Goal: Transaction & Acquisition: Book appointment/travel/reservation

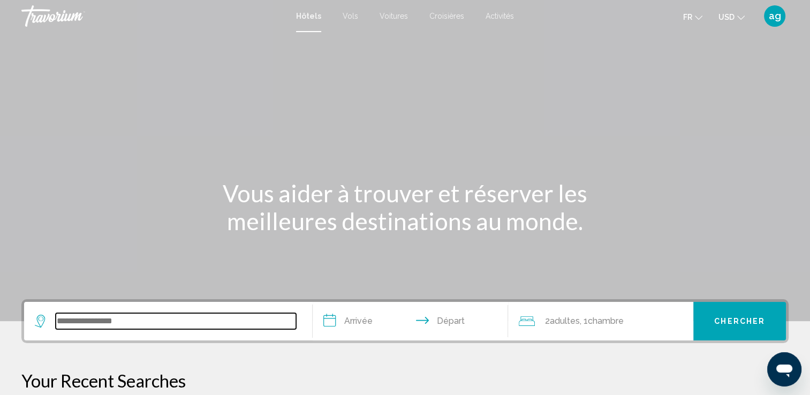
click at [122, 327] on input "Search widget" at bounding box center [176, 321] width 240 height 16
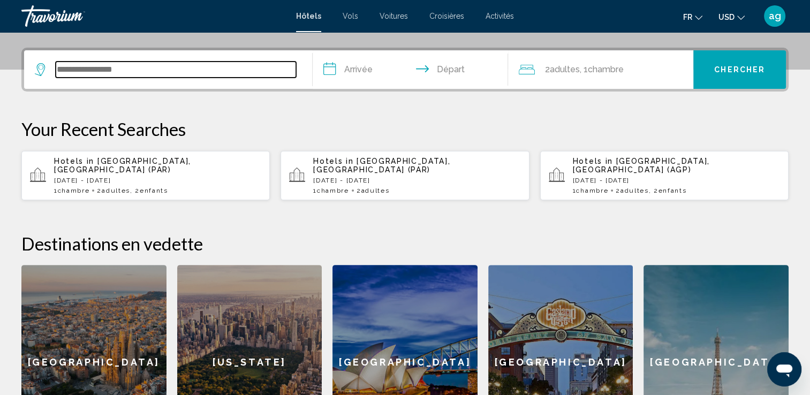
scroll to position [264, 0]
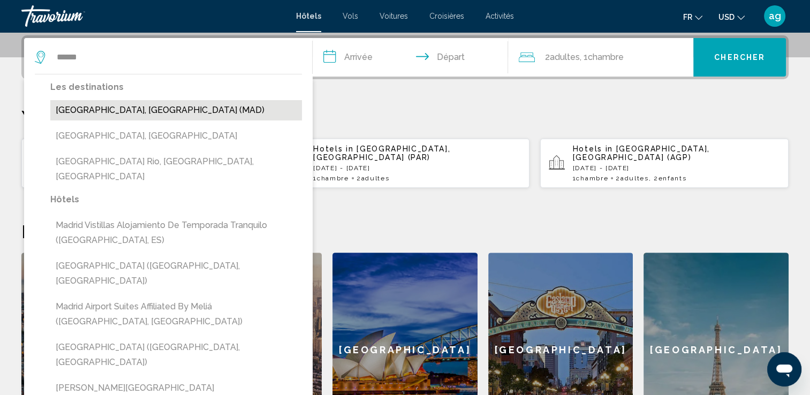
click at [82, 112] on button "[GEOGRAPHIC_DATA], [GEOGRAPHIC_DATA] (MAD)" at bounding box center [176, 110] width 252 height 20
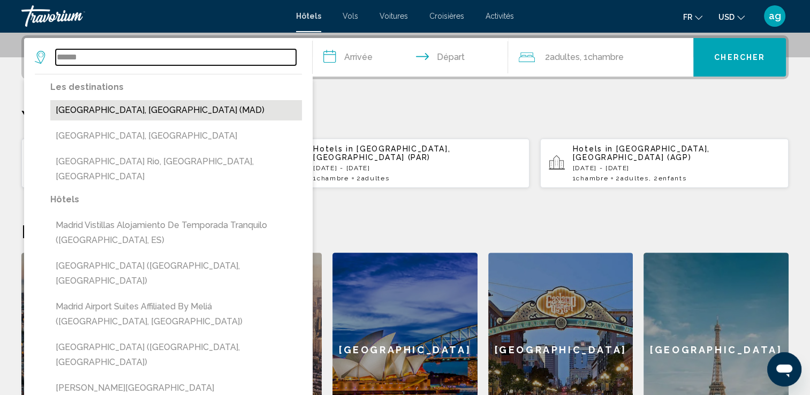
type input "**********"
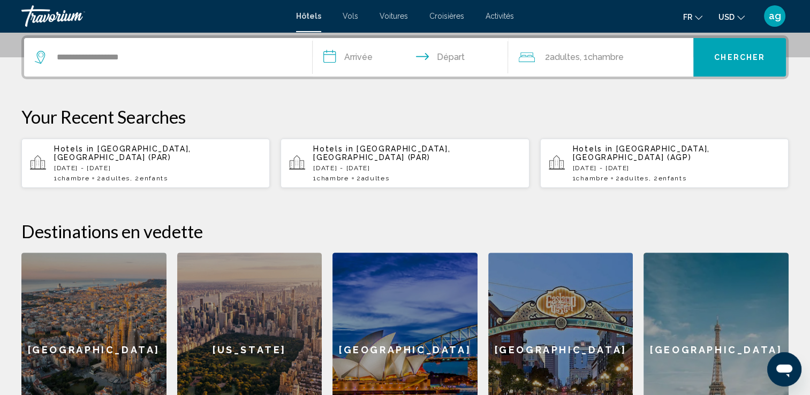
click at [365, 62] on input "**********" at bounding box center [413, 59] width 200 height 42
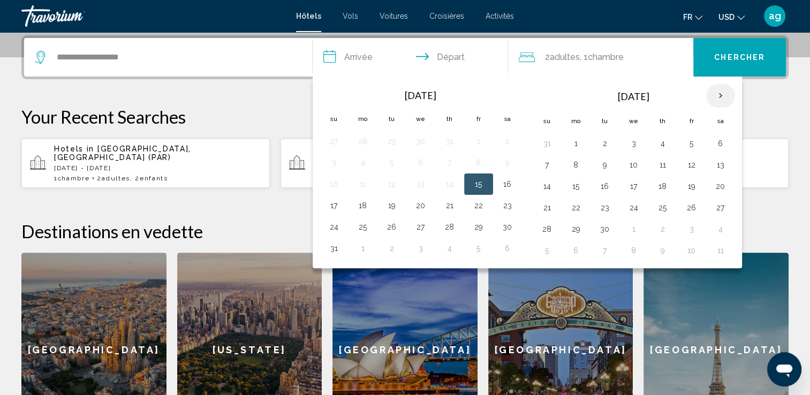
click at [712, 95] on th "Next month" at bounding box center [720, 96] width 29 height 24
click at [599, 211] on button "23" at bounding box center [605, 207] width 17 height 15
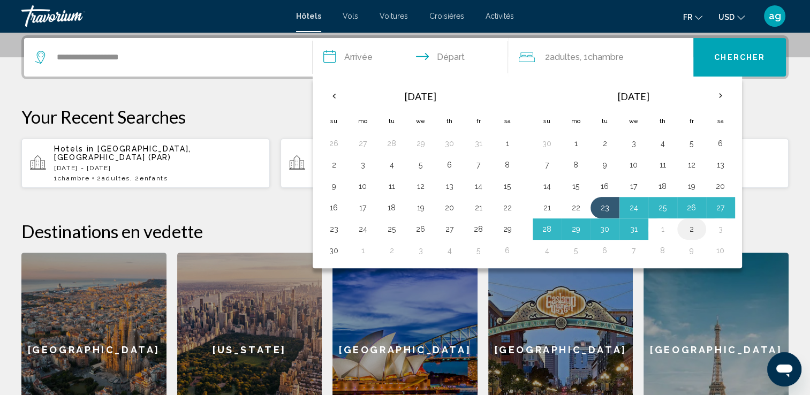
click at [687, 227] on button "2" at bounding box center [691, 229] width 17 height 15
type input "**********"
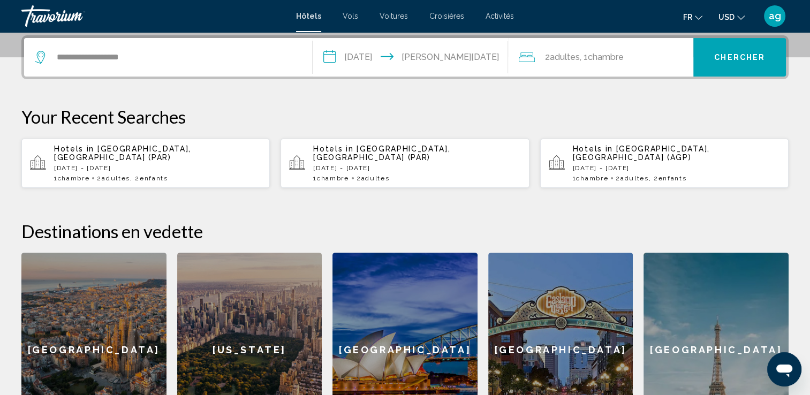
click at [564, 57] on span "Adultes" at bounding box center [564, 57] width 30 height 10
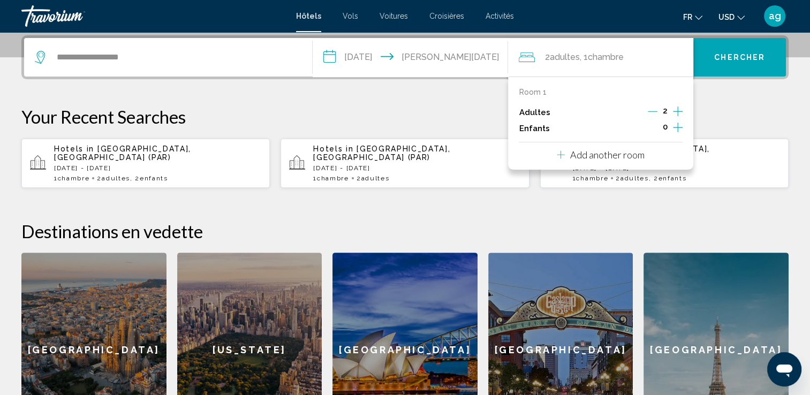
click at [679, 125] on icon "Increment children" at bounding box center [678, 127] width 10 height 13
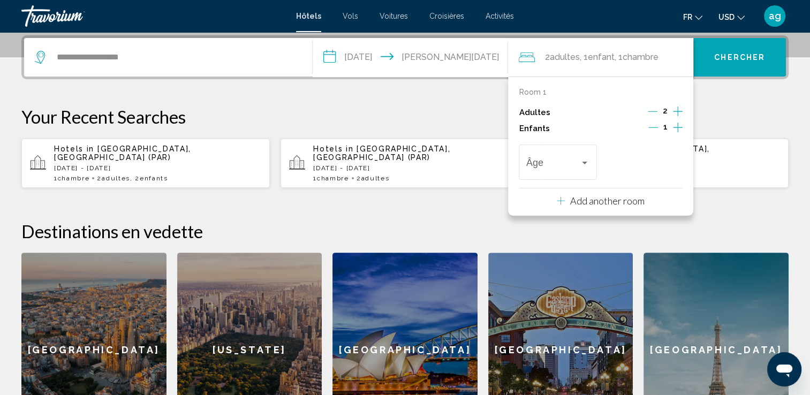
click at [679, 125] on icon "Increment children" at bounding box center [678, 127] width 10 height 13
click at [580, 172] on div "Âge" at bounding box center [557, 161] width 63 height 38
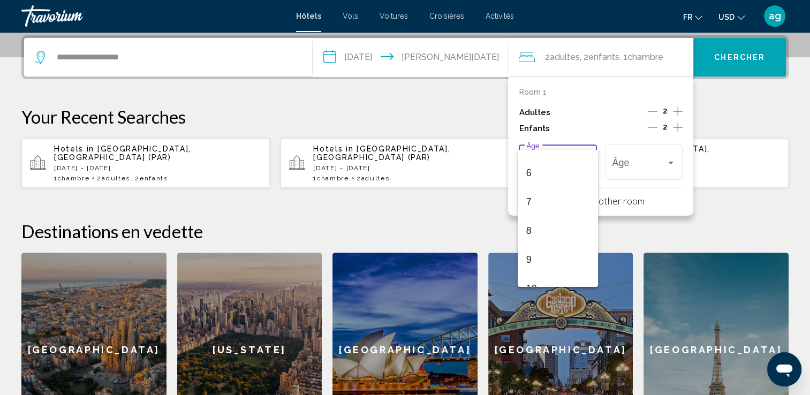
scroll to position [171, 0]
click at [538, 249] on span "9" at bounding box center [557, 253] width 63 height 29
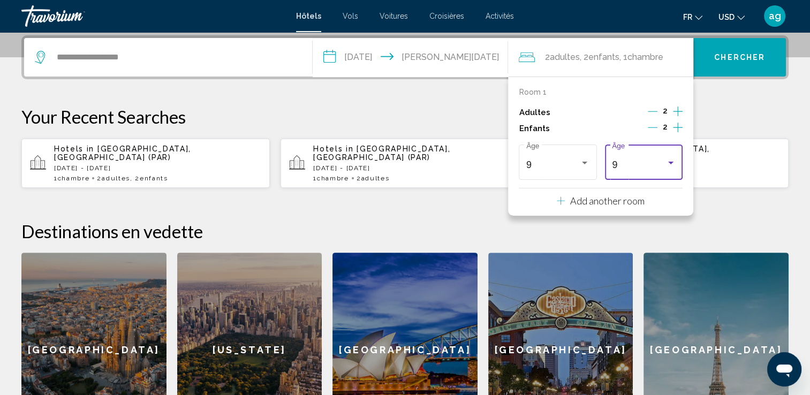
click at [670, 162] on div "Travelers: 2 adults, 2 children" at bounding box center [670, 163] width 5 height 3
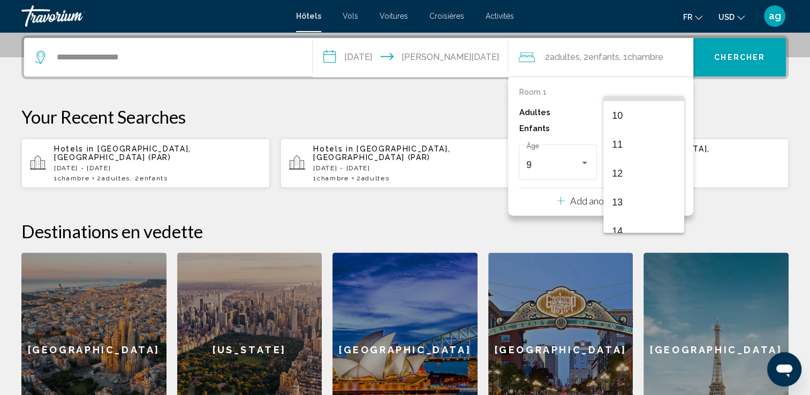
scroll to position [291, 0]
click at [651, 221] on span "14" at bounding box center [643, 223] width 63 height 29
click at [749, 54] on span "Chercher" at bounding box center [739, 58] width 51 height 9
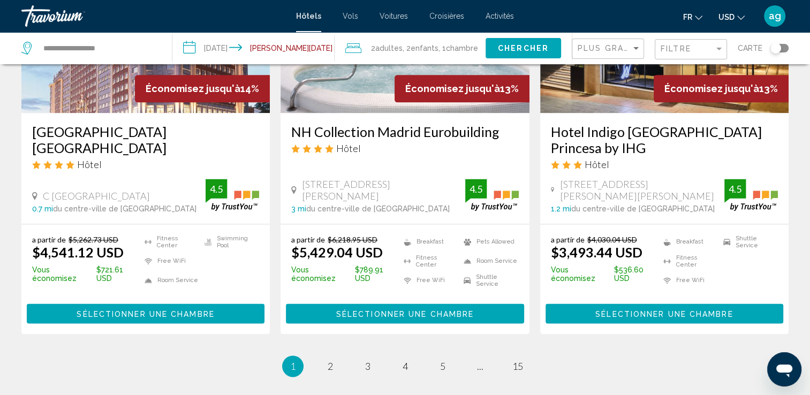
scroll to position [1392, 0]
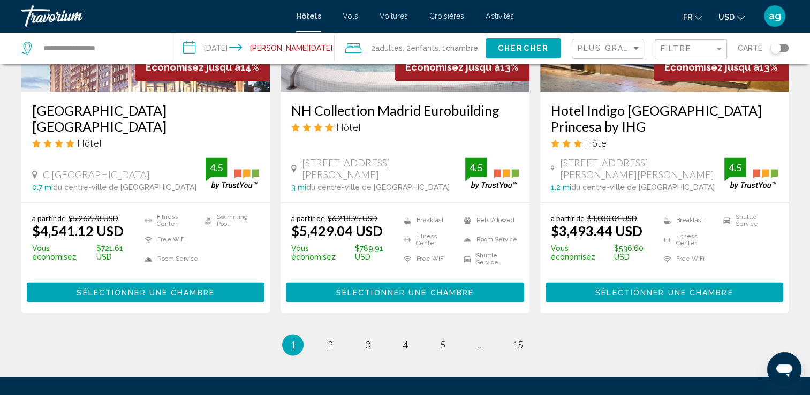
click at [740, 16] on icon "Change currency" at bounding box center [740, 17] width 7 height 7
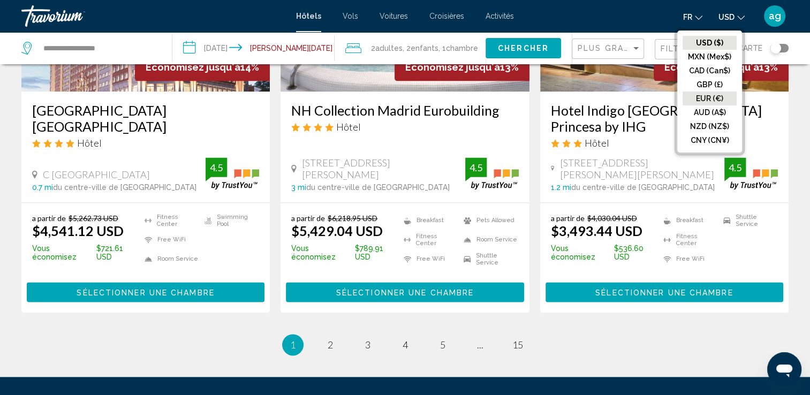
click at [705, 95] on button "EUR (€)" at bounding box center [710, 99] width 54 height 14
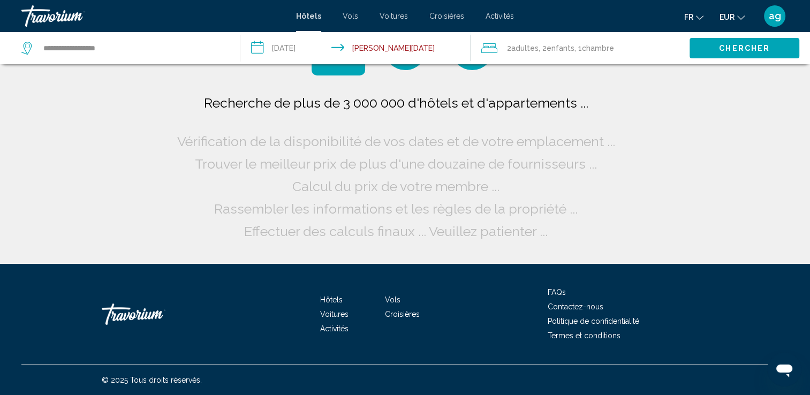
scroll to position [0, 0]
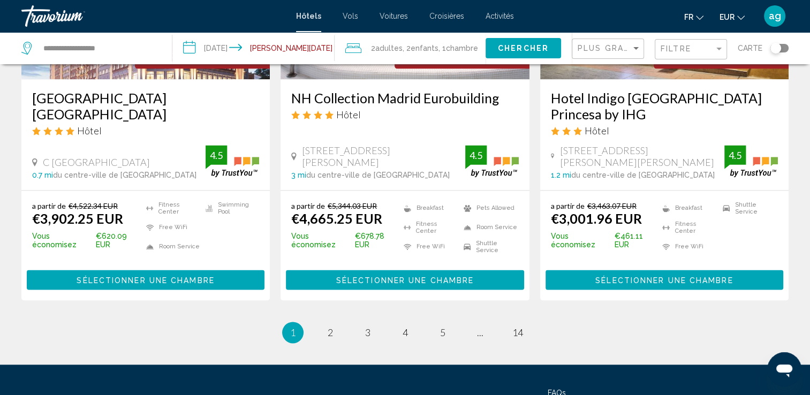
scroll to position [1435, 0]
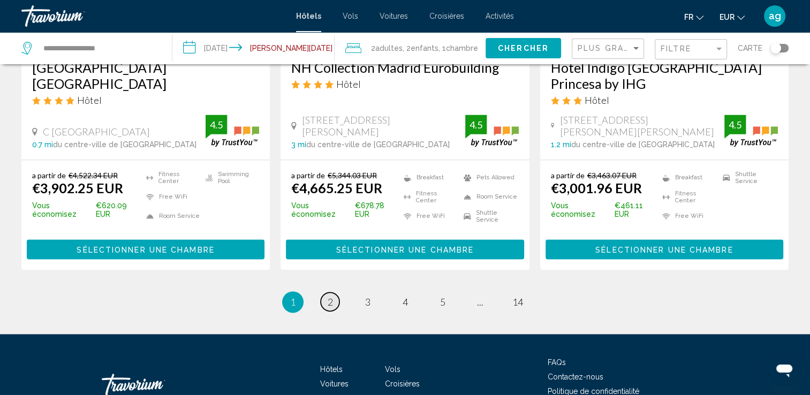
click at [328, 296] on span "2" at bounding box center [330, 302] width 5 height 12
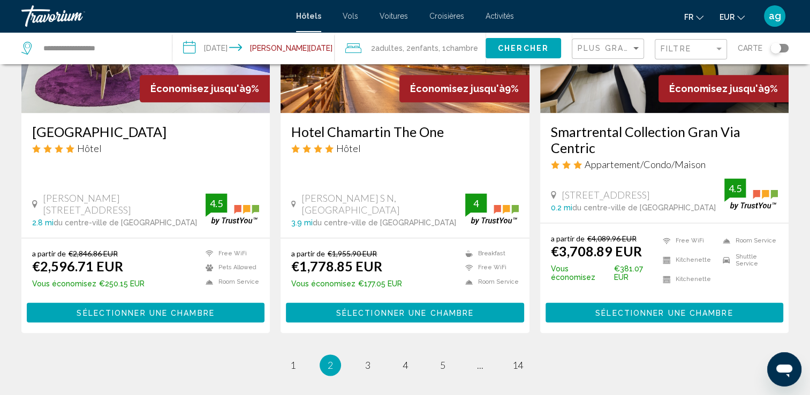
scroll to position [1392, 0]
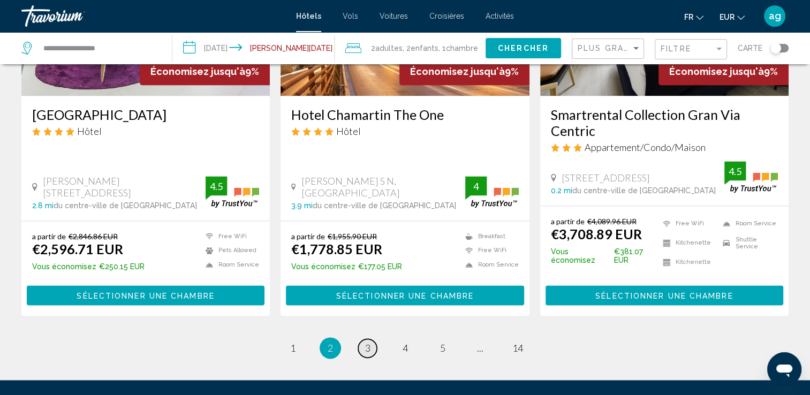
click at [370, 345] on span "3" at bounding box center [367, 348] width 5 height 12
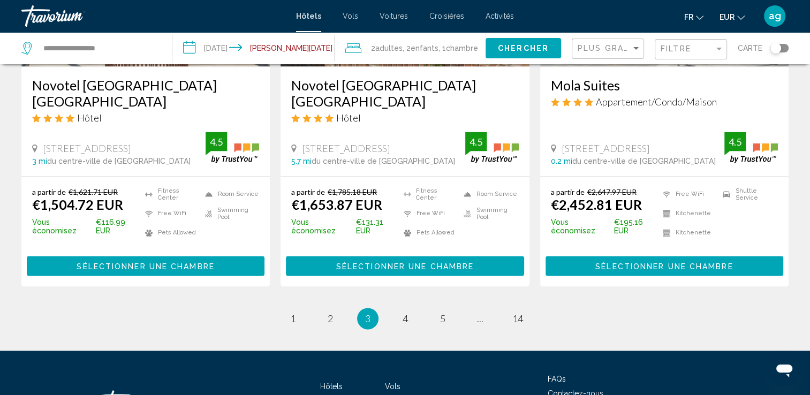
scroll to position [1435, 0]
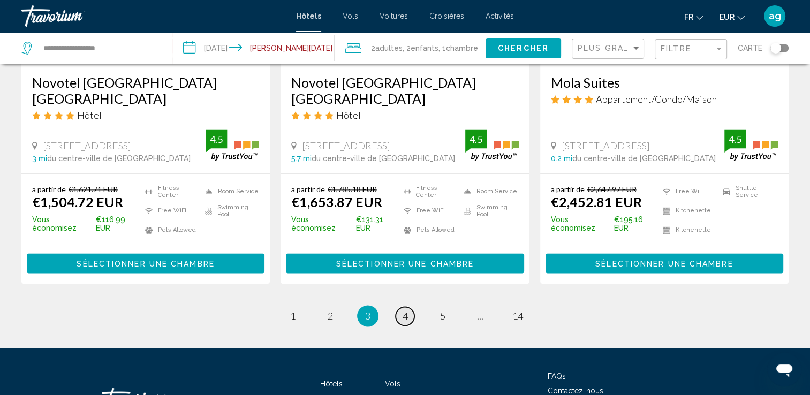
click at [408, 307] on link "page 4" at bounding box center [405, 316] width 19 height 19
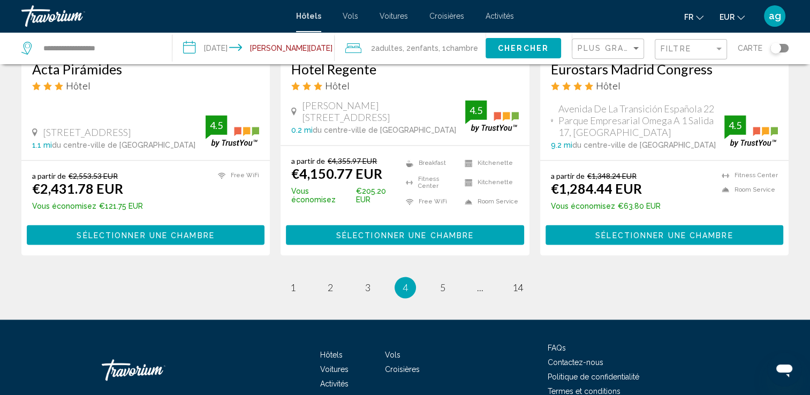
scroll to position [1435, 0]
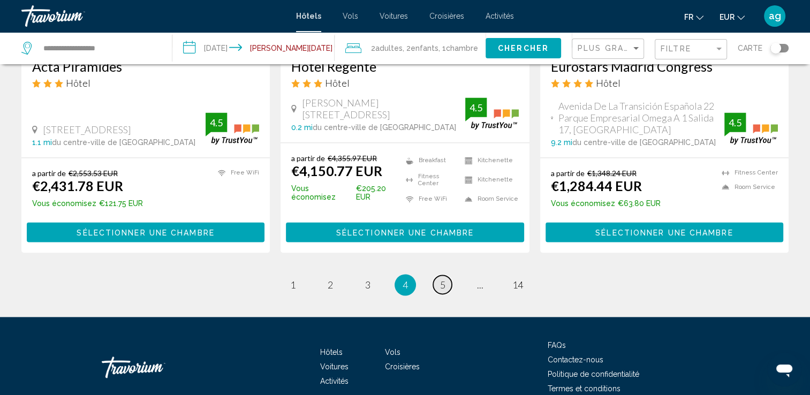
click at [443, 279] on span "5" at bounding box center [442, 285] width 5 height 12
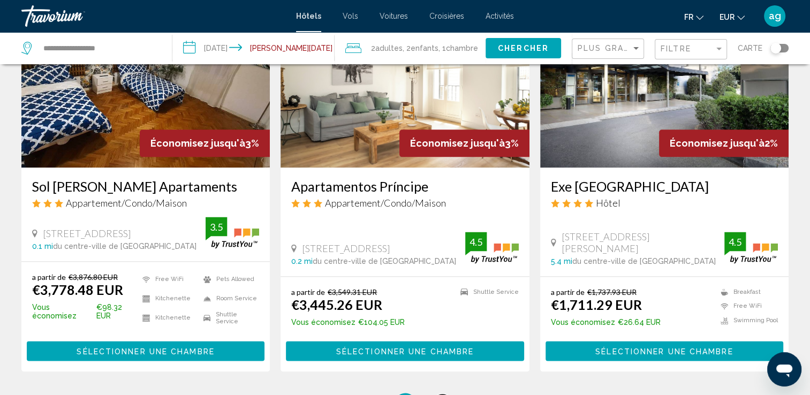
scroll to position [1350, 0]
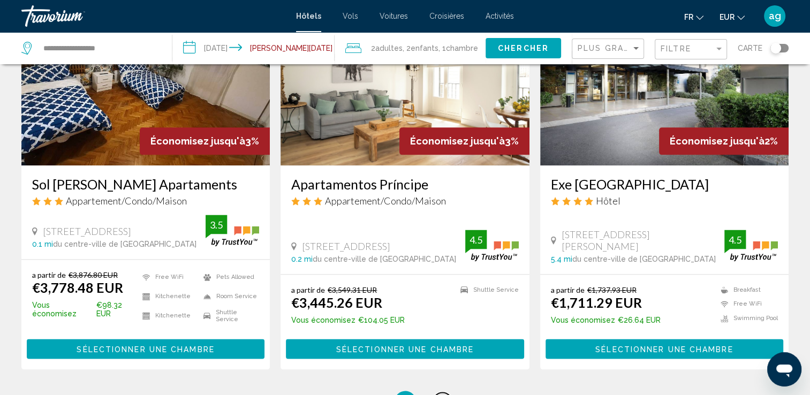
click at [443, 395] on span "6" at bounding box center [442, 402] width 5 height 12
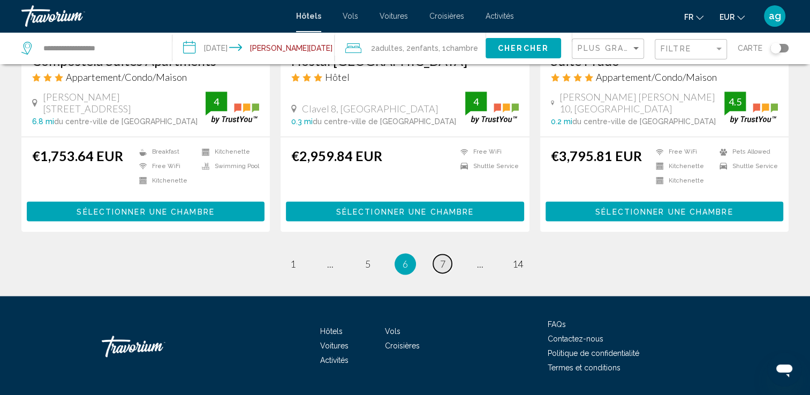
scroll to position [1441, 0]
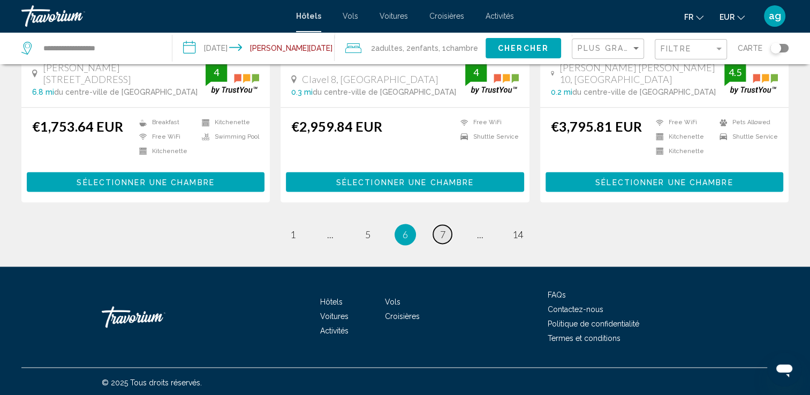
click at [438, 232] on link "page 7" at bounding box center [442, 234] width 19 height 19
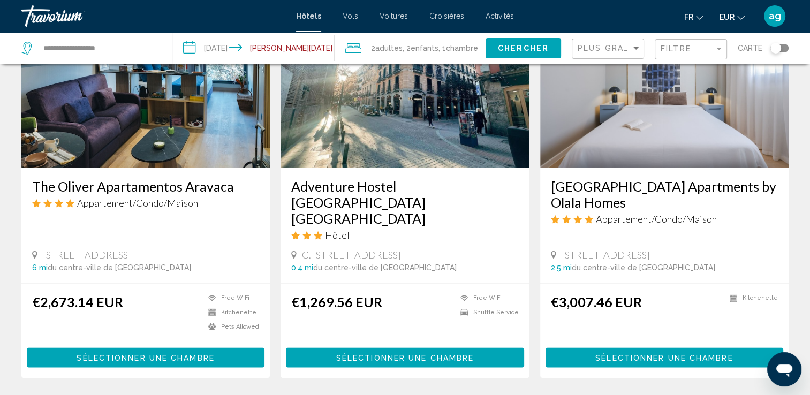
scroll to position [1307, 0]
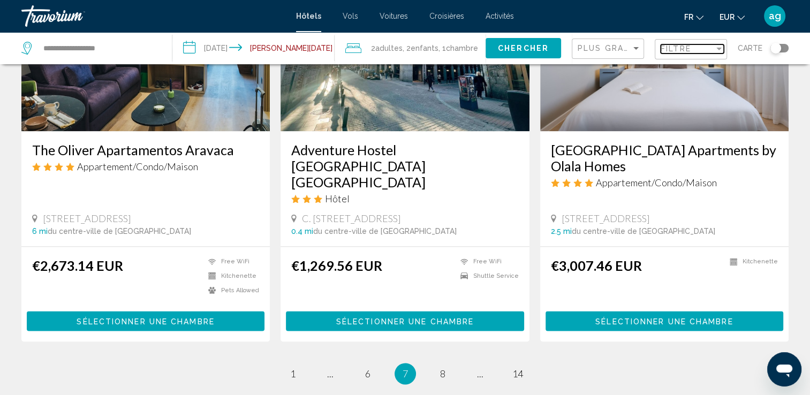
drag, startPoint x: 686, startPoint y: 64, endPoint x: 688, endPoint y: 85, distance: 20.9
click at [678, 48] on span "Filtre" at bounding box center [676, 48] width 31 height 9
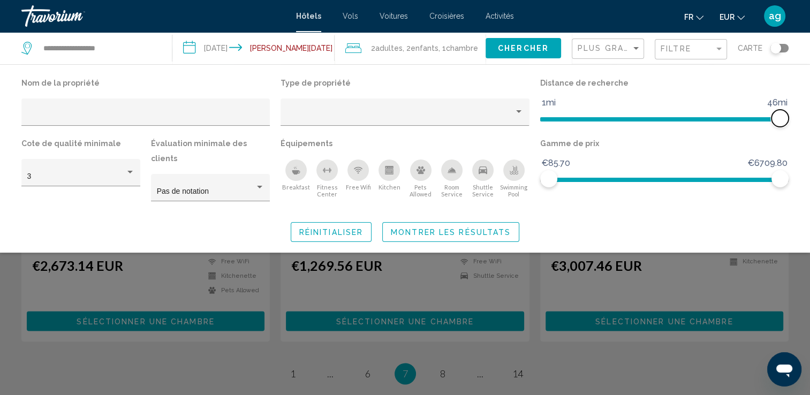
drag, startPoint x: 699, startPoint y: 117, endPoint x: 801, endPoint y: 119, distance: 101.8
click at [801, 119] on div "Nom de la propriété Type de propriété Distance de recherche 1mi 46mi 46mi Cote …" at bounding box center [405, 159] width 810 height 167
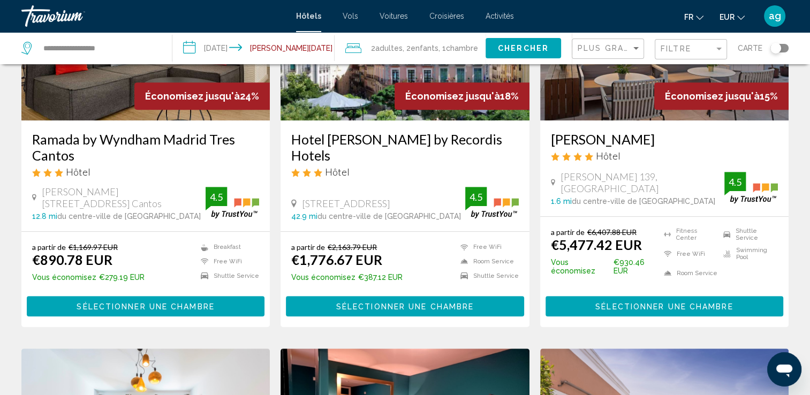
scroll to position [578, 0]
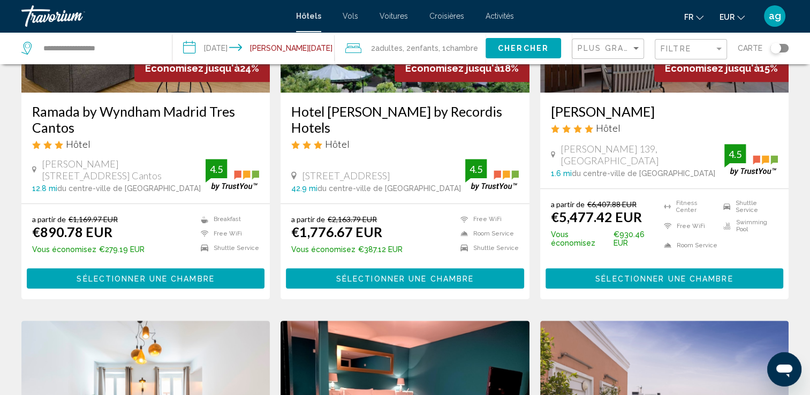
click at [104, 271] on button "Sélectionner une chambre" at bounding box center [146, 278] width 238 height 20
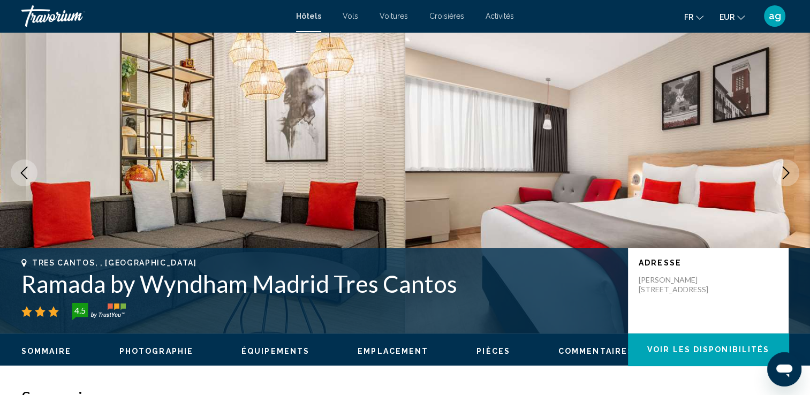
scroll to position [21, 0]
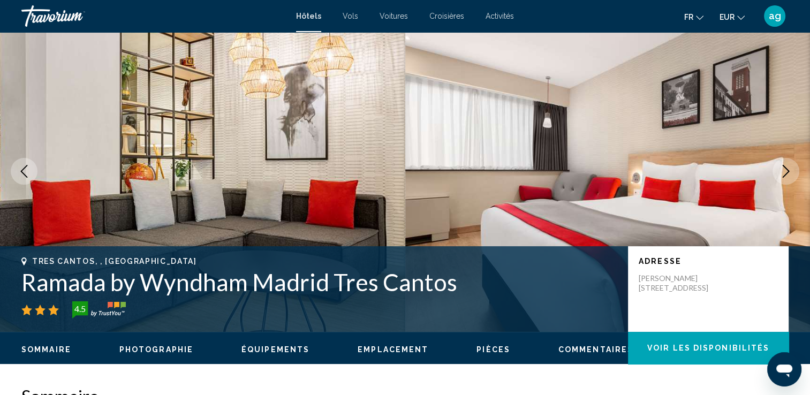
click at [785, 168] on icon "Next image" at bounding box center [786, 171] width 7 height 13
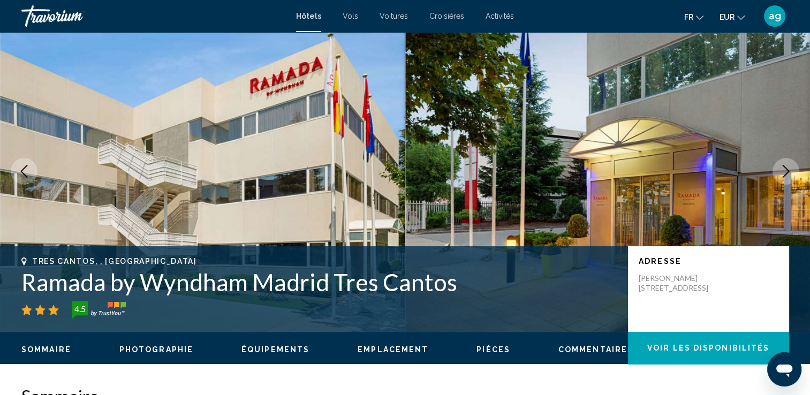
click at [785, 168] on icon "Next image" at bounding box center [786, 171] width 7 height 13
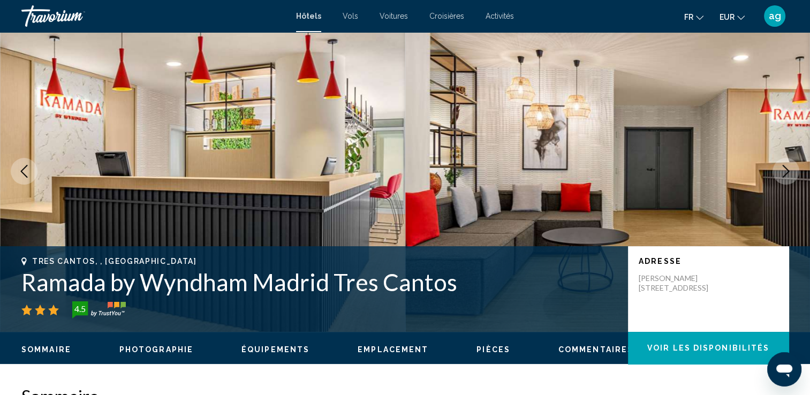
click at [785, 168] on icon "Next image" at bounding box center [786, 171] width 7 height 13
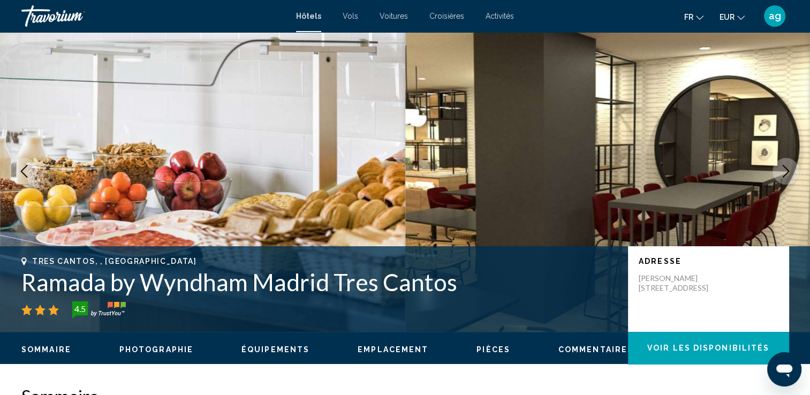
click at [785, 168] on icon "Next image" at bounding box center [786, 171] width 7 height 13
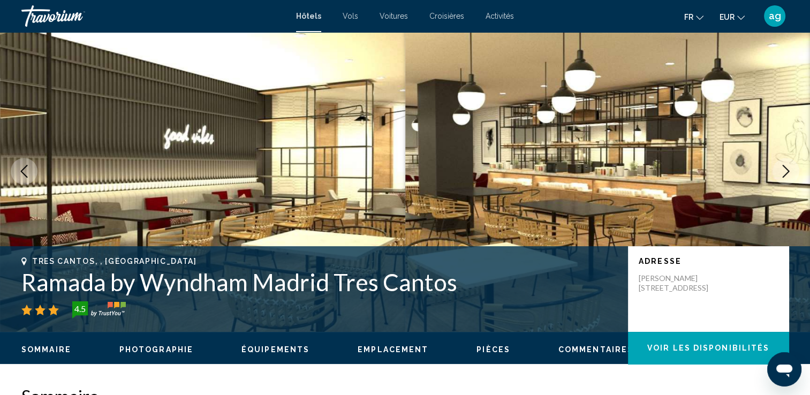
click at [785, 168] on icon "Next image" at bounding box center [786, 171] width 7 height 13
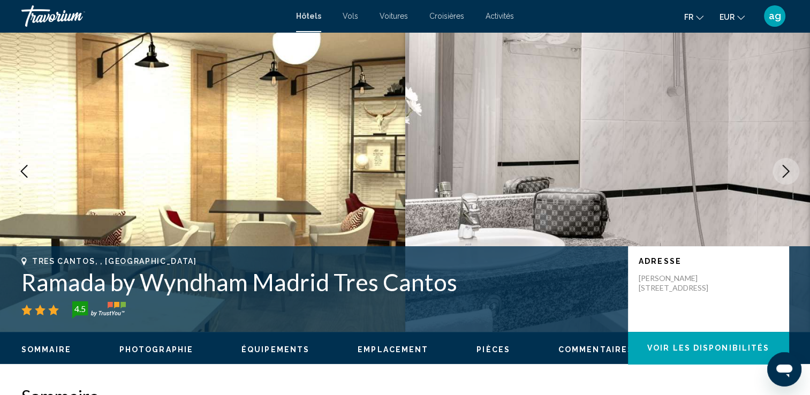
click at [785, 168] on icon "Next image" at bounding box center [786, 171] width 7 height 13
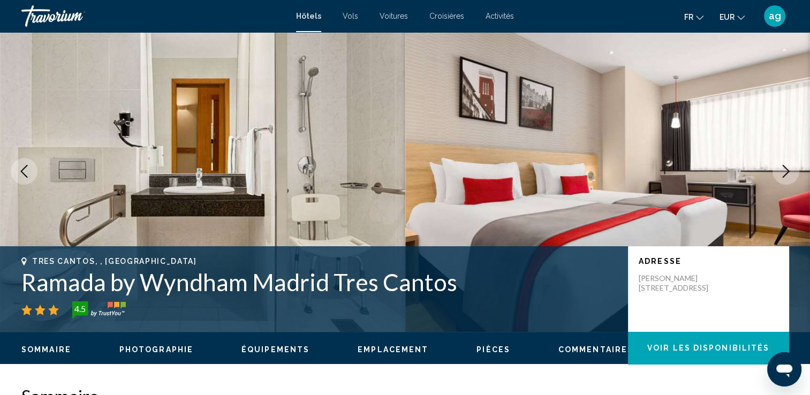
click at [785, 168] on icon "Next image" at bounding box center [786, 171] width 7 height 13
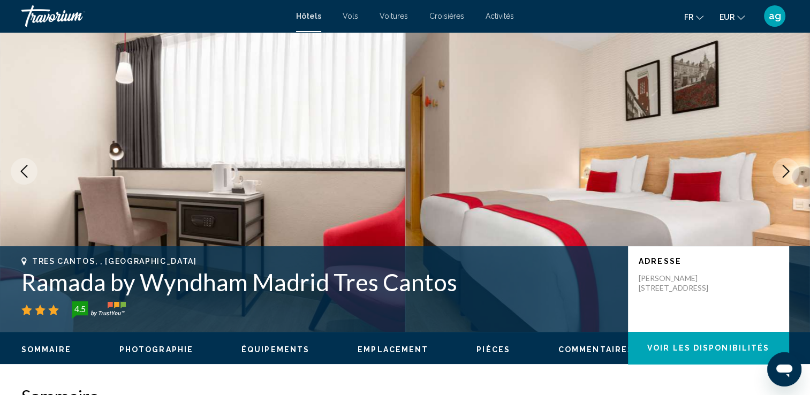
click at [785, 168] on icon "Next image" at bounding box center [786, 171] width 7 height 13
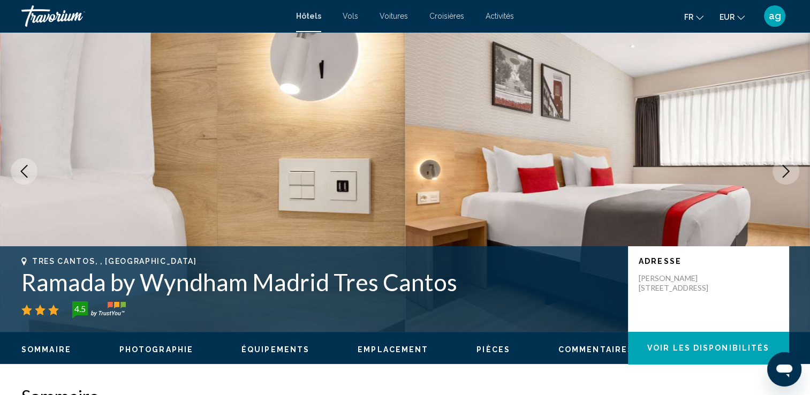
click at [785, 168] on icon "Next image" at bounding box center [786, 171] width 7 height 13
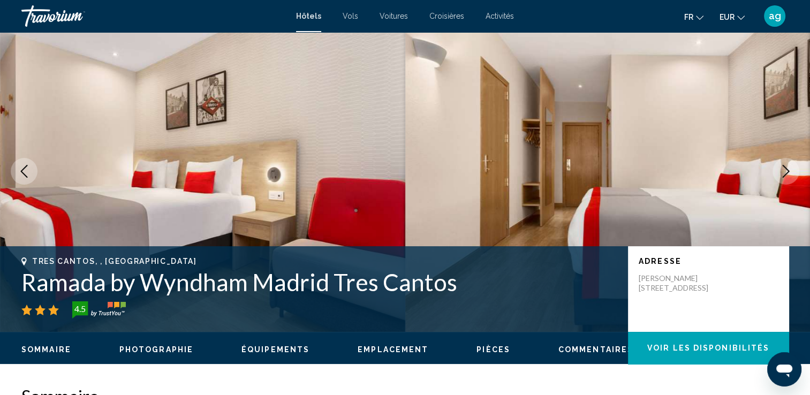
click at [785, 168] on icon "Next image" at bounding box center [786, 171] width 7 height 13
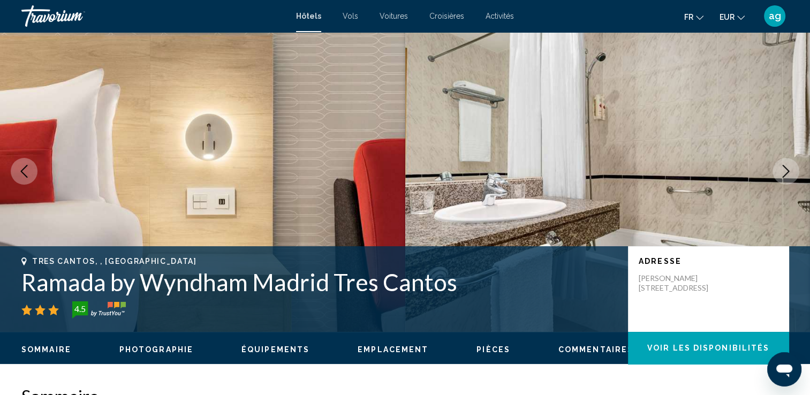
click at [785, 168] on icon "Next image" at bounding box center [786, 171] width 7 height 13
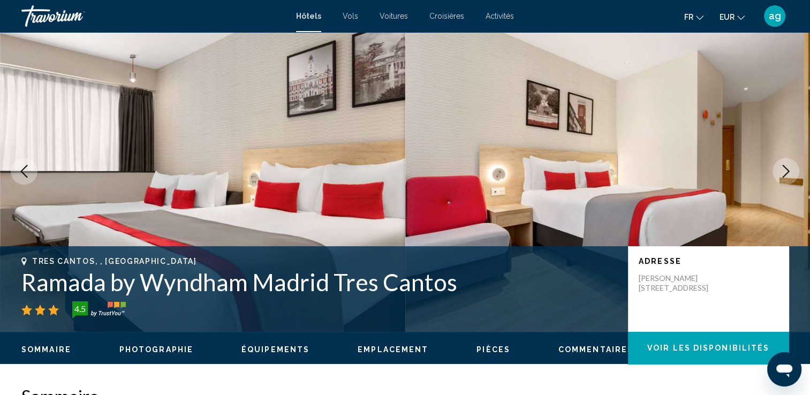
click at [785, 168] on icon "Next image" at bounding box center [786, 171] width 7 height 13
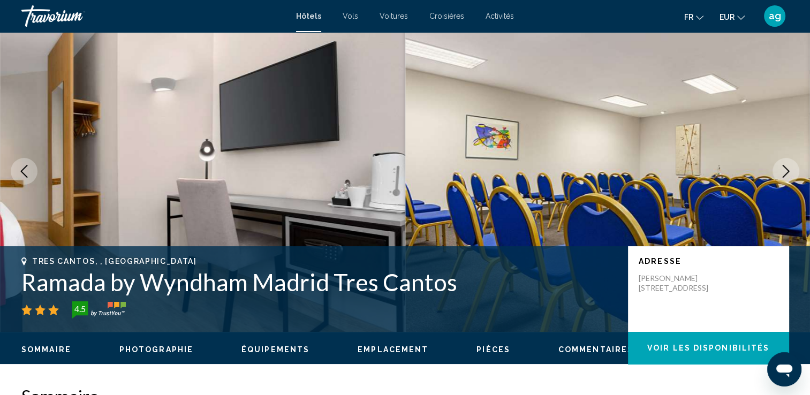
click at [785, 168] on icon "Next image" at bounding box center [786, 171] width 7 height 13
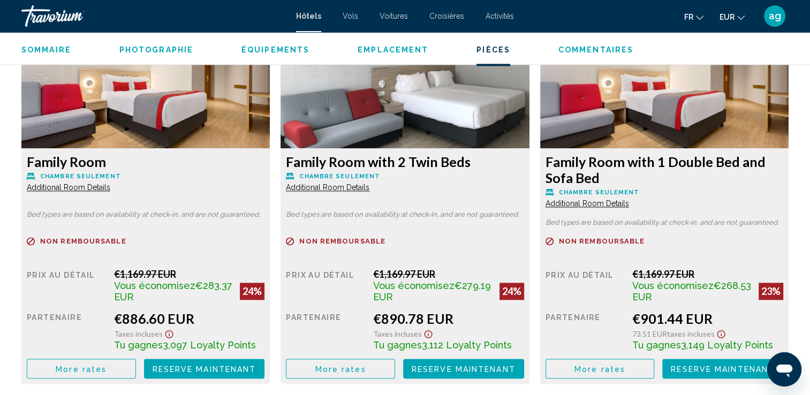
scroll to position [1505, 0]
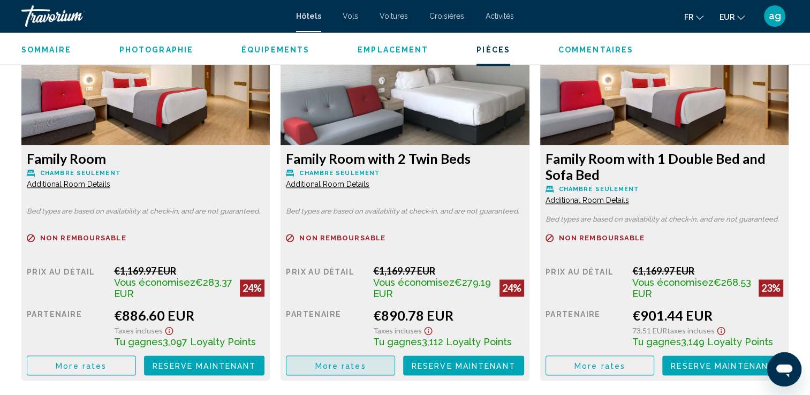
click at [328, 362] on span "More rates" at bounding box center [340, 365] width 51 height 9
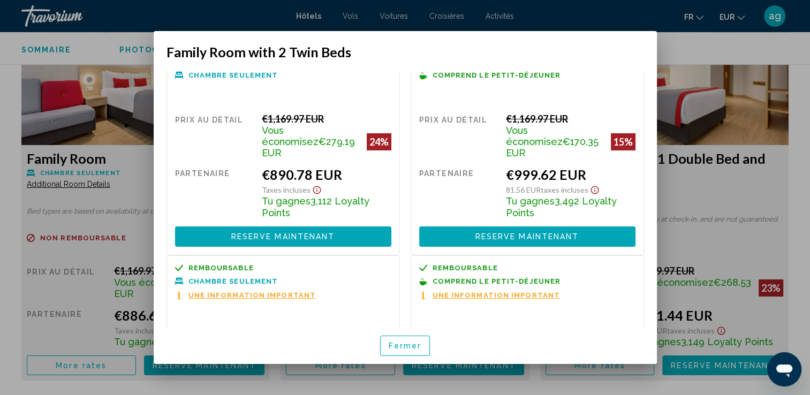
scroll to position [3, 0]
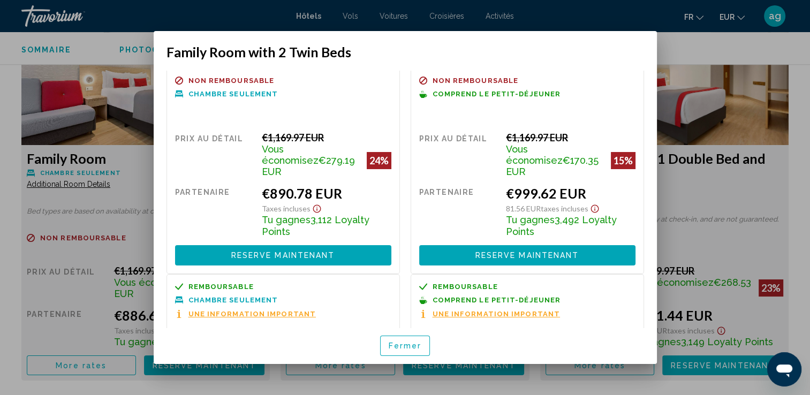
click at [393, 348] on span "Fermer" at bounding box center [405, 346] width 33 height 9
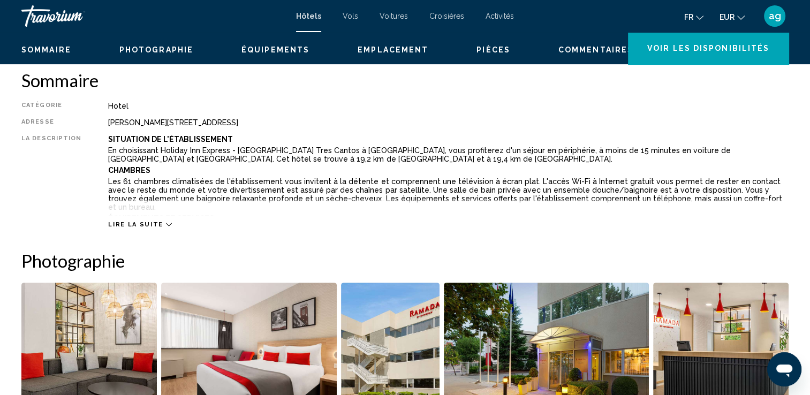
scroll to position [314, 0]
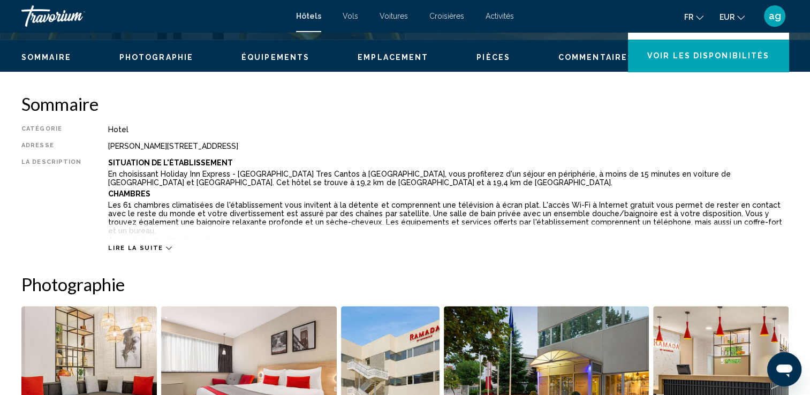
click at [140, 245] on span "Lire la suite" at bounding box center [135, 248] width 55 height 7
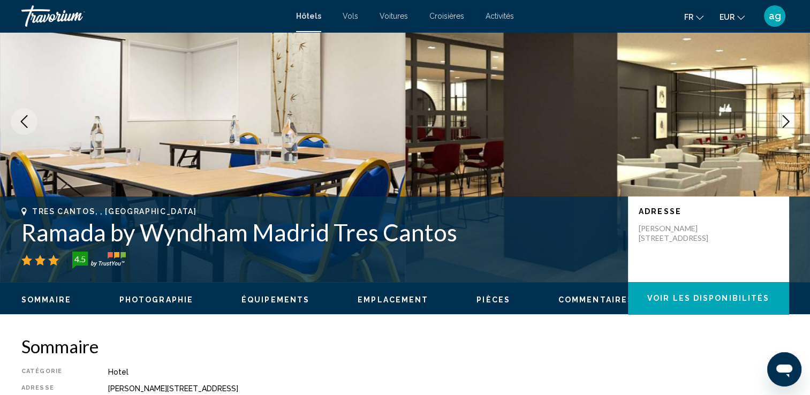
scroll to position [0, 0]
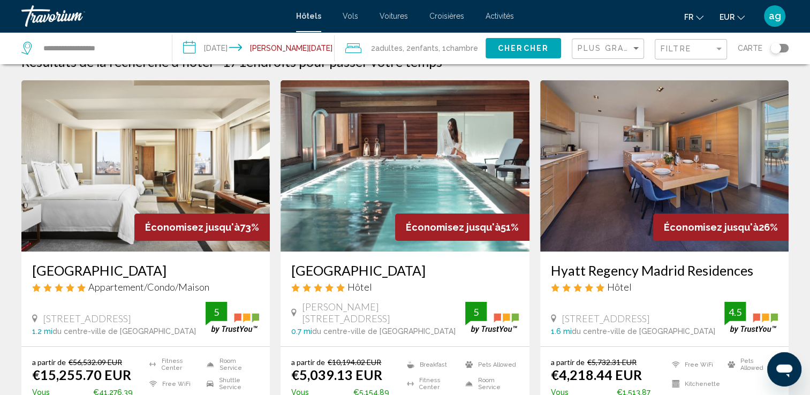
scroll to position [43, 0]
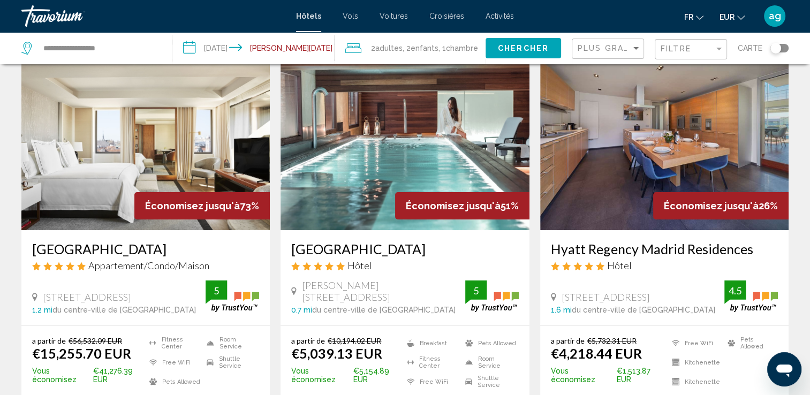
click at [677, 54] on div "Filtre" at bounding box center [692, 50] width 63 height 20
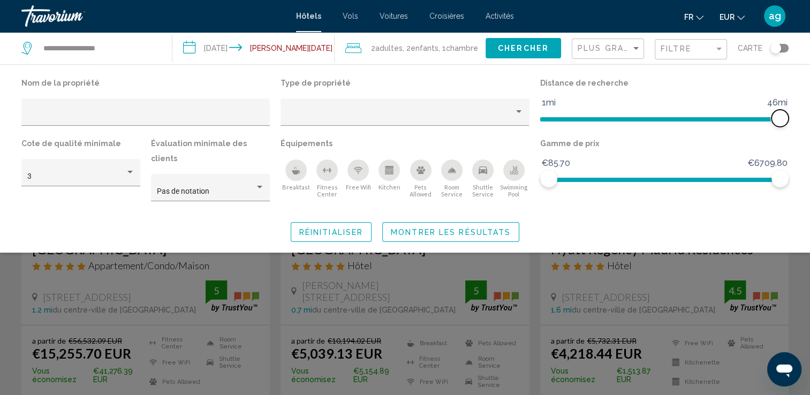
drag, startPoint x: 697, startPoint y: 122, endPoint x: 804, endPoint y: 123, distance: 107.1
click at [804, 123] on div "Nom de la propriété Type de propriété Distance de recherche 1mi 46mi 46mi Cote …" at bounding box center [405, 159] width 810 height 167
drag, startPoint x: 781, startPoint y: 183, endPoint x: 580, endPoint y: 173, distance: 201.1
click at [580, 173] on span "Hotel Filters" at bounding box center [579, 178] width 17 height 17
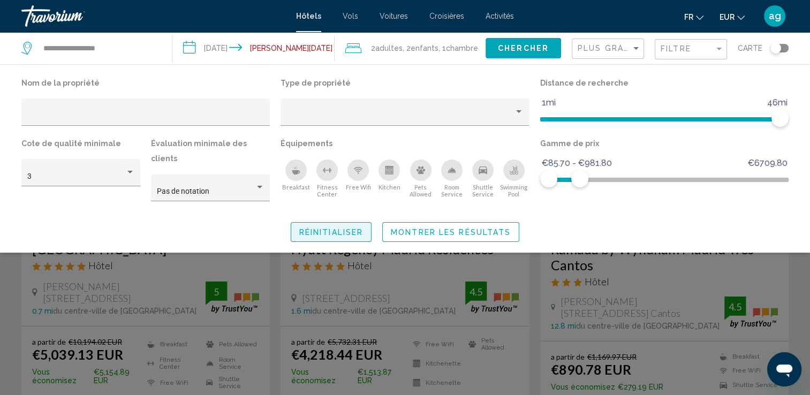
click at [346, 228] on span "Réinitialiser" at bounding box center [331, 232] width 64 height 9
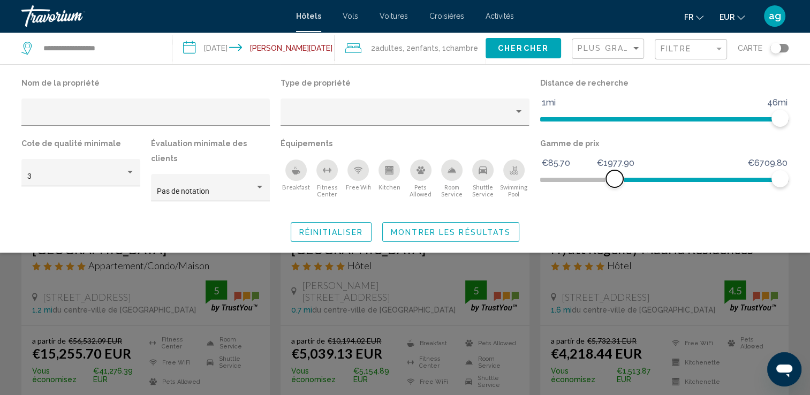
click at [615, 182] on span "Hotel Filters" at bounding box center [697, 177] width 165 height 17
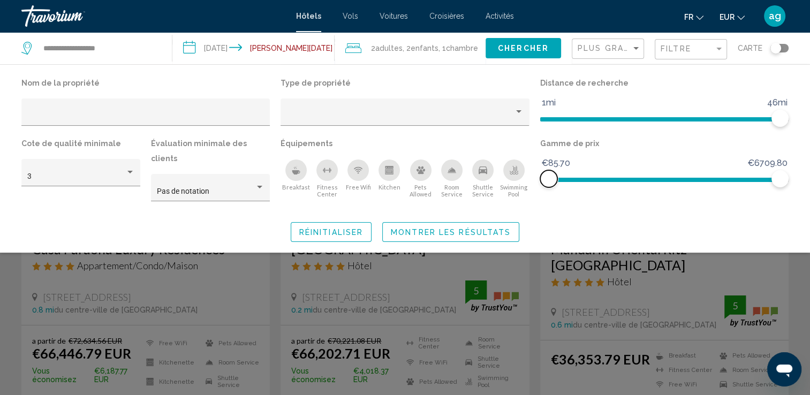
drag, startPoint x: 611, startPoint y: 181, endPoint x: 523, endPoint y: 182, distance: 87.3
click at [523, 182] on div "Nom de la propriété Type de propriété Distance de recherche 1mi 46mi 46mi Cote …" at bounding box center [405, 144] width 778 height 136
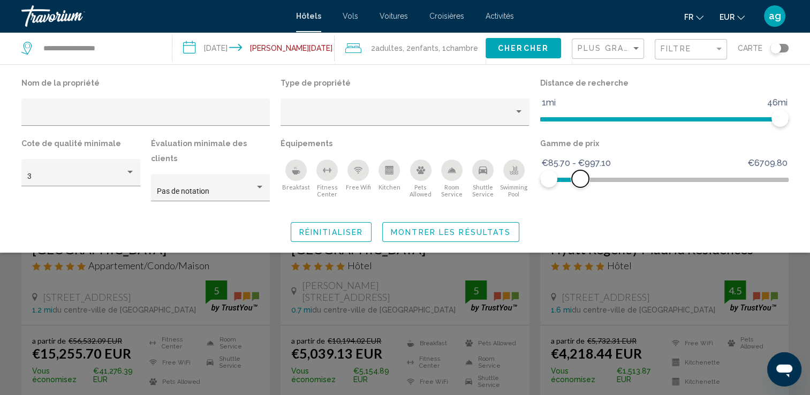
drag, startPoint x: 780, startPoint y: 182, endPoint x: 581, endPoint y: 174, distance: 199.4
click at [581, 174] on span "Hotel Filters" at bounding box center [580, 178] width 17 height 17
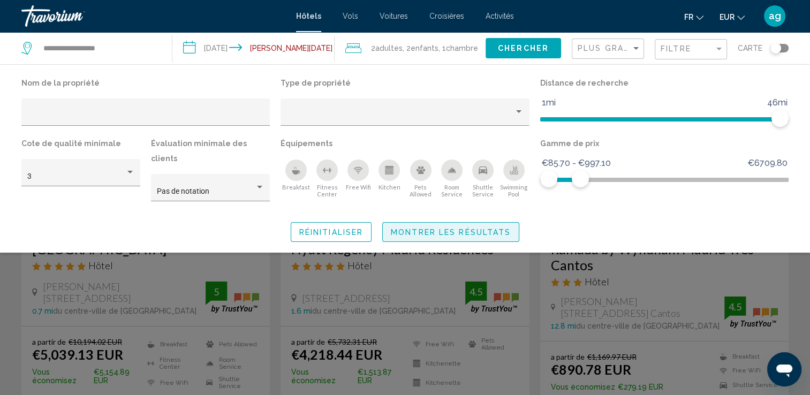
click at [439, 228] on span "Montrer les résultats" at bounding box center [451, 232] width 120 height 9
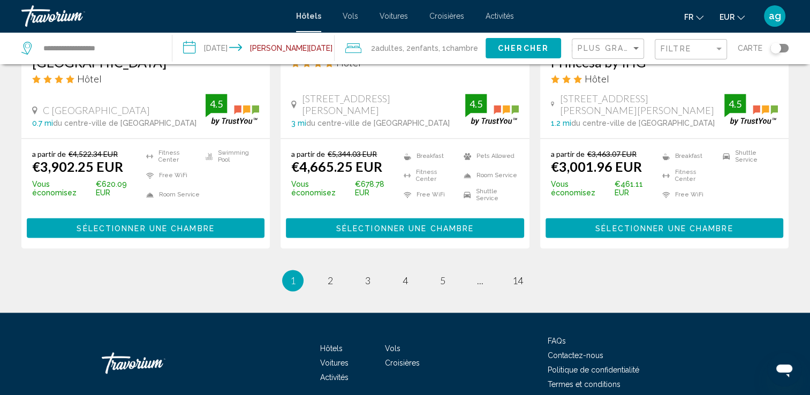
scroll to position [1470, 0]
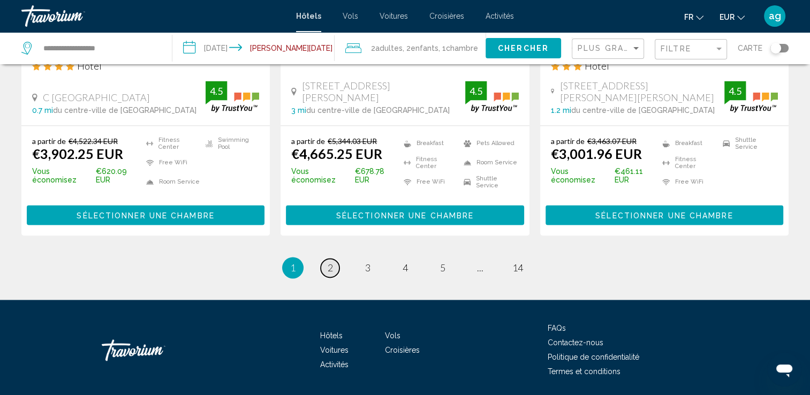
click at [326, 259] on link "page 2" at bounding box center [330, 268] width 19 height 19
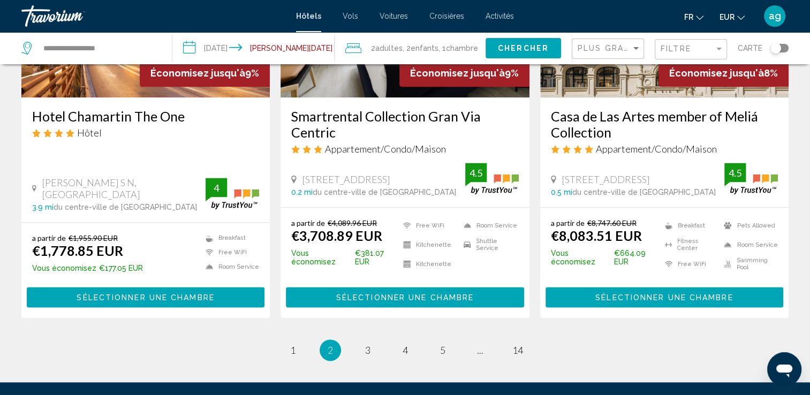
scroll to position [1392, 0]
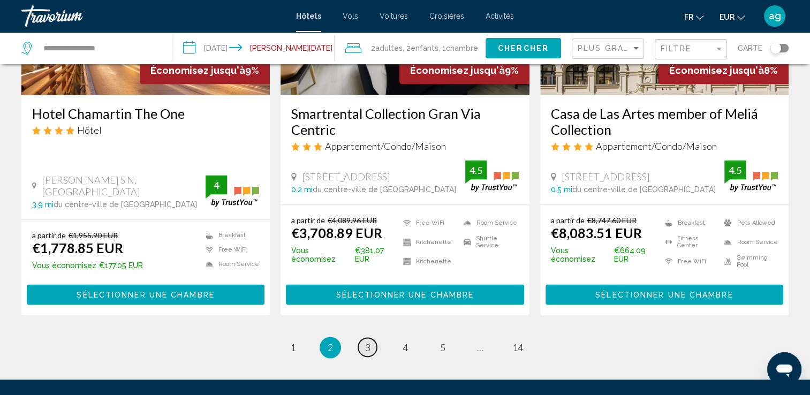
click at [371, 348] on link "page 3" at bounding box center [367, 347] width 19 height 19
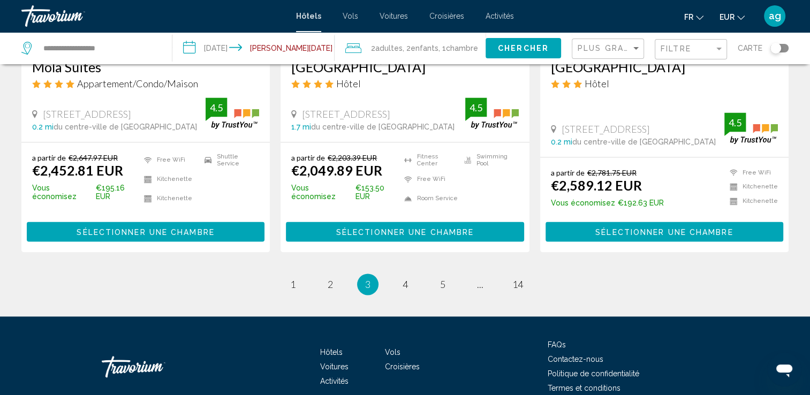
scroll to position [1457, 0]
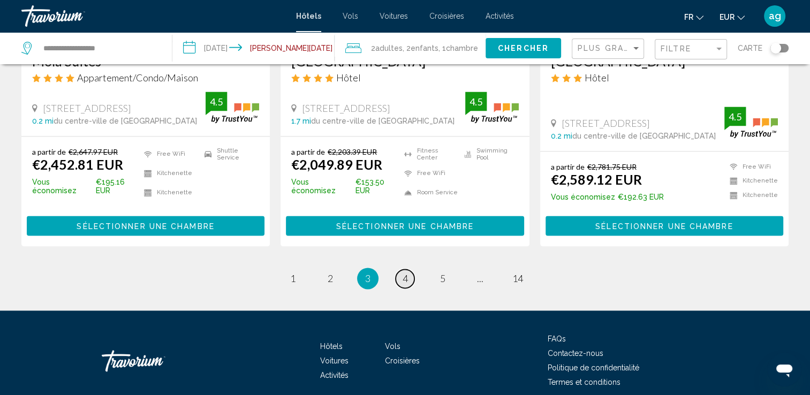
click at [406, 273] on span "4" at bounding box center [405, 279] width 5 height 12
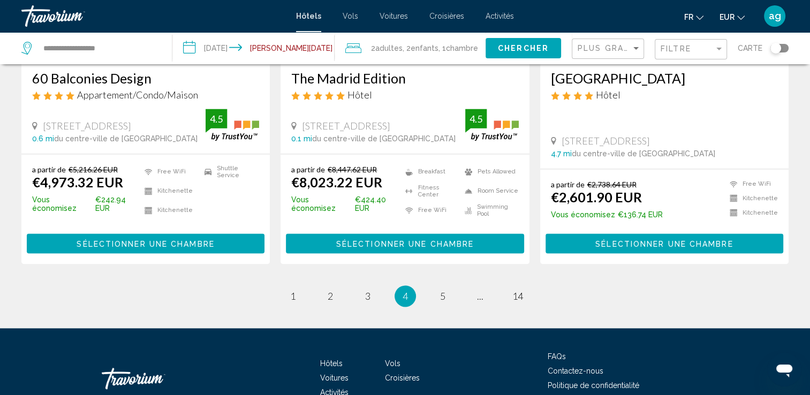
scroll to position [1435, 0]
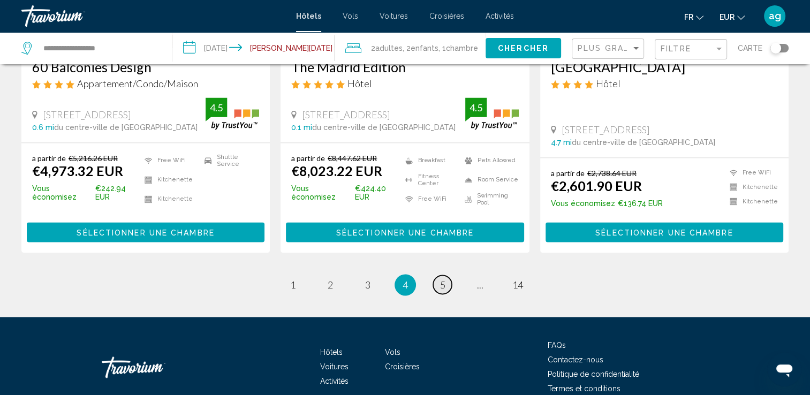
click at [443, 285] on span "5" at bounding box center [442, 285] width 5 height 12
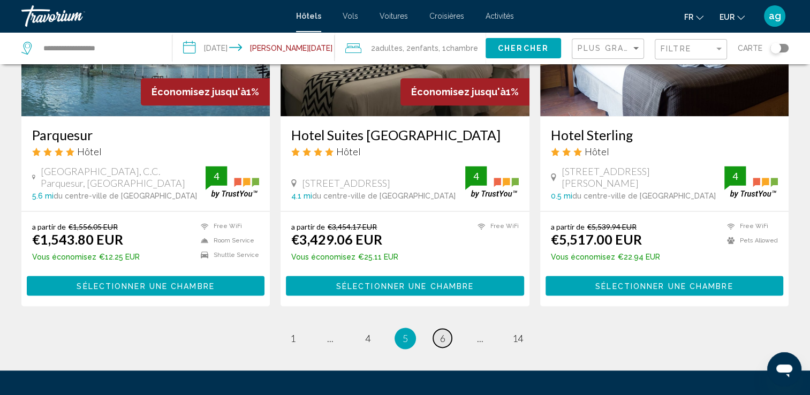
scroll to position [1371, 0]
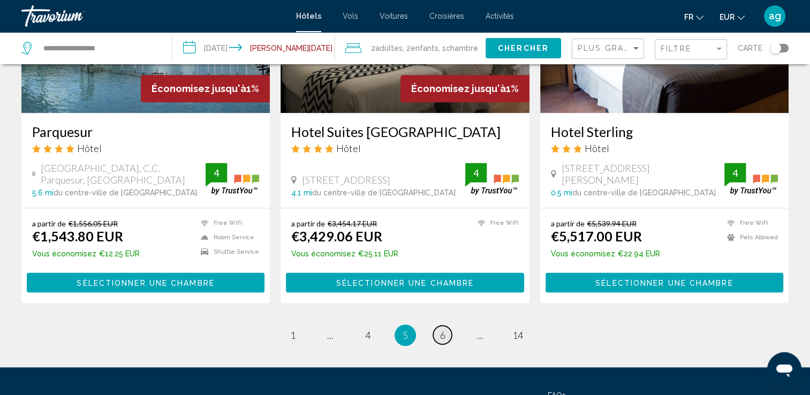
click at [443, 329] on span "6" at bounding box center [442, 335] width 5 height 12
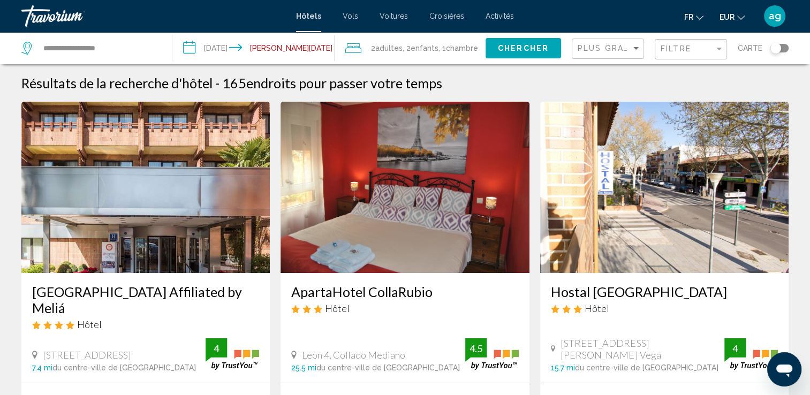
drag, startPoint x: 443, startPoint y: 285, endPoint x: 458, endPoint y: 298, distance: 20.5
click at [458, 298] on h3 "ApartaHotel CollaRubio" at bounding box center [404, 292] width 227 height 16
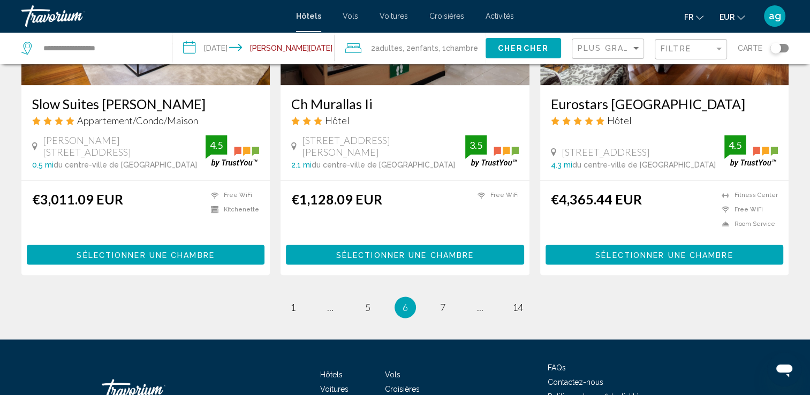
scroll to position [1441, 0]
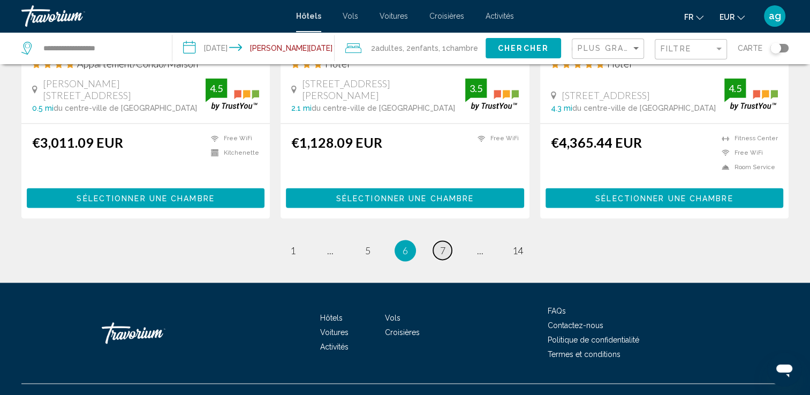
click at [441, 245] on span "7" at bounding box center [442, 251] width 5 height 12
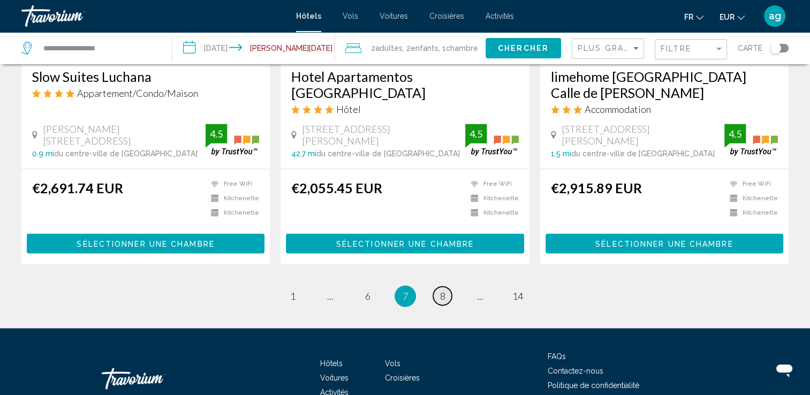
scroll to position [1430, 0]
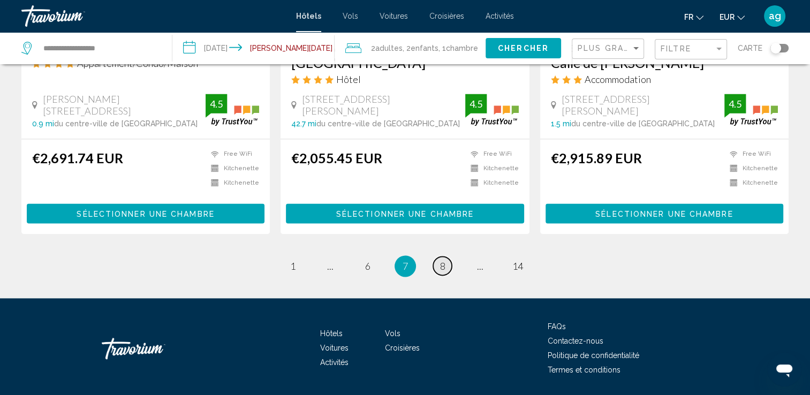
click at [445, 260] on span "8" at bounding box center [442, 266] width 5 height 12
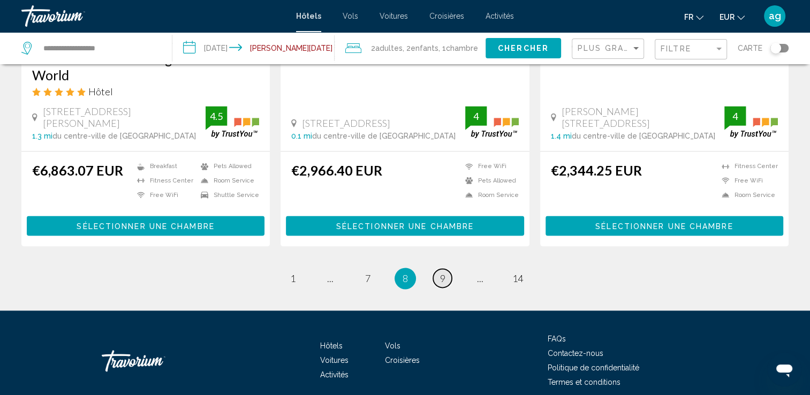
click at [445, 273] on span "9" at bounding box center [442, 279] width 5 height 12
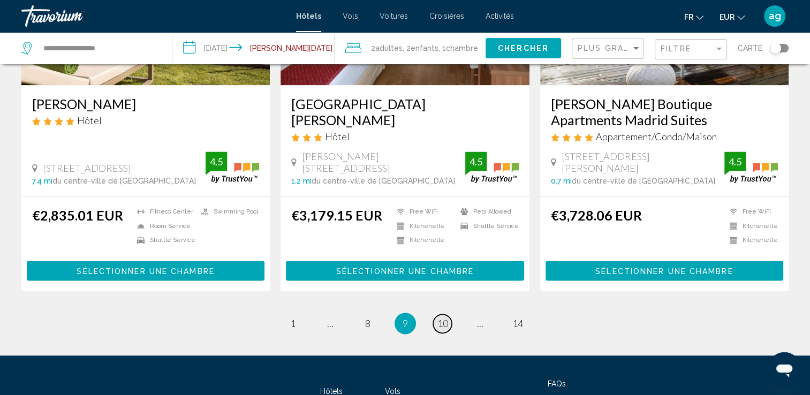
scroll to position [1414, 0]
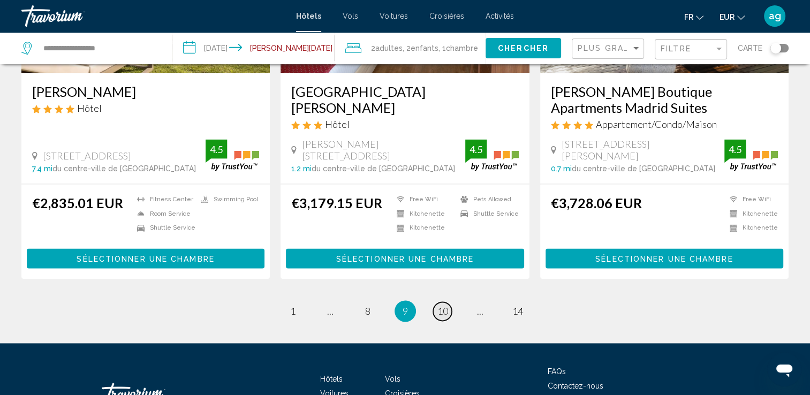
click at [442, 305] on span "10" at bounding box center [443, 311] width 11 height 12
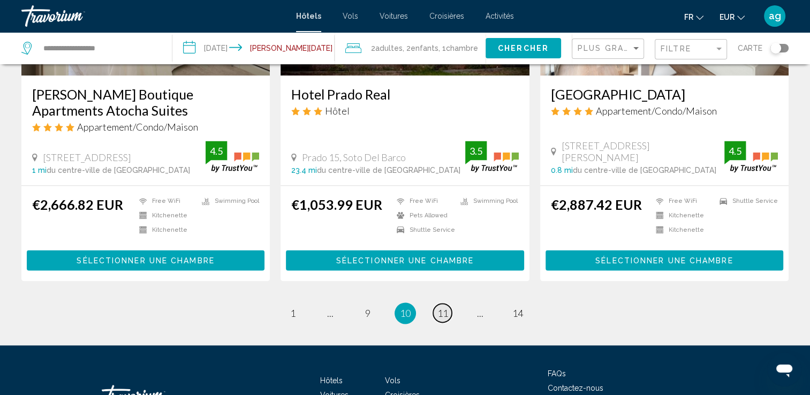
scroll to position [1414, 0]
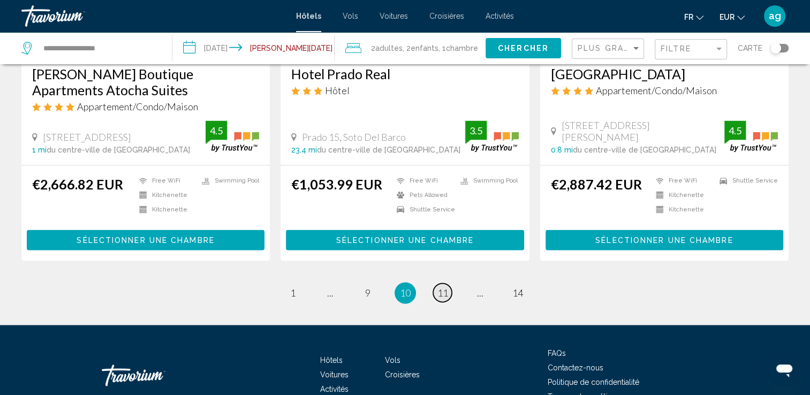
click at [444, 287] on span "11" at bounding box center [443, 293] width 11 height 12
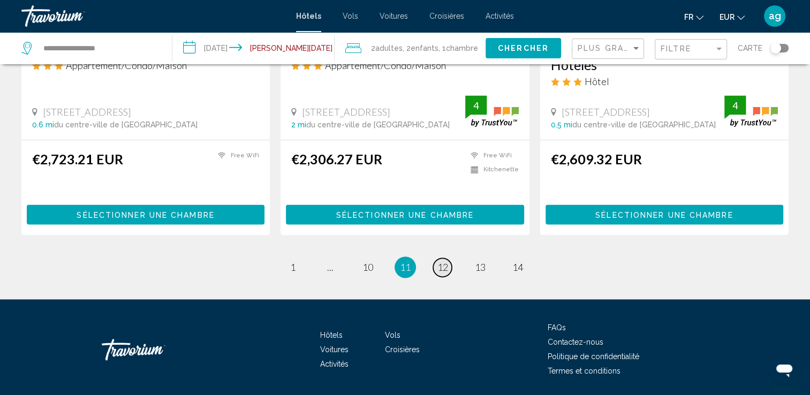
scroll to position [1426, 0]
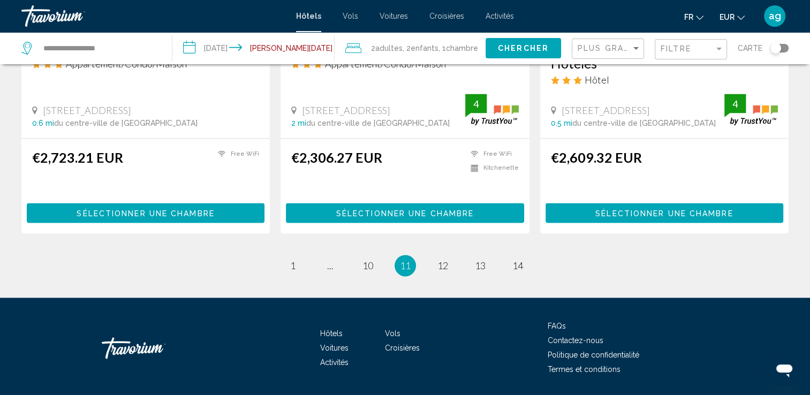
click at [434, 255] on li "page 12" at bounding box center [442, 265] width 21 height 21
click at [443, 260] on span "12" at bounding box center [443, 266] width 11 height 12
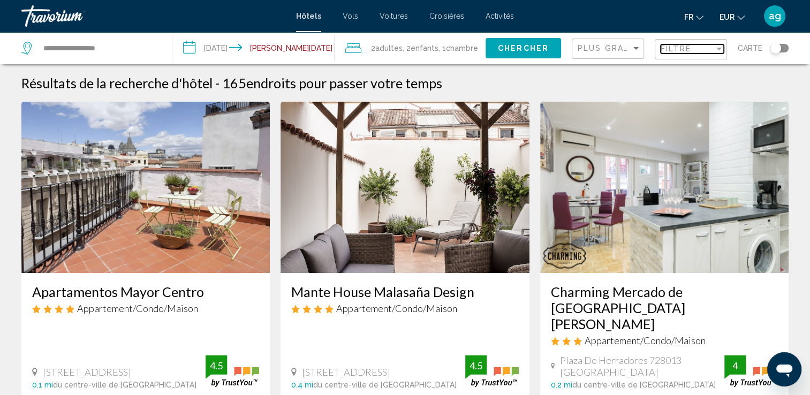
click at [694, 51] on div "Filtre" at bounding box center [688, 48] width 54 height 9
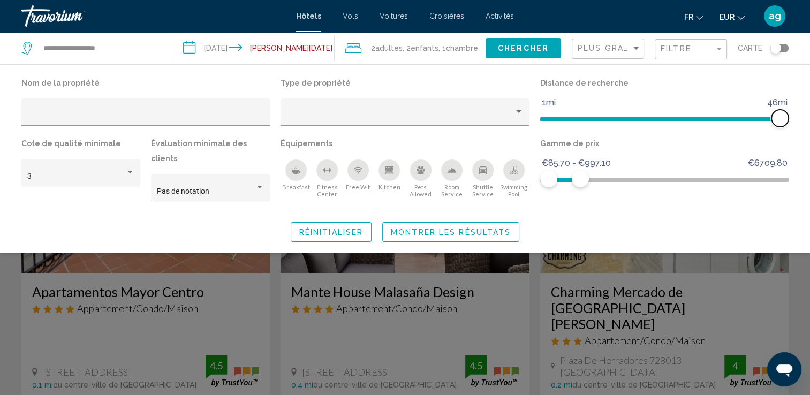
drag, startPoint x: 783, startPoint y: 119, endPoint x: 812, endPoint y: 124, distance: 29.4
click at [810, 124] on html "**********" at bounding box center [405, 197] width 810 height 395
click at [577, 181] on span "Hotel Filters" at bounding box center [576, 178] width 17 height 17
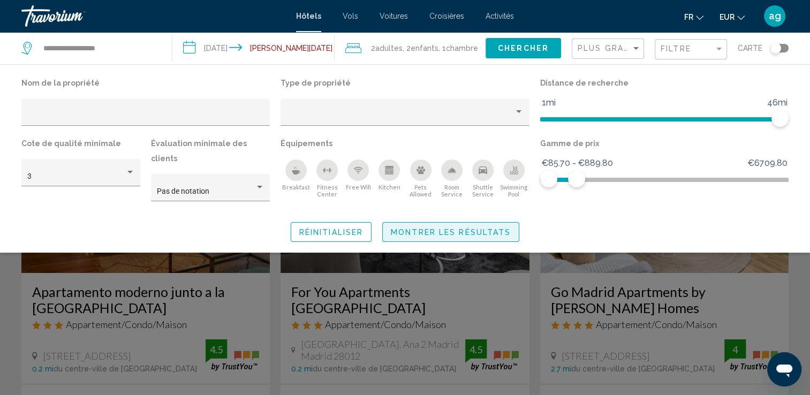
click at [446, 228] on span "Montrer les résultats" at bounding box center [451, 232] width 120 height 9
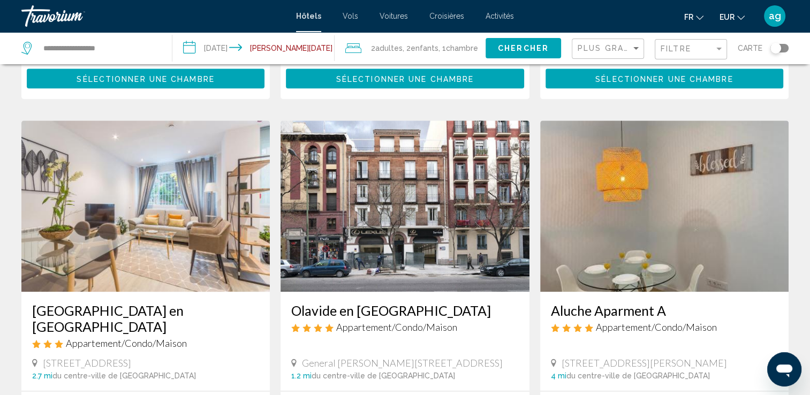
scroll to position [1403, 0]
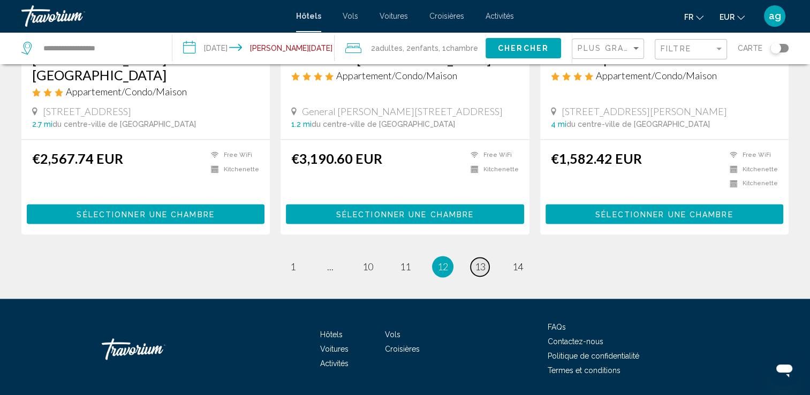
click at [484, 261] on span "13" at bounding box center [480, 267] width 11 height 12
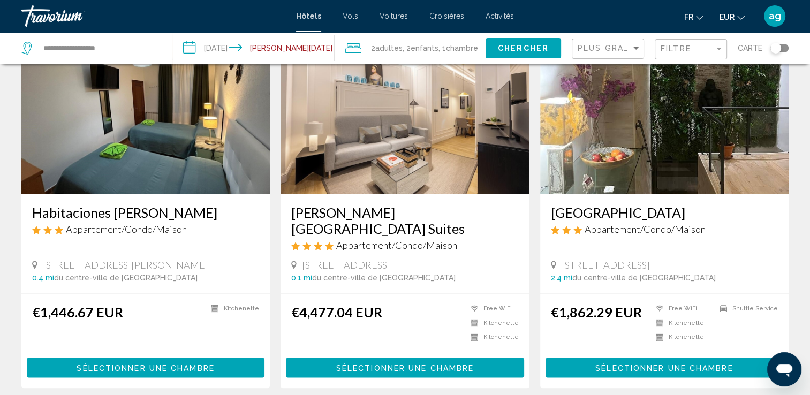
scroll to position [1350, 0]
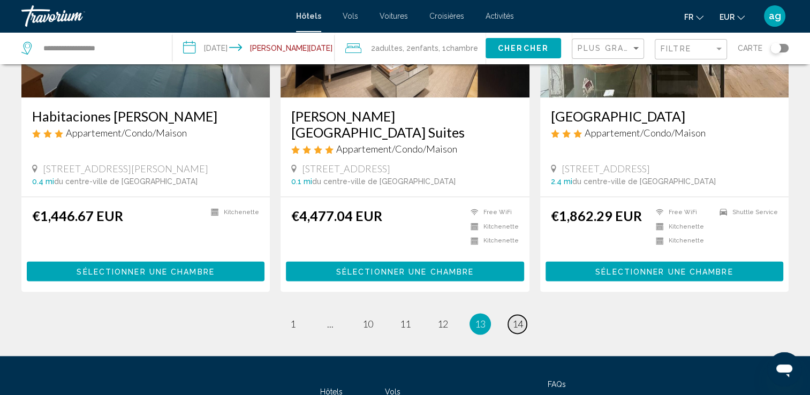
click at [516, 318] on span "14" at bounding box center [518, 324] width 11 height 12
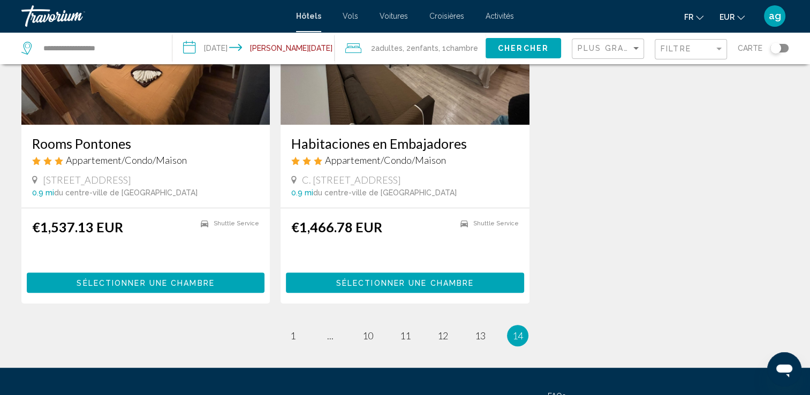
scroll to position [557, 0]
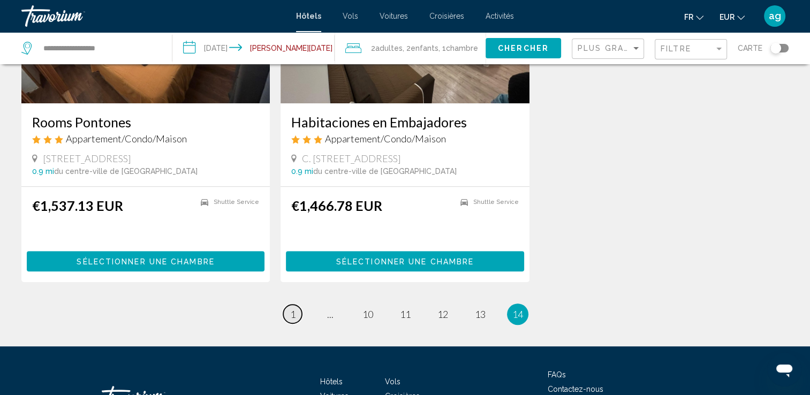
click at [293, 308] on span "1" at bounding box center [292, 314] width 5 height 12
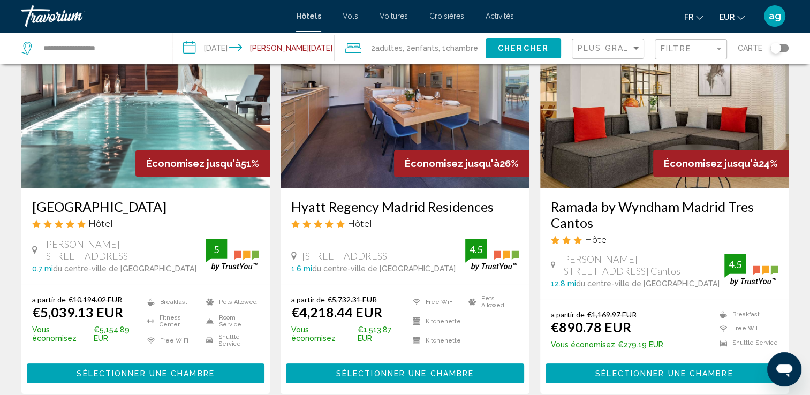
scroll to position [86, 0]
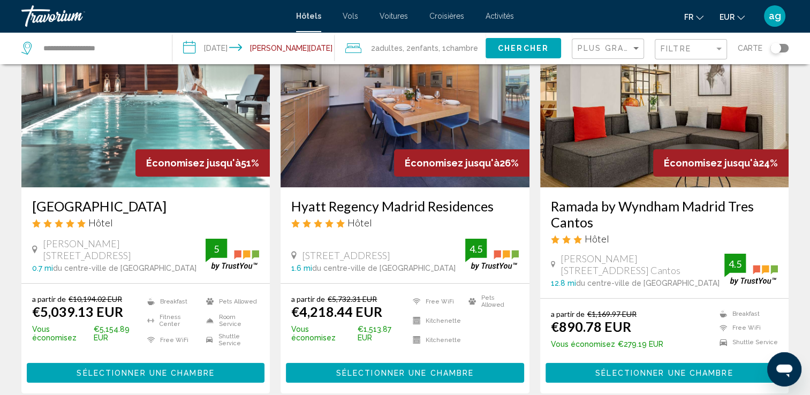
click at [630, 372] on span "Sélectionner une chambre" at bounding box center [665, 373] width 138 height 9
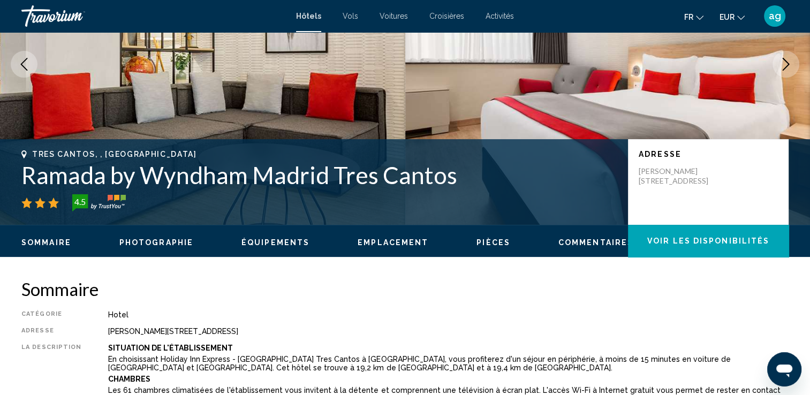
scroll to position [150, 0]
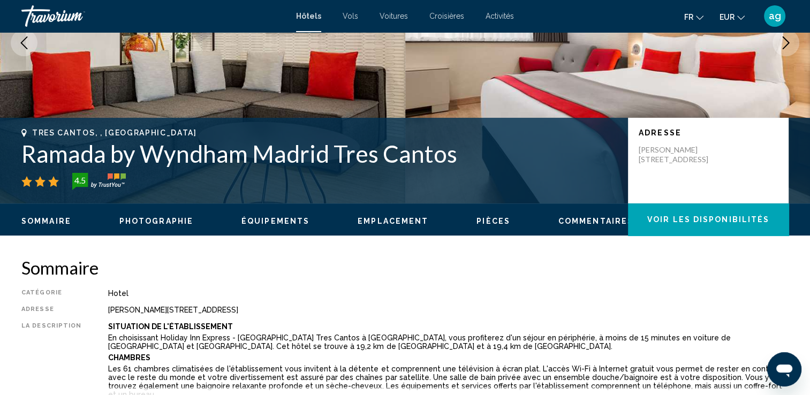
click at [173, 217] on span "Photographie" at bounding box center [156, 221] width 74 height 9
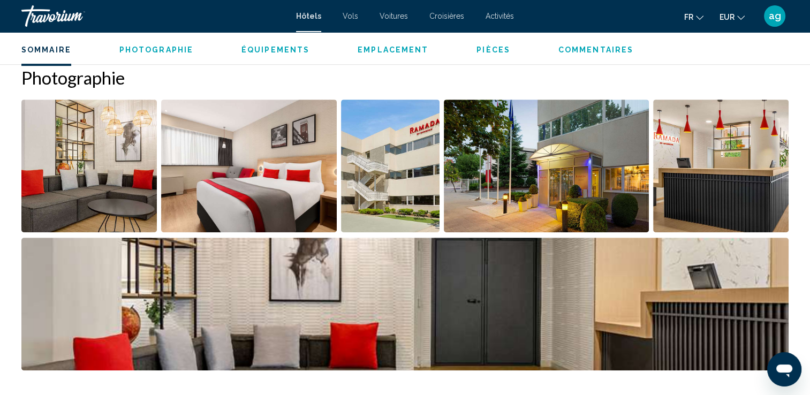
scroll to position [523, 0]
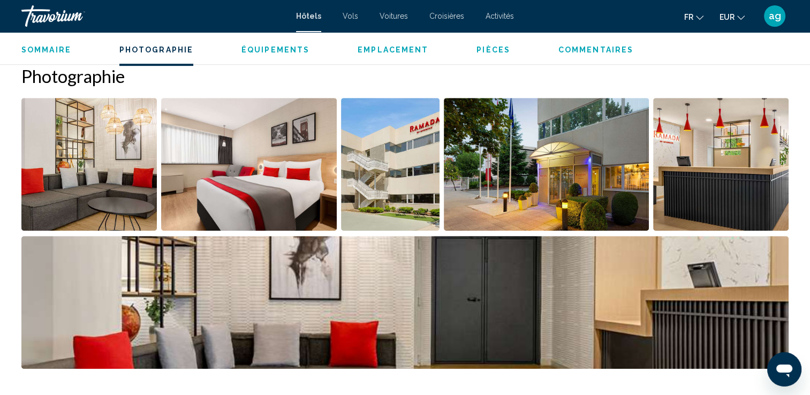
click at [120, 149] on img "Open full-screen image slider" at bounding box center [88, 164] width 135 height 133
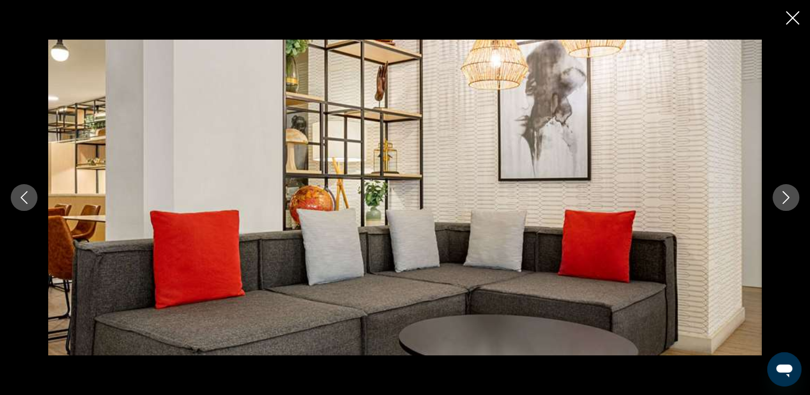
click at [788, 197] on icon "Next image" at bounding box center [786, 197] width 7 height 13
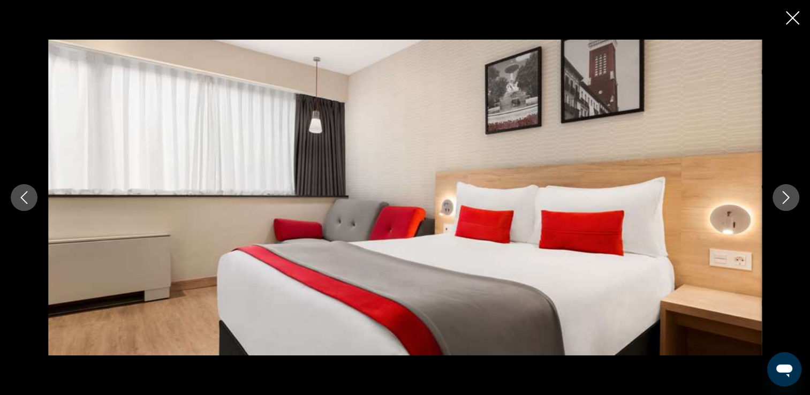
click at [788, 197] on icon "Next image" at bounding box center [786, 197] width 7 height 13
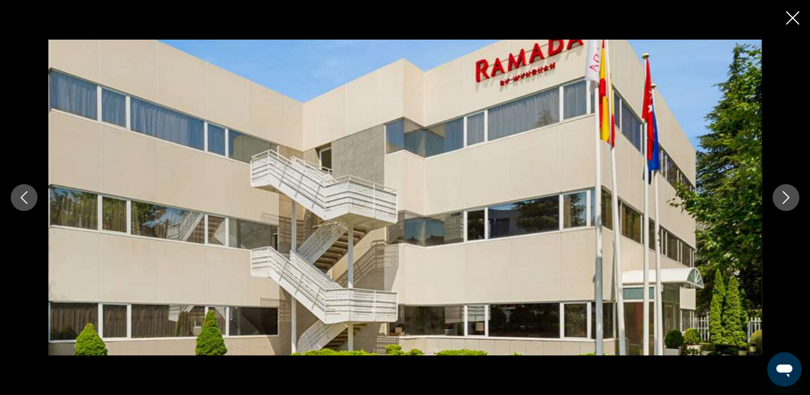
click at [788, 197] on icon "Next image" at bounding box center [786, 197] width 7 height 13
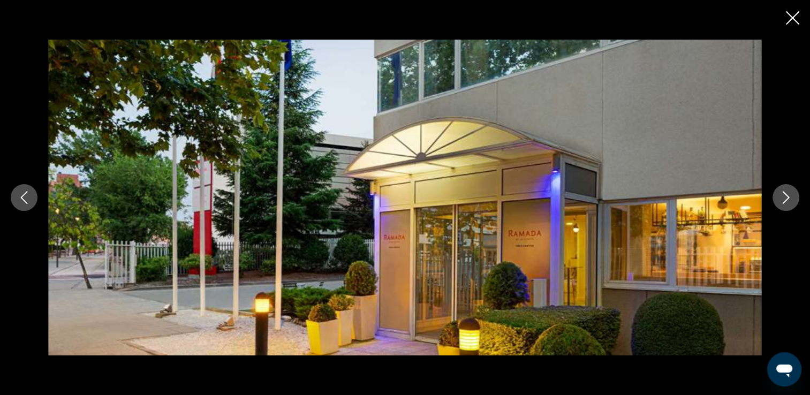
click at [788, 197] on icon "Next image" at bounding box center [786, 197] width 7 height 13
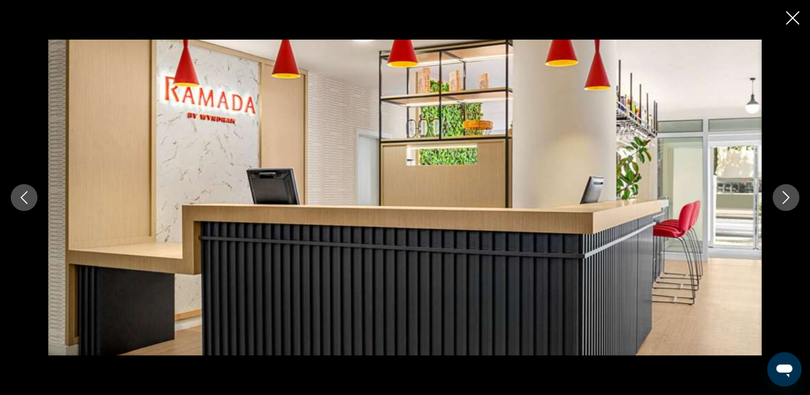
click at [793, 196] on button "Next image" at bounding box center [786, 197] width 27 height 27
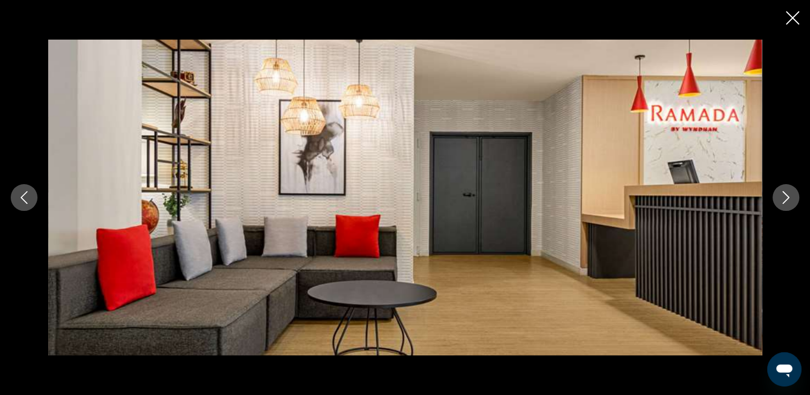
click at [793, 197] on button "Next image" at bounding box center [786, 197] width 27 height 27
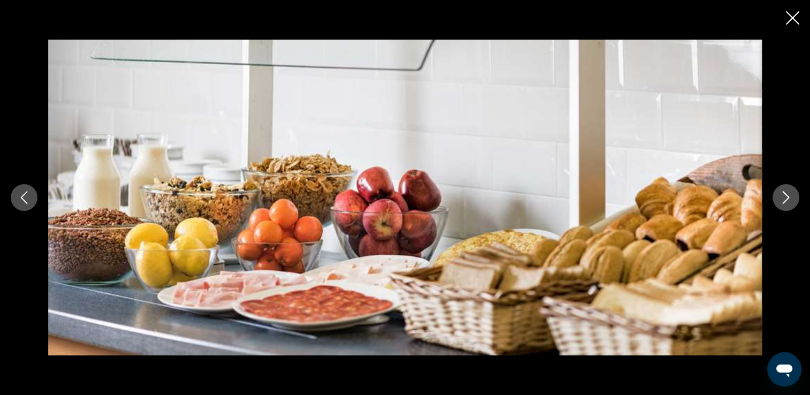
click at [792, 197] on button "Next image" at bounding box center [786, 197] width 27 height 27
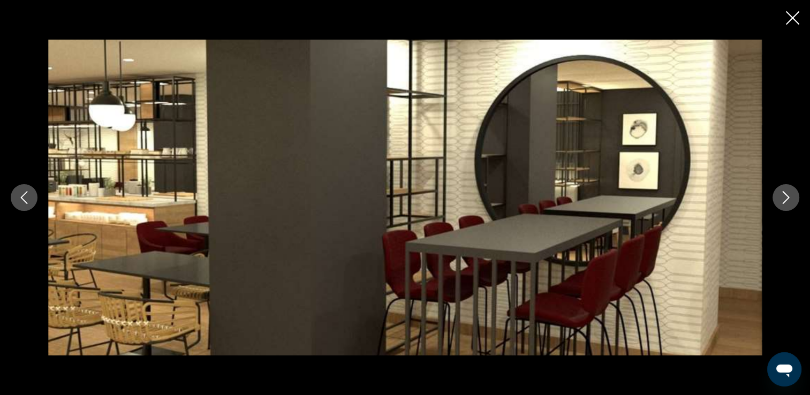
click at [792, 197] on icon "Next image" at bounding box center [786, 197] width 13 height 13
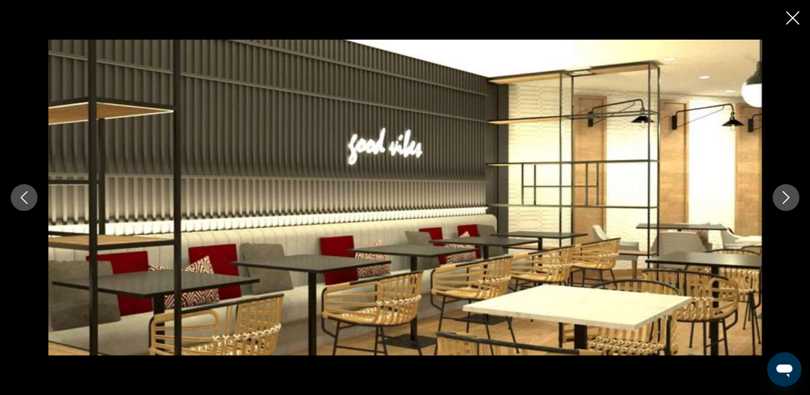
click at [792, 197] on icon "Next image" at bounding box center [786, 197] width 13 height 13
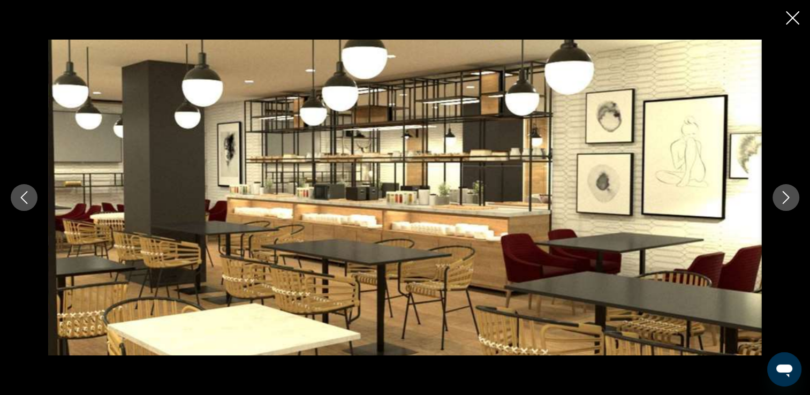
click at [792, 196] on icon "Next image" at bounding box center [786, 197] width 13 height 13
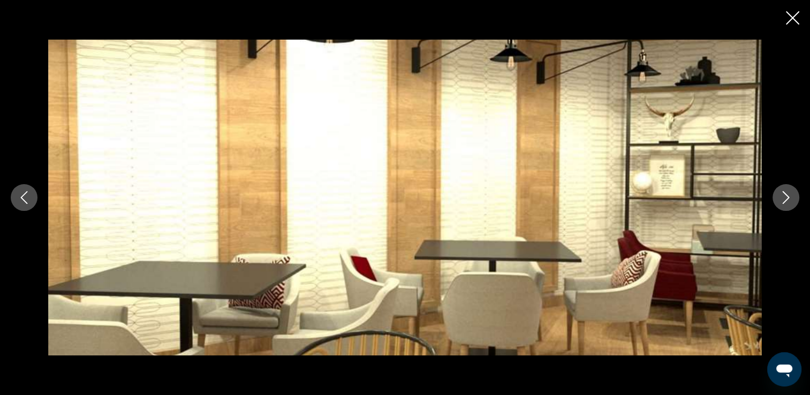
click at [792, 196] on icon "Next image" at bounding box center [786, 197] width 13 height 13
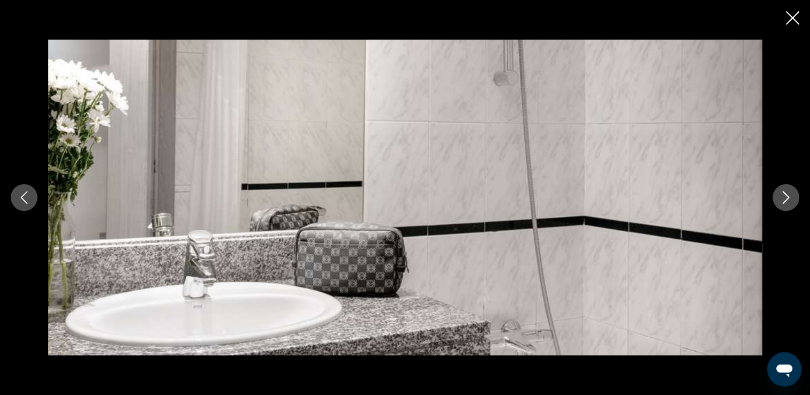
click at [792, 196] on icon "Next image" at bounding box center [786, 197] width 13 height 13
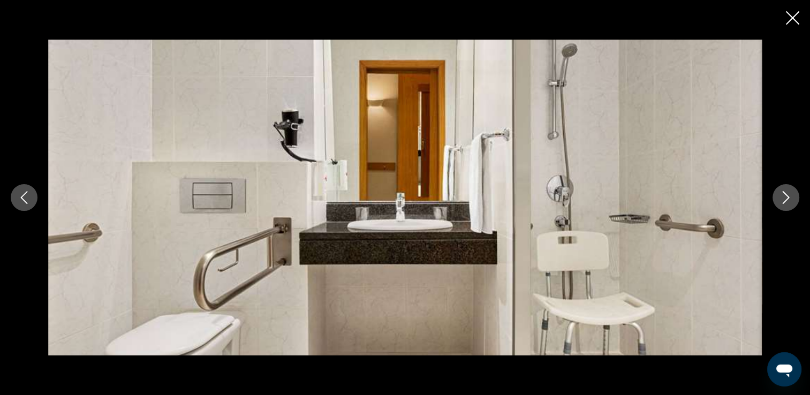
click at [792, 196] on icon "Next image" at bounding box center [786, 197] width 13 height 13
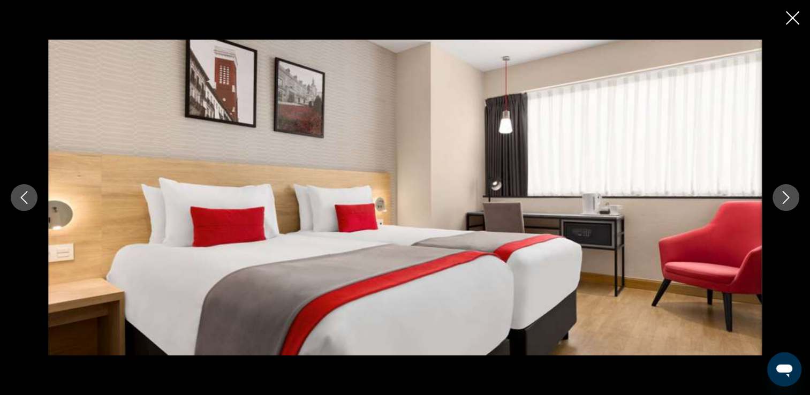
click at [792, 196] on icon "Next image" at bounding box center [786, 197] width 13 height 13
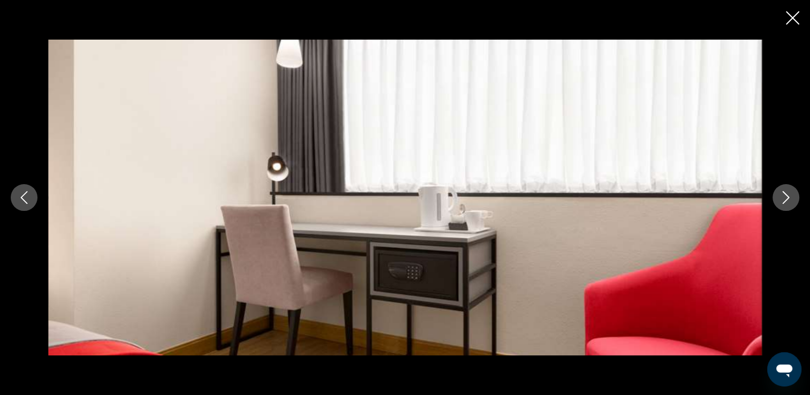
click at [792, 196] on icon "Next image" at bounding box center [786, 197] width 13 height 13
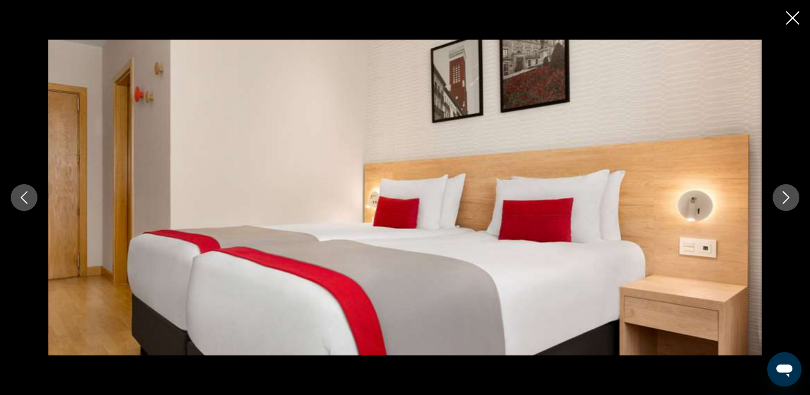
click at [792, 194] on icon "Next image" at bounding box center [786, 197] width 13 height 13
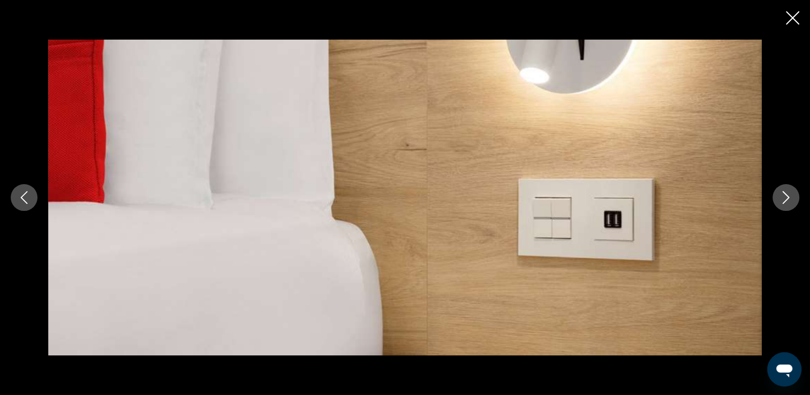
click at [792, 194] on icon "Next image" at bounding box center [786, 197] width 13 height 13
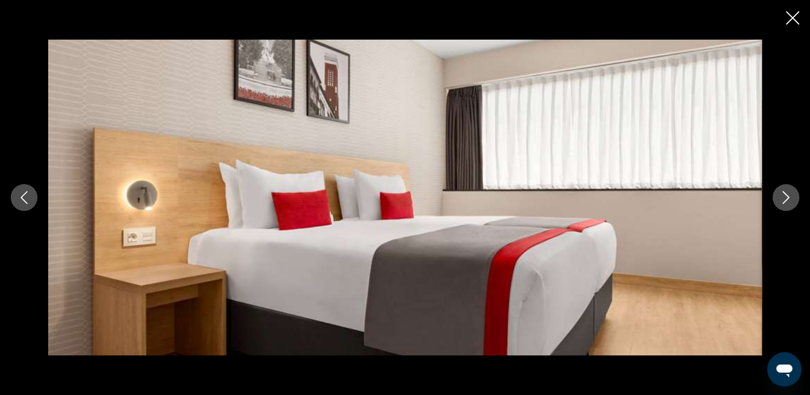
click at [792, 194] on icon "Next image" at bounding box center [786, 197] width 13 height 13
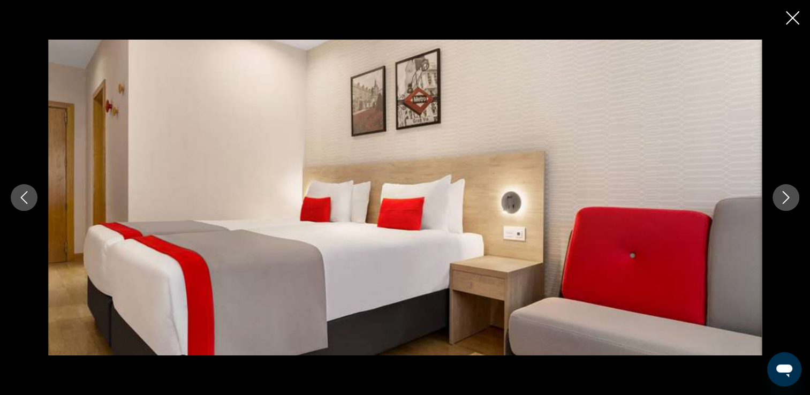
click at [792, 194] on icon "Next image" at bounding box center [786, 197] width 13 height 13
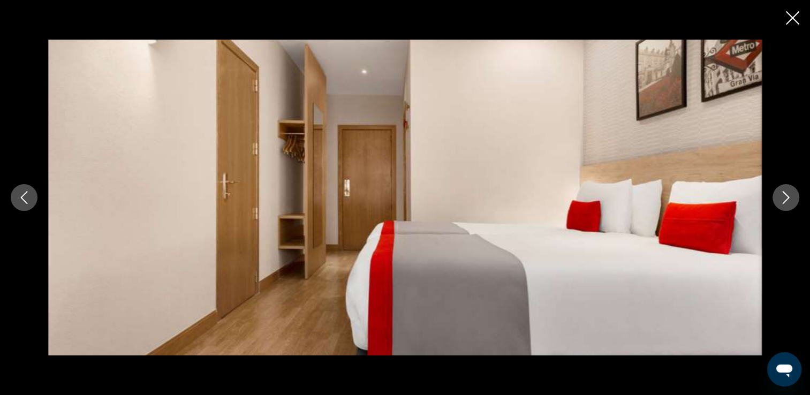
click at [792, 194] on icon "Next image" at bounding box center [786, 197] width 13 height 13
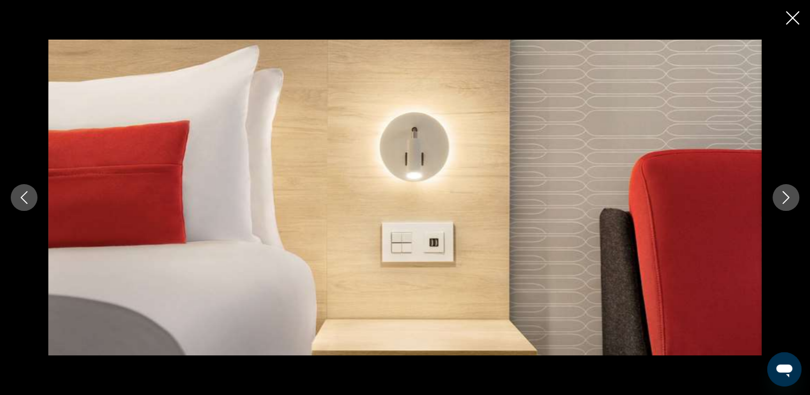
click at [793, 192] on button "Next image" at bounding box center [786, 197] width 27 height 27
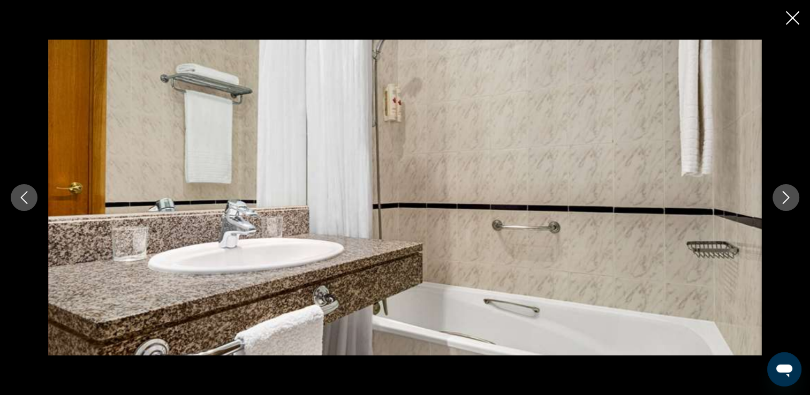
click at [795, 192] on button "Next image" at bounding box center [786, 197] width 27 height 27
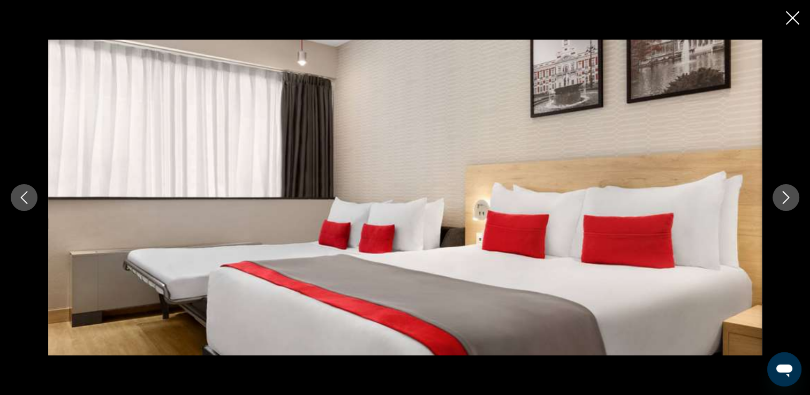
click at [795, 192] on button "Next image" at bounding box center [786, 197] width 27 height 27
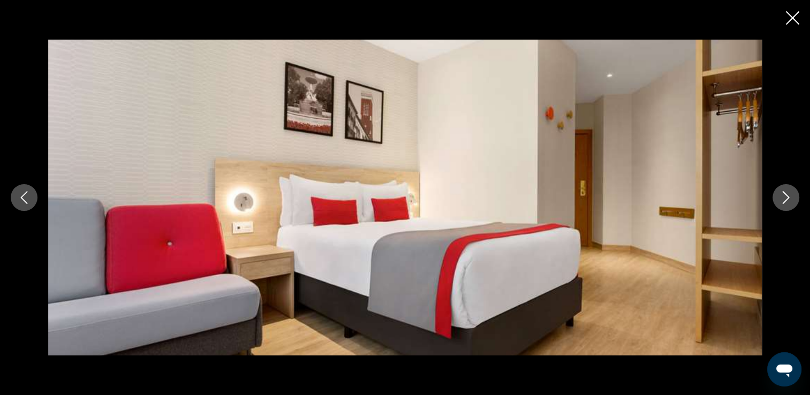
click at [795, 192] on button "Next image" at bounding box center [786, 197] width 27 height 27
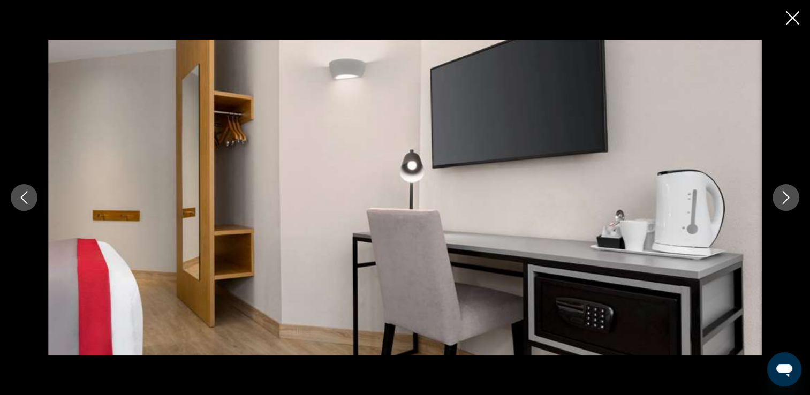
click at [795, 192] on button "Next image" at bounding box center [786, 197] width 27 height 27
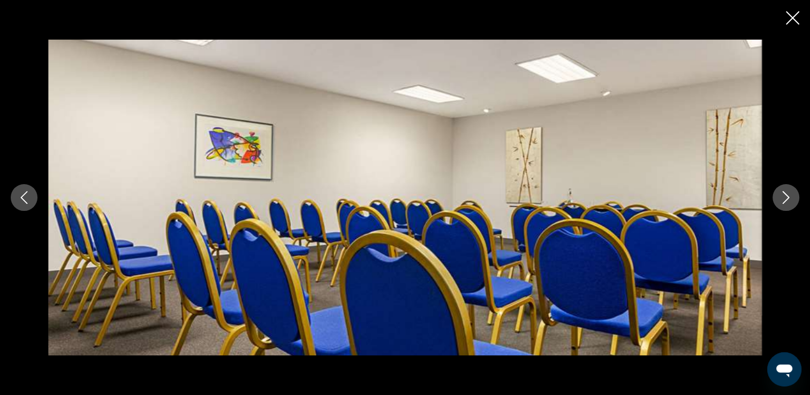
click at [795, 192] on button "Next image" at bounding box center [786, 197] width 27 height 27
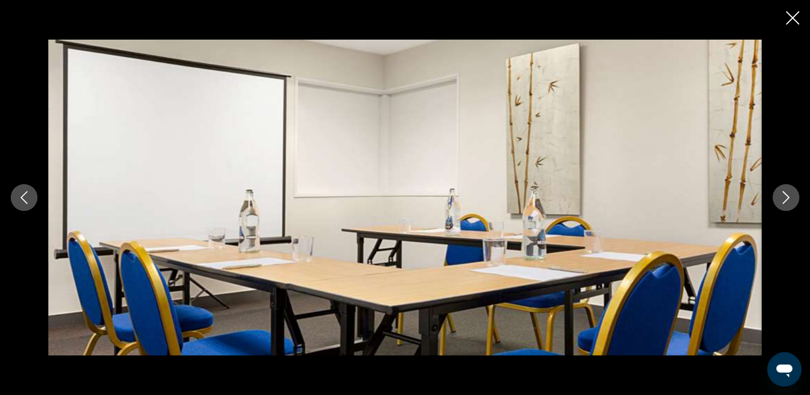
click at [795, 192] on button "Next image" at bounding box center [786, 197] width 27 height 27
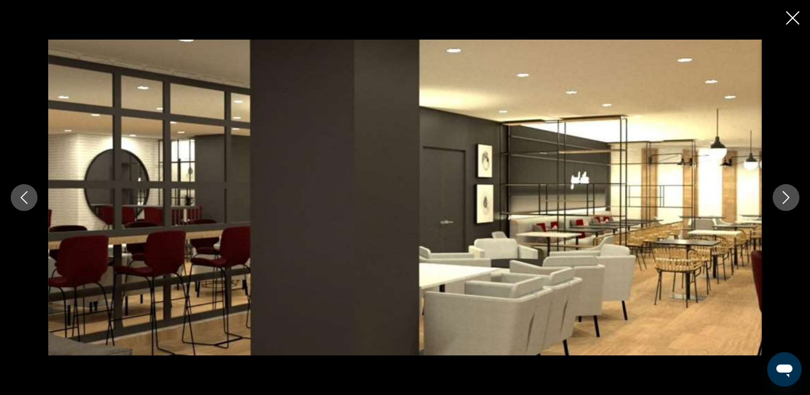
click at [795, 192] on button "Next image" at bounding box center [786, 197] width 27 height 27
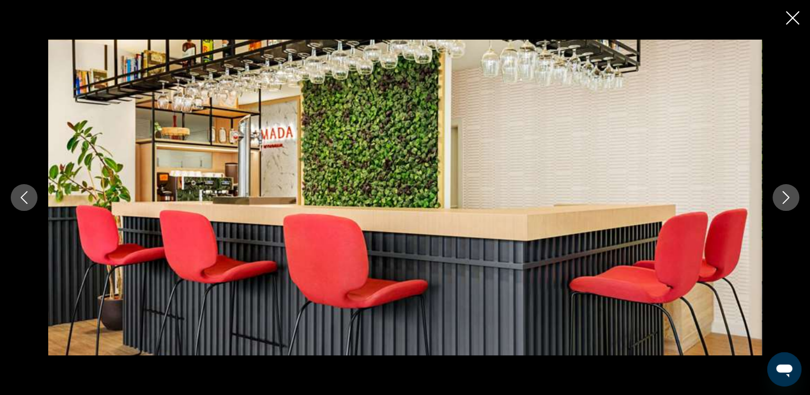
click at [795, 192] on button "Next image" at bounding box center [786, 197] width 27 height 27
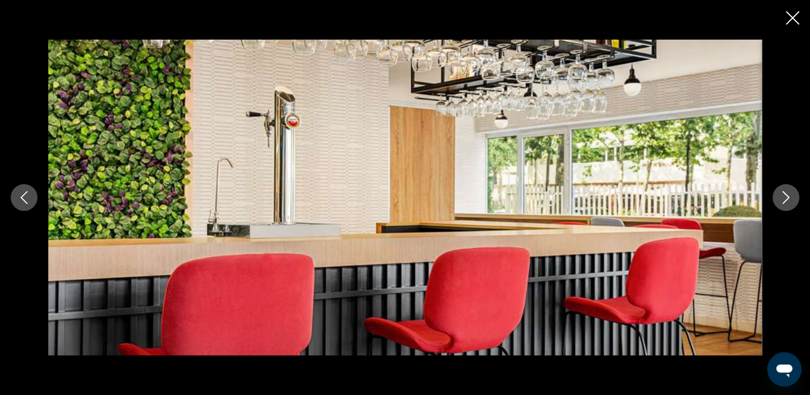
click at [795, 192] on button "Next image" at bounding box center [786, 197] width 27 height 27
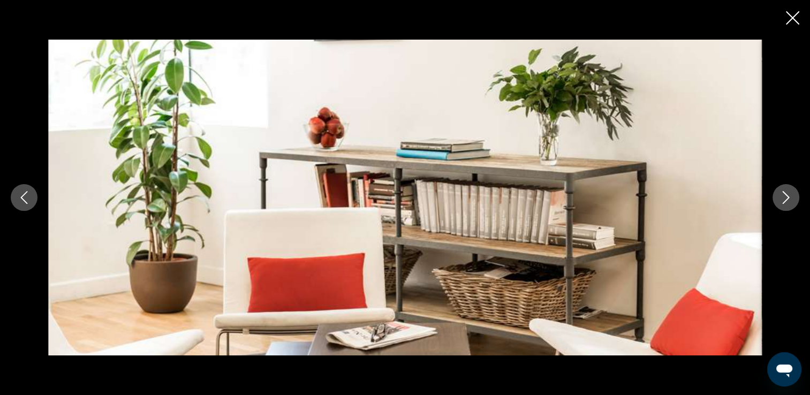
click at [795, 192] on button "Next image" at bounding box center [786, 197] width 27 height 27
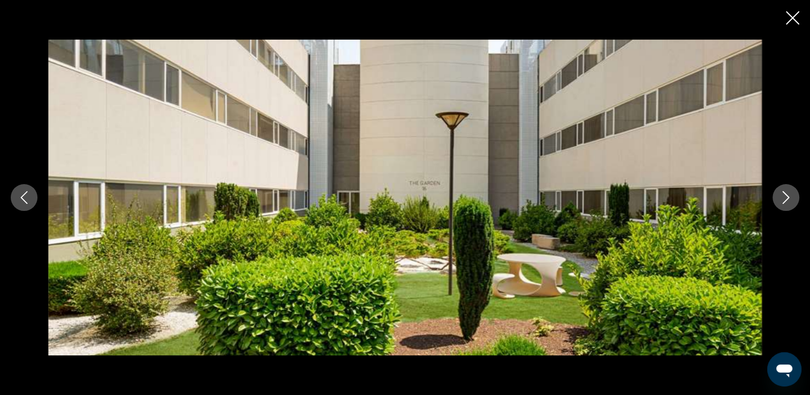
click at [795, 192] on button "Next image" at bounding box center [786, 197] width 27 height 27
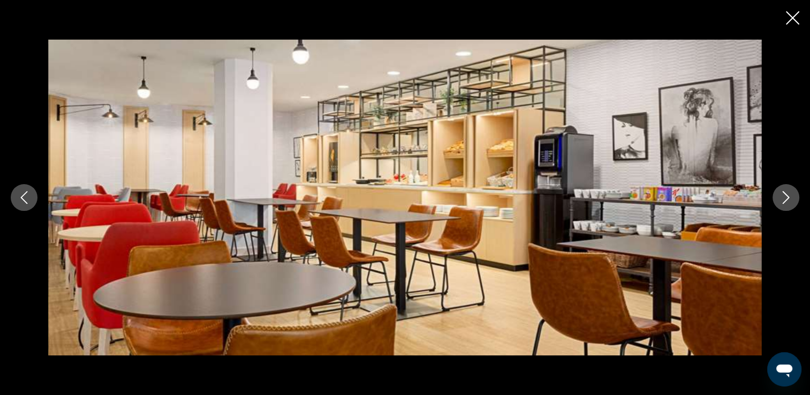
click at [795, 192] on button "Next image" at bounding box center [786, 197] width 27 height 27
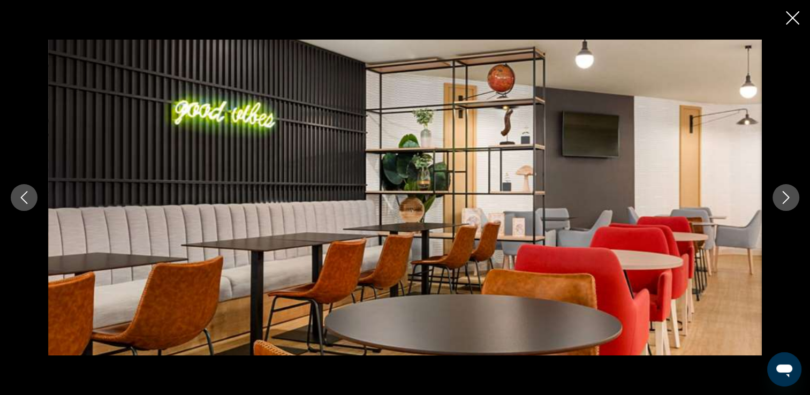
click at [795, 192] on button "Next image" at bounding box center [786, 197] width 27 height 27
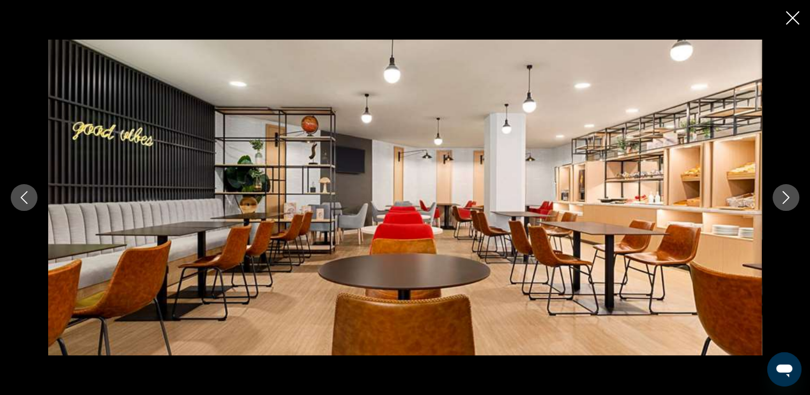
click at [795, 192] on button "Next image" at bounding box center [786, 197] width 27 height 27
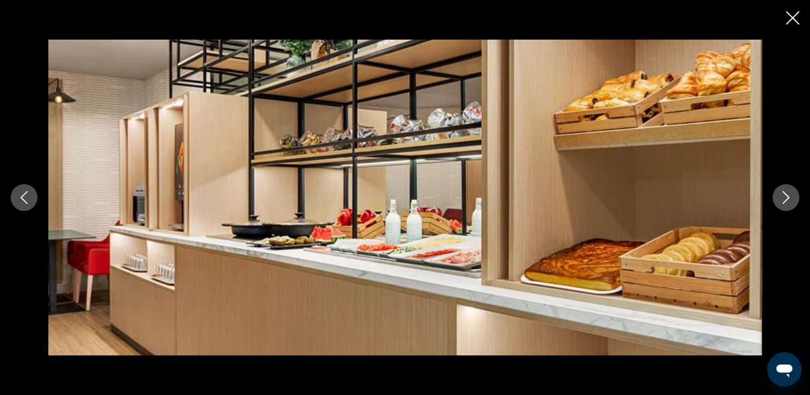
click at [795, 192] on button "Next image" at bounding box center [786, 197] width 27 height 27
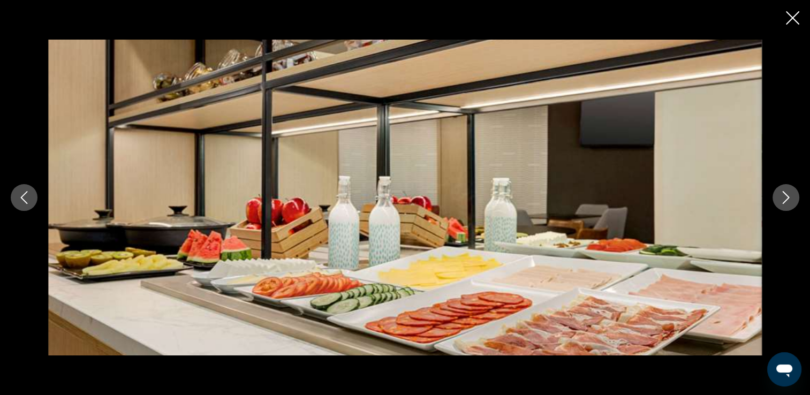
click at [795, 192] on button "Next image" at bounding box center [786, 197] width 27 height 27
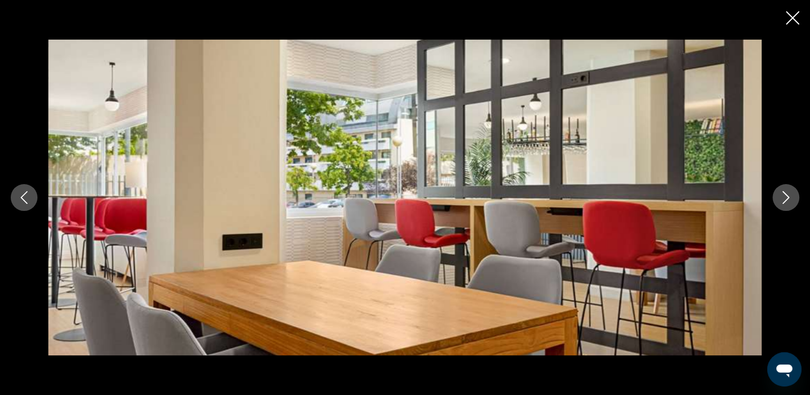
click at [795, 192] on button "Next image" at bounding box center [786, 197] width 27 height 27
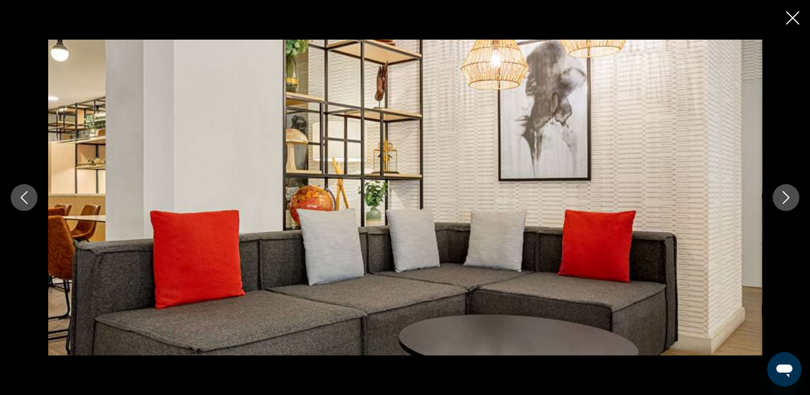
click at [795, 192] on button "Next image" at bounding box center [786, 197] width 27 height 27
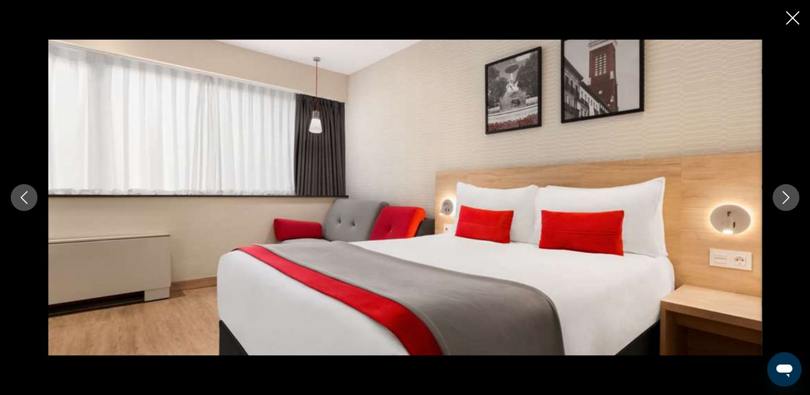
click at [794, 20] on icon "Close slideshow" at bounding box center [792, 17] width 13 height 13
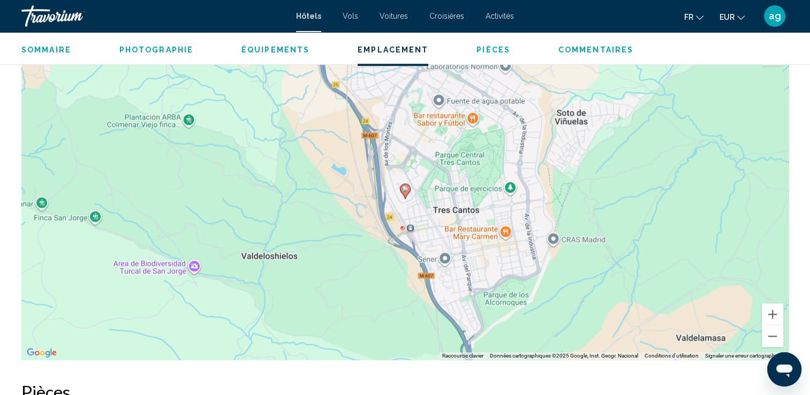
scroll to position [1044, 0]
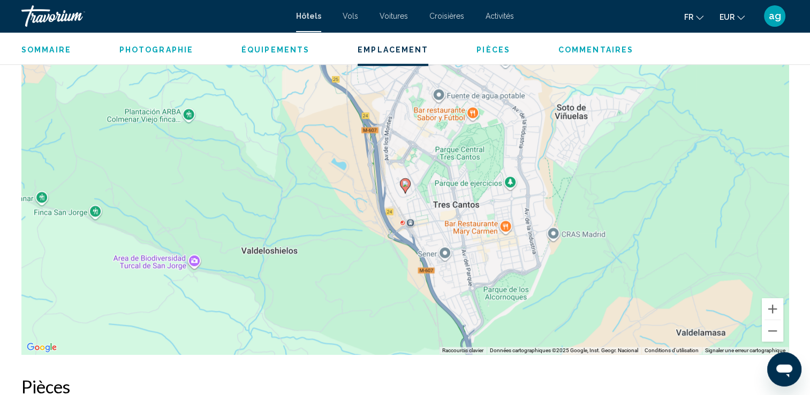
click at [741, 170] on div "Pour activer le glissement avec le clavier, appuyez sur Alt+Entrée. Une fois ce…" at bounding box center [404, 193] width 767 height 321
click at [777, 335] on button "Zoom arrière" at bounding box center [772, 330] width 21 height 21
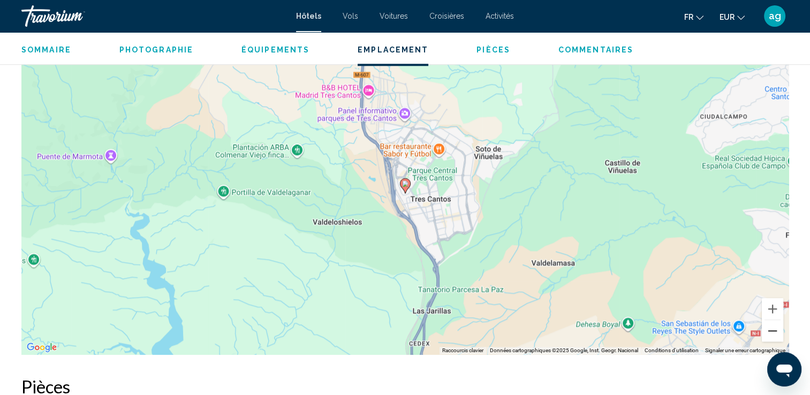
click at [777, 335] on button "Zoom arrière" at bounding box center [772, 330] width 21 height 21
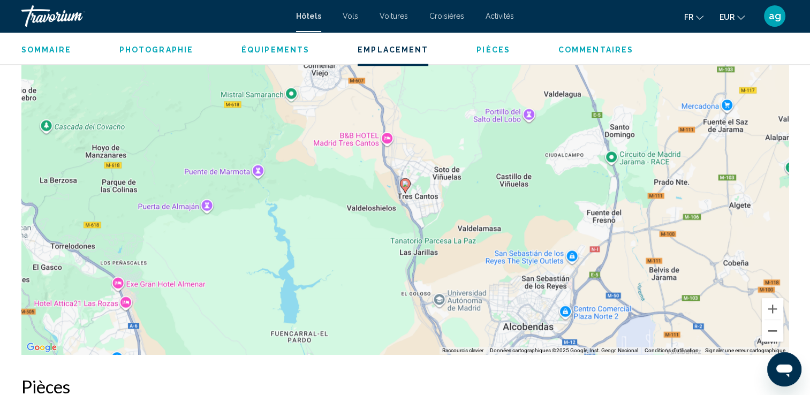
click at [777, 335] on button "Zoom arrière" at bounding box center [772, 330] width 21 height 21
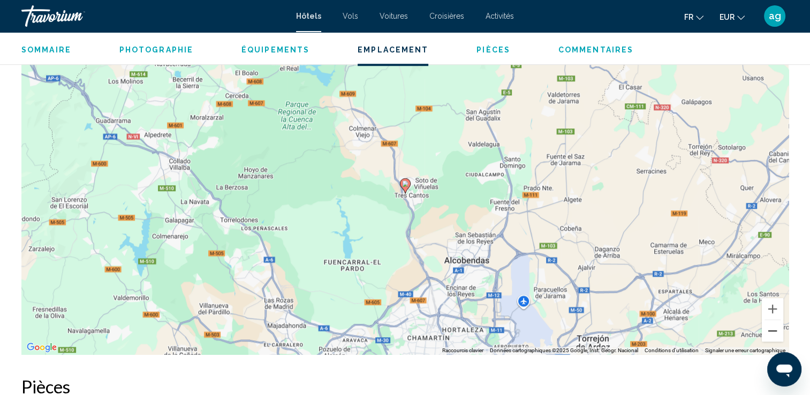
click at [777, 335] on button "Zoom arrière" at bounding box center [772, 330] width 21 height 21
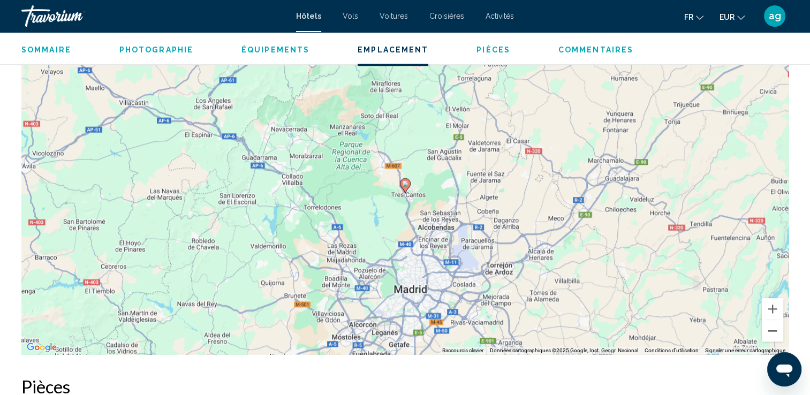
click at [777, 335] on button "Zoom arrière" at bounding box center [772, 330] width 21 height 21
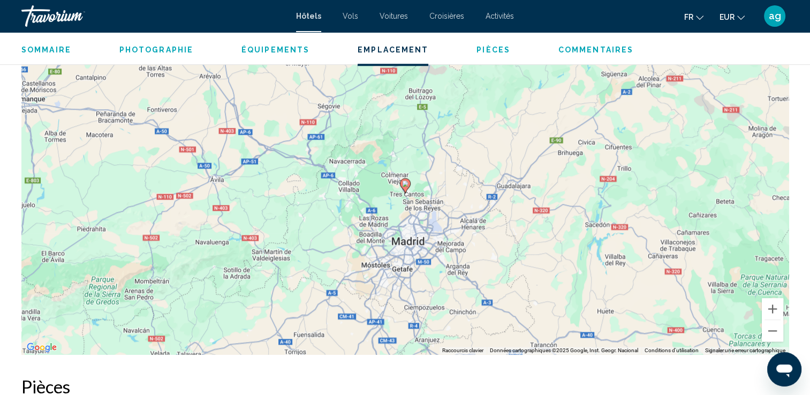
click at [802, 80] on div "Sommaire Catégorie Hotel Adresse [PERSON_NAME][STREET_ADDRESS] La description S…" at bounding box center [405, 376] width 810 height 2027
click at [771, 308] on button "Zoom avant" at bounding box center [772, 308] width 21 height 21
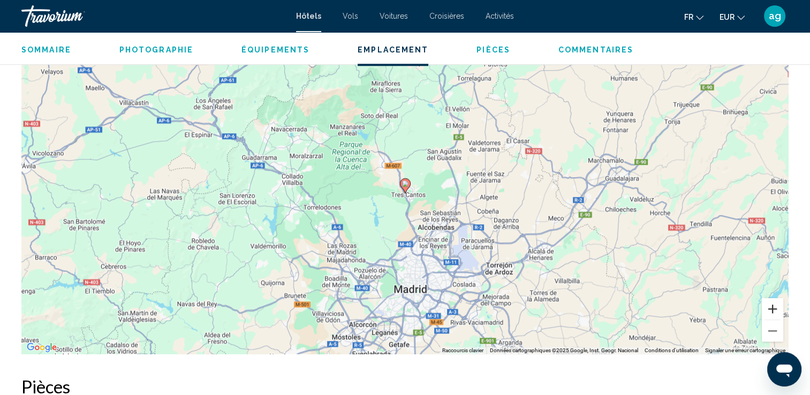
click at [771, 308] on button "Zoom avant" at bounding box center [772, 308] width 21 height 21
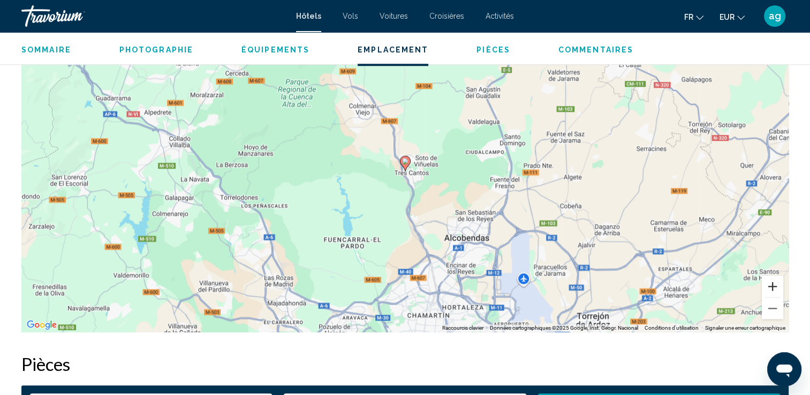
scroll to position [1064, 0]
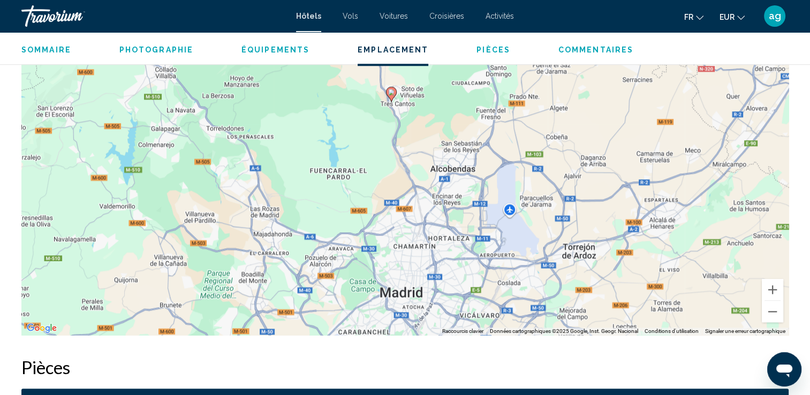
drag, startPoint x: 556, startPoint y: 194, endPoint x: 543, endPoint y: 119, distance: 76.2
click at [543, 119] on div "Pour activer le glissement avec le clavier, appuyez sur Alt+Entrée. Une fois ce…" at bounding box center [404, 174] width 767 height 321
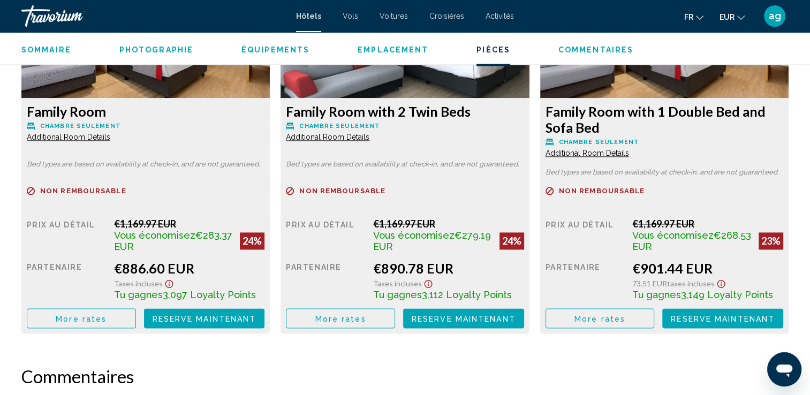
scroll to position [1555, 0]
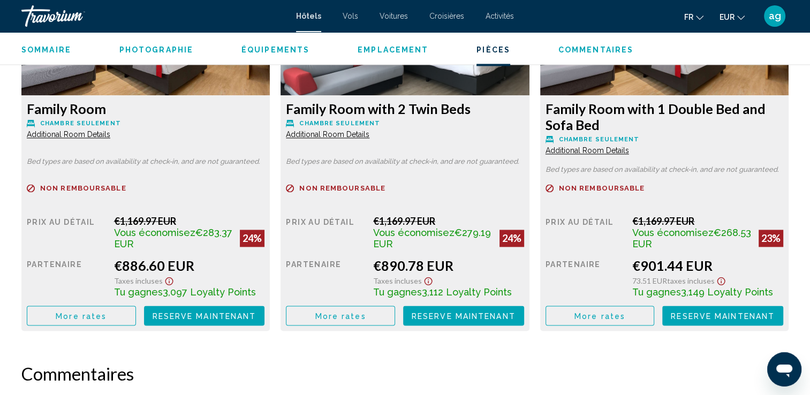
click at [62, 322] on button "More rates" at bounding box center [81, 316] width 109 height 20
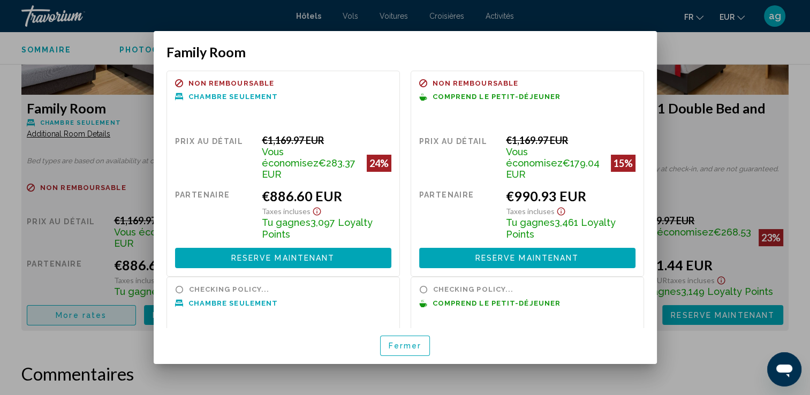
scroll to position [0, 0]
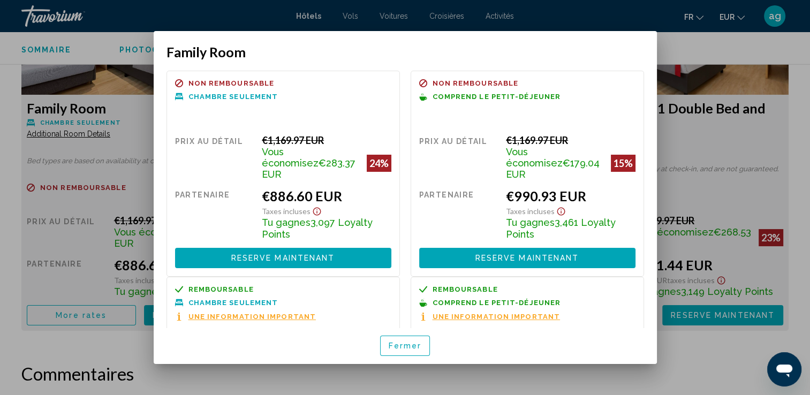
click at [397, 346] on span "Fermer" at bounding box center [405, 346] width 33 height 9
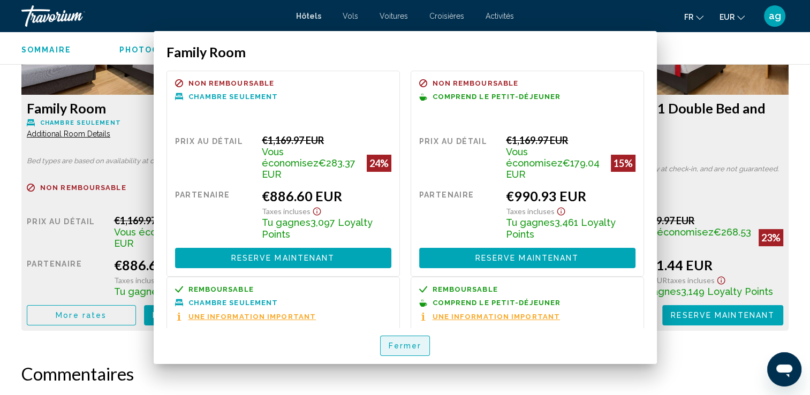
scroll to position [1555, 0]
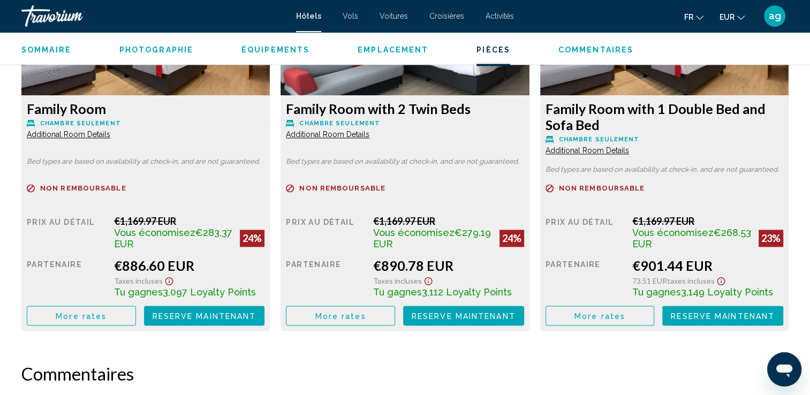
click at [107, 317] on span "More rates" at bounding box center [81, 316] width 51 height 9
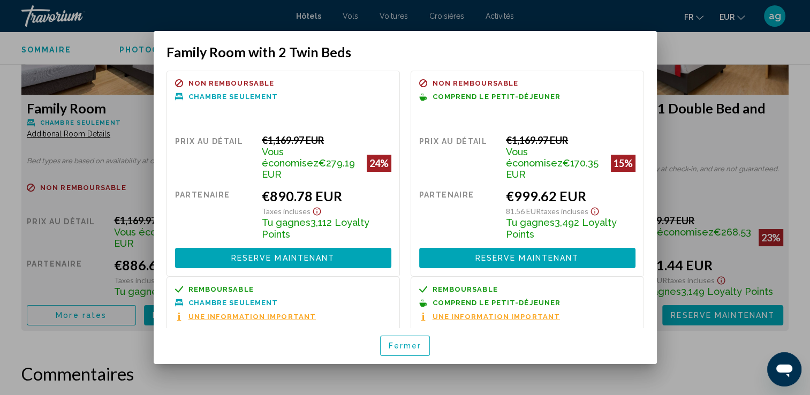
click at [397, 342] on span "Fermer" at bounding box center [405, 346] width 33 height 9
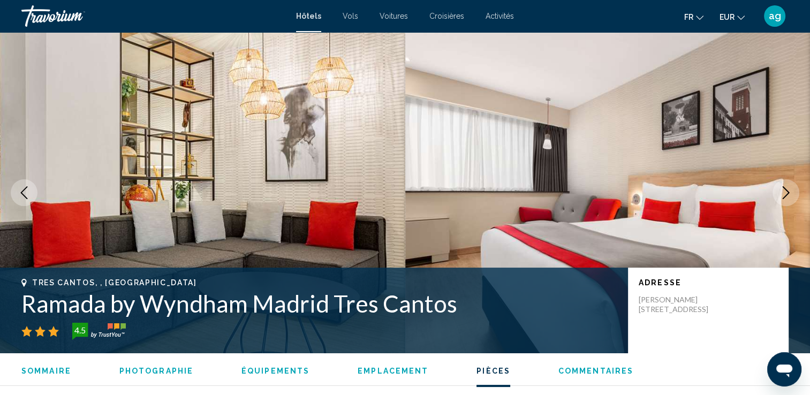
scroll to position [1555, 0]
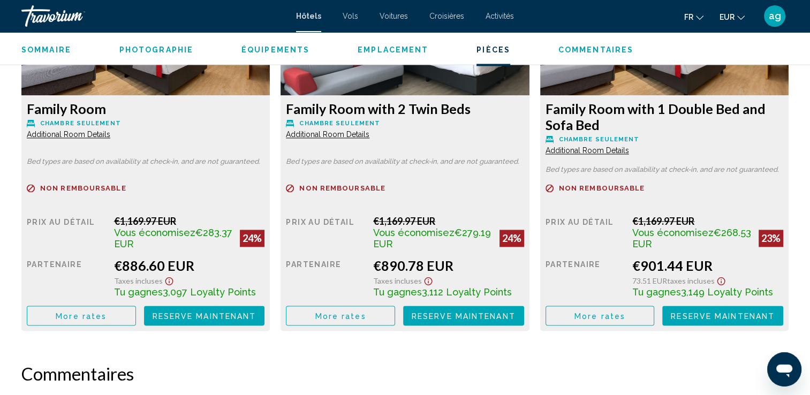
click at [398, 13] on span "Voitures" at bounding box center [394, 16] width 28 height 9
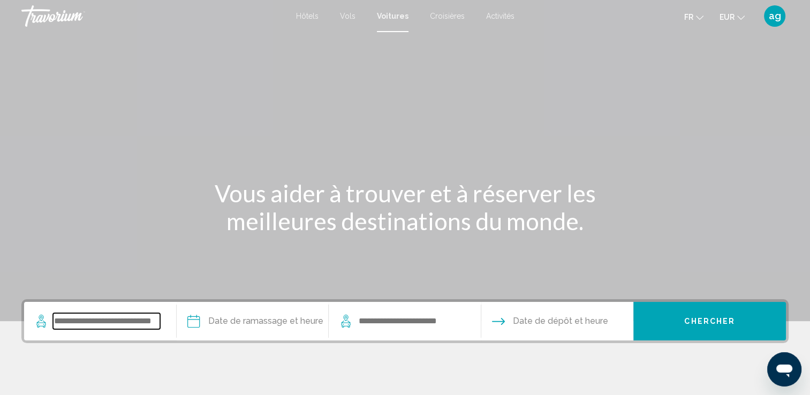
click at [103, 324] on input "Search widget" at bounding box center [106, 321] width 107 height 16
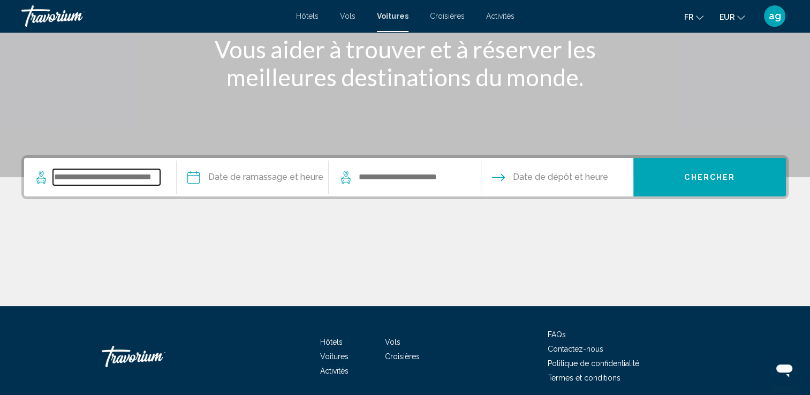
scroll to position [186, 0]
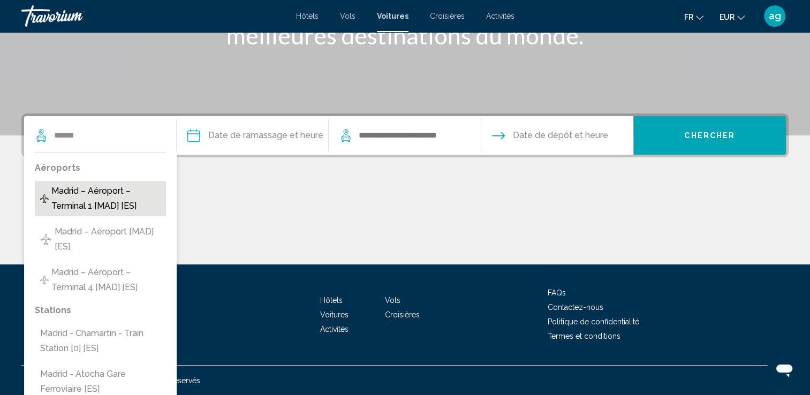
click at [111, 207] on span "Madrid – Aéroport – Terminal 1 [MAD] [ES]" at bounding box center [105, 199] width 109 height 30
type input "**********"
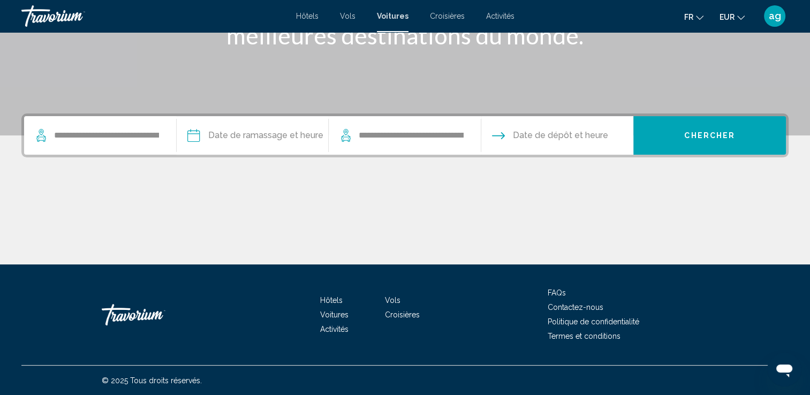
click at [223, 138] on input "Pickup date" at bounding box center [252, 137] width 157 height 42
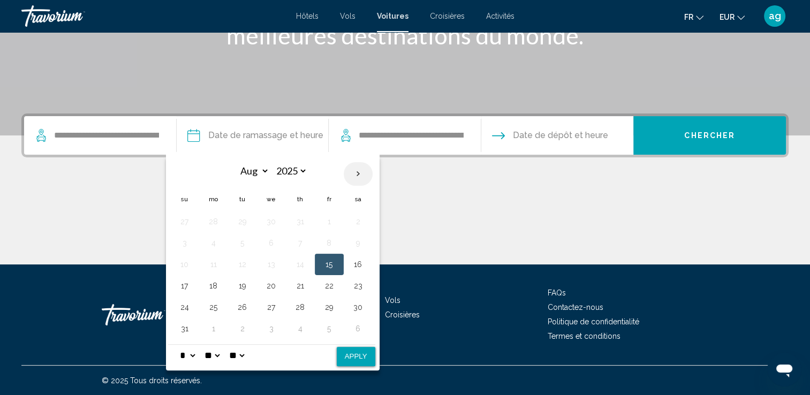
click at [358, 168] on th "Next month" at bounding box center [358, 174] width 29 height 24
select select "**"
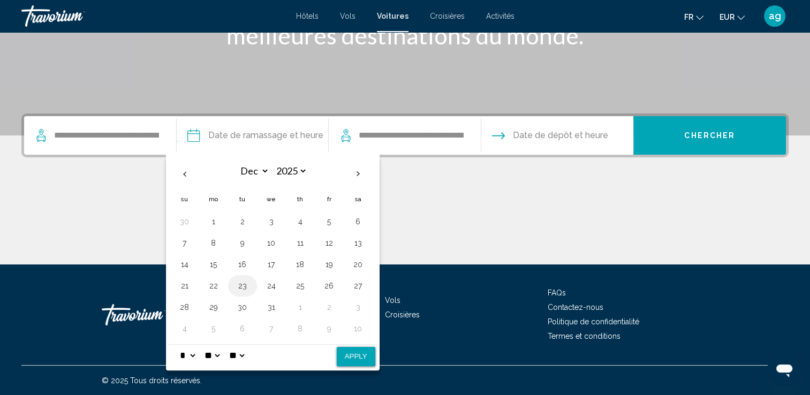
click at [242, 285] on button "23" at bounding box center [242, 285] width 17 height 15
click at [195, 355] on select "* * * * * * * * * ** ** **" at bounding box center [187, 355] width 19 height 21
select select "**"
click at [178, 345] on select "* * * * * * * * * ** ** **" at bounding box center [187, 355] width 19 height 21
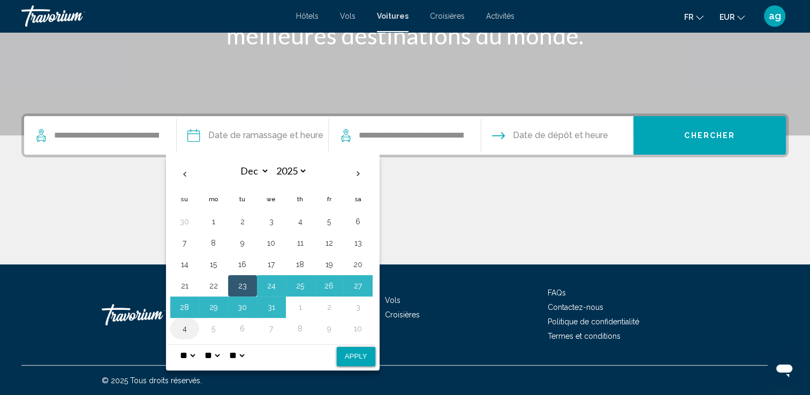
click at [194, 329] on td "4" at bounding box center [184, 328] width 29 height 21
click at [246, 357] on select "** **" at bounding box center [236, 355] width 19 height 21
click at [234, 345] on select "** **" at bounding box center [236, 355] width 19 height 21
click at [189, 355] on select "* * * * * * * * * ** ** **" at bounding box center [187, 355] width 19 height 21
click at [246, 355] on select "** **" at bounding box center [236, 355] width 19 height 21
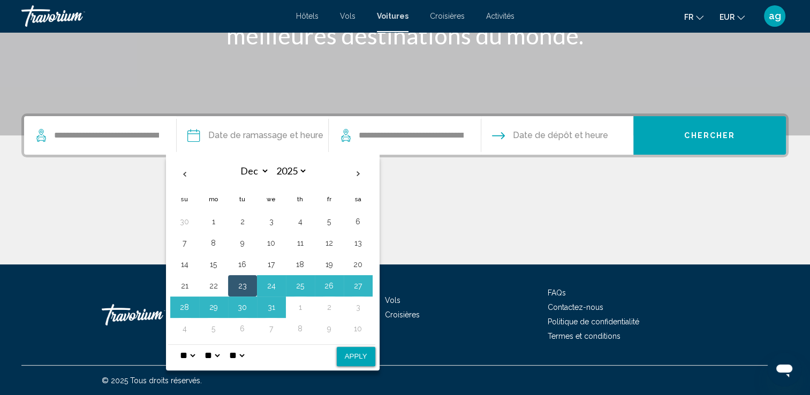
select select "**"
click at [234, 345] on select "** **" at bounding box center [236, 355] width 19 height 21
click at [193, 355] on select "* * * * * * * * * ** ** **" at bounding box center [187, 355] width 19 height 21
click at [178, 345] on select "* * * * * * * * * ** ** **" at bounding box center [187, 355] width 19 height 21
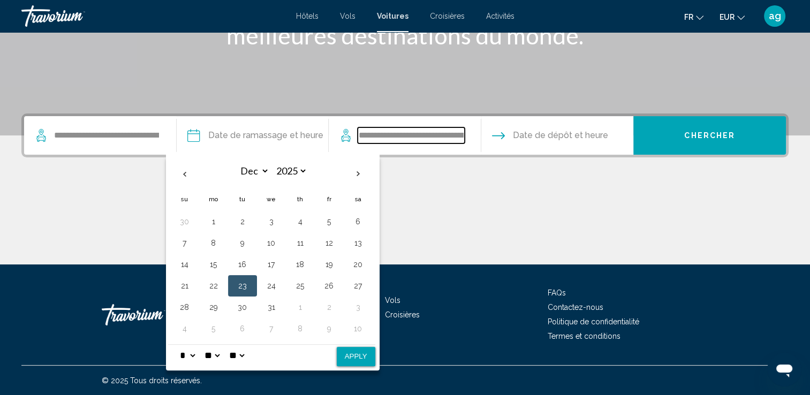
click at [401, 136] on input "**********" at bounding box center [411, 135] width 107 height 16
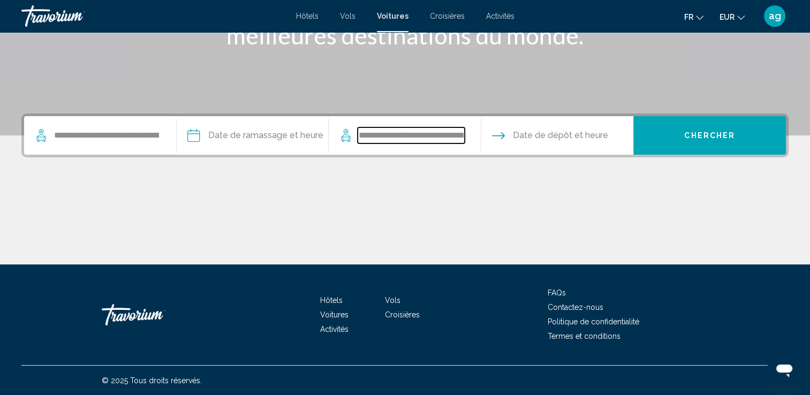
click at [379, 138] on input "**********" at bounding box center [411, 135] width 107 height 16
drag, startPoint x: 379, startPoint y: 138, endPoint x: 556, endPoint y: 134, distance: 177.3
click at [556, 134] on div "**********" at bounding box center [405, 135] width 762 height 39
click at [547, 200] on div "Main content" at bounding box center [404, 224] width 767 height 80
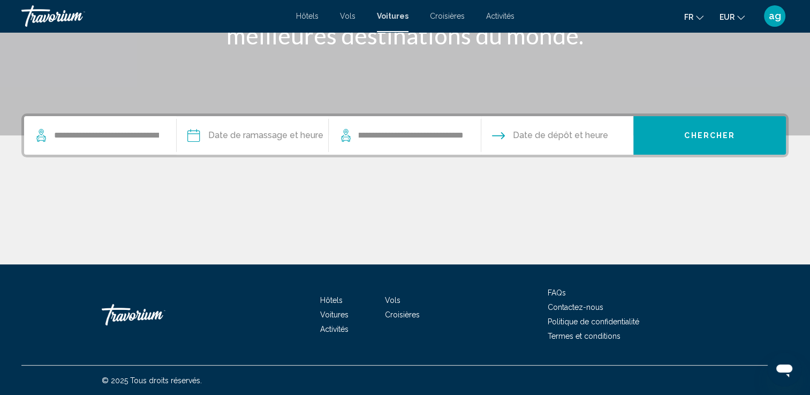
scroll to position [0, 0]
click at [549, 131] on span "Date de dépôt et heure" at bounding box center [560, 135] width 95 height 15
click at [715, 136] on span "Chercher" at bounding box center [709, 136] width 51 height 9
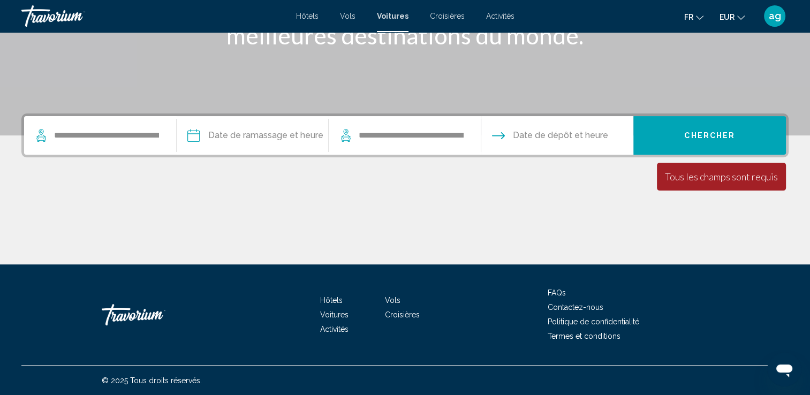
click at [593, 128] on span "Date de dépôt et heure" at bounding box center [560, 135] width 95 height 15
click at [517, 131] on span "Date de dépôt et heure" at bounding box center [560, 135] width 95 height 15
click at [254, 131] on input "Pickup date" at bounding box center [252, 137] width 157 height 42
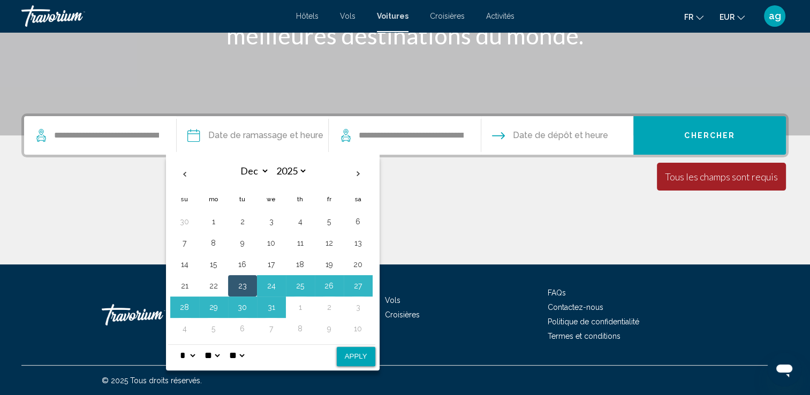
click at [196, 353] on select "* * * * * * * * * ** ** **" at bounding box center [187, 355] width 19 height 21
select select "**"
click at [178, 345] on select "* * * * * * * * * ** ** **" at bounding box center [187, 355] width 19 height 21
click at [350, 355] on button "Apply" at bounding box center [356, 356] width 39 height 19
type input "**********"
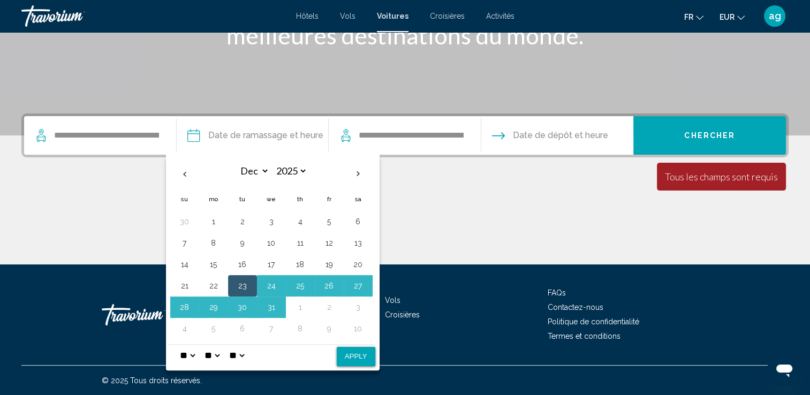
select select "**"
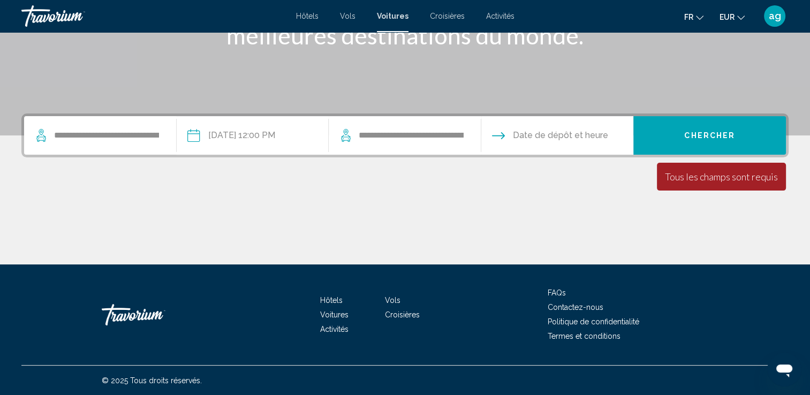
click at [520, 138] on input "Drop-off date" at bounding box center [557, 137] width 157 height 42
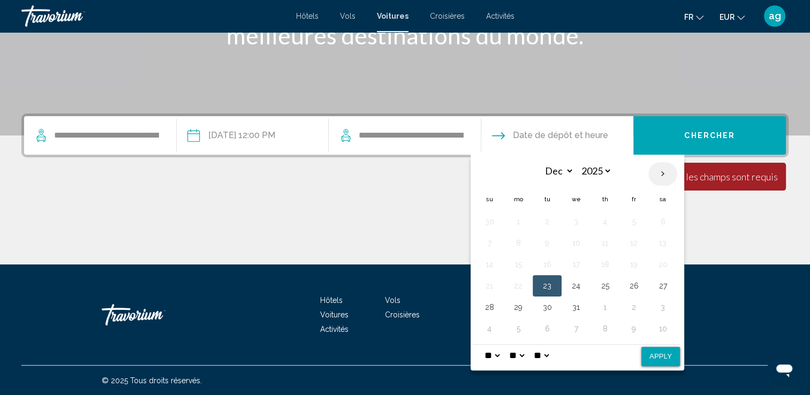
click at [663, 175] on th "Next month" at bounding box center [663, 174] width 29 height 24
select select "*"
select select "****"
click at [635, 220] on button "2" at bounding box center [634, 221] width 17 height 15
click at [658, 357] on button "Apply" at bounding box center [661, 356] width 39 height 19
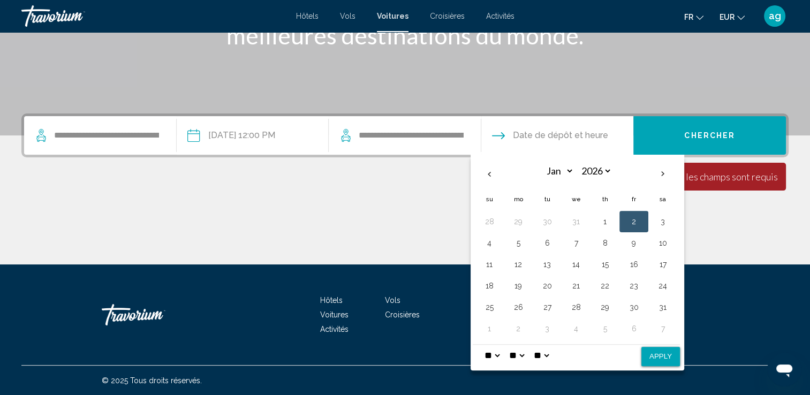
type input "**********"
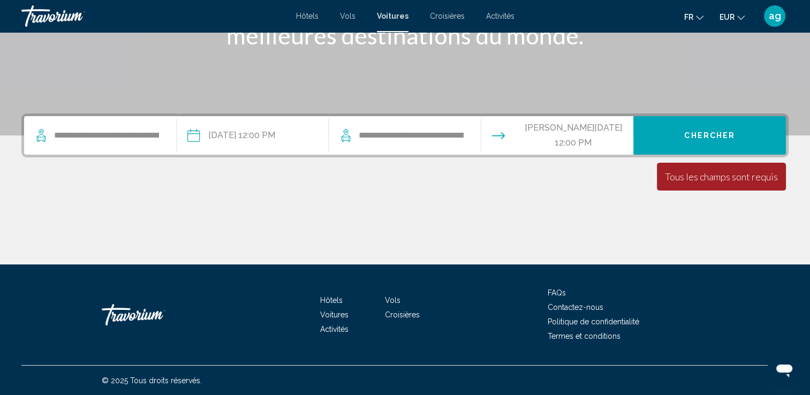
click at [688, 141] on button "Chercher" at bounding box center [710, 135] width 153 height 39
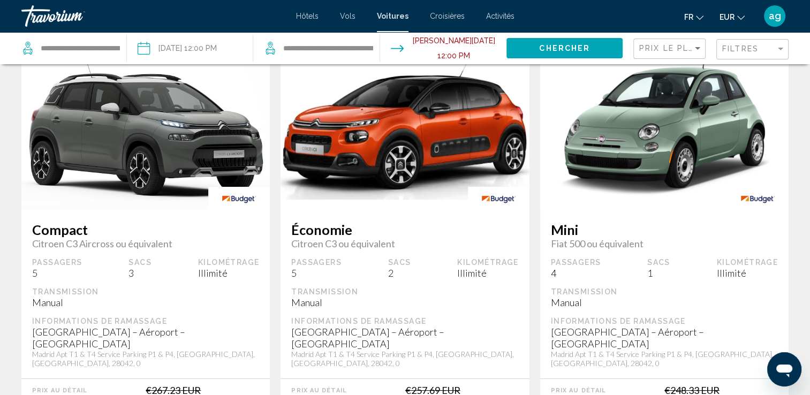
scroll to position [64, 0]
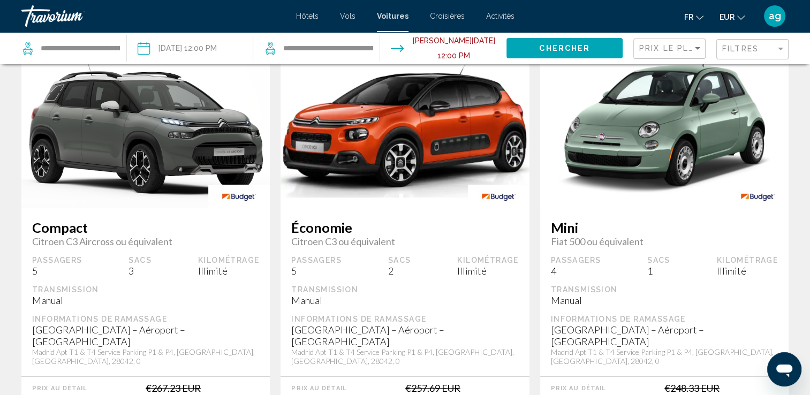
click at [562, 145] on img "Main content" at bounding box center [664, 123] width 248 height 165
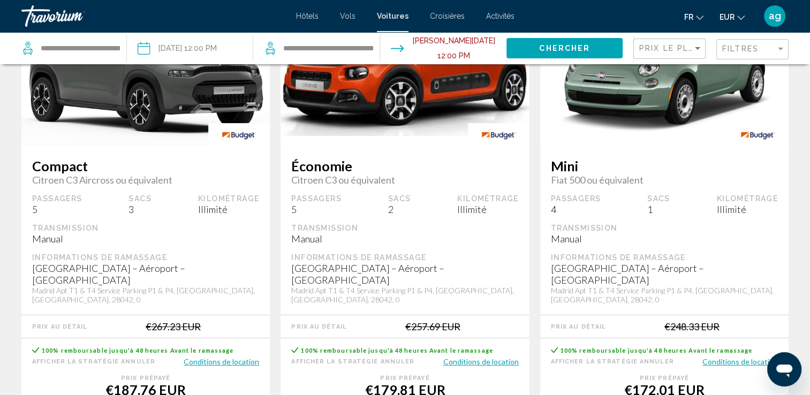
scroll to position [129, 0]
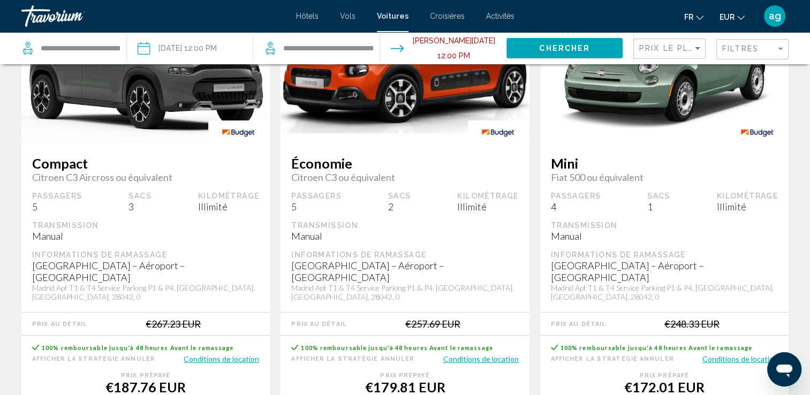
click at [215, 354] on button "Conditions de location" at bounding box center [222, 359] width 76 height 10
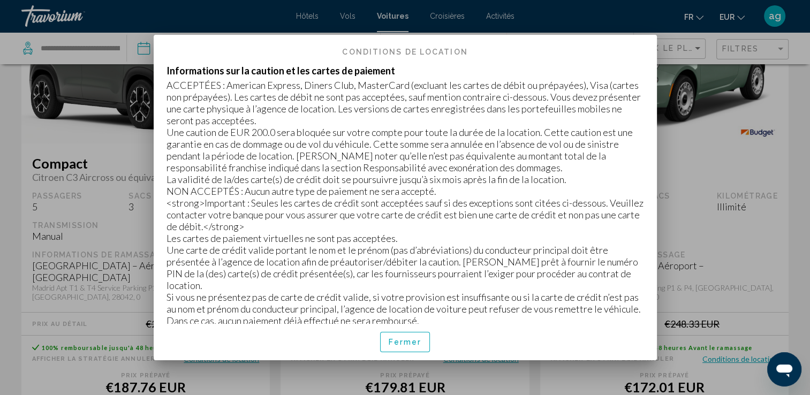
scroll to position [385, 0]
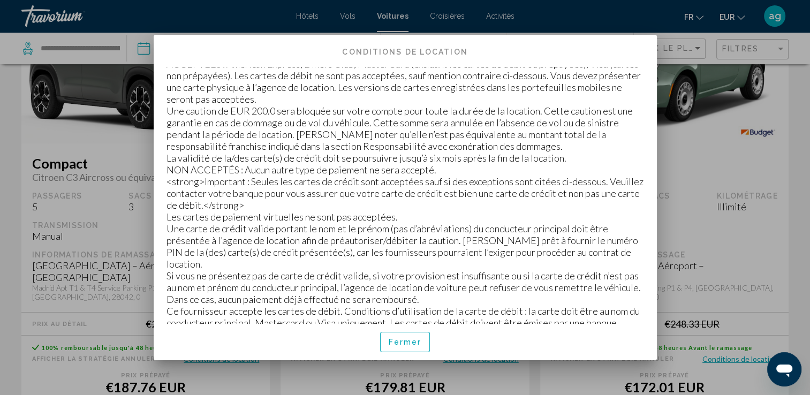
click at [390, 345] on span "Fermer" at bounding box center [405, 342] width 33 height 9
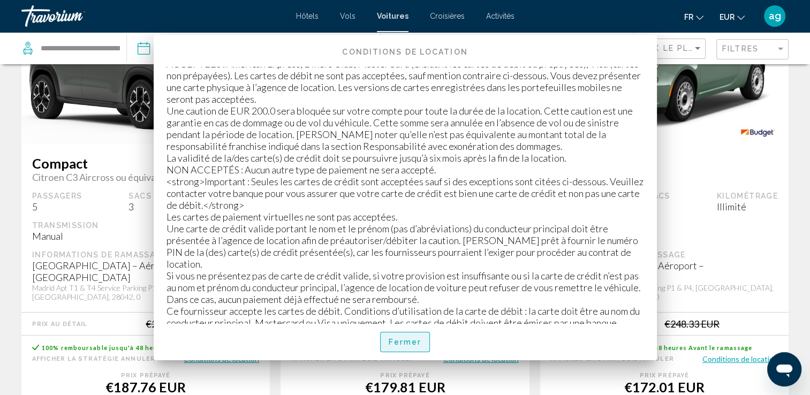
scroll to position [129, 0]
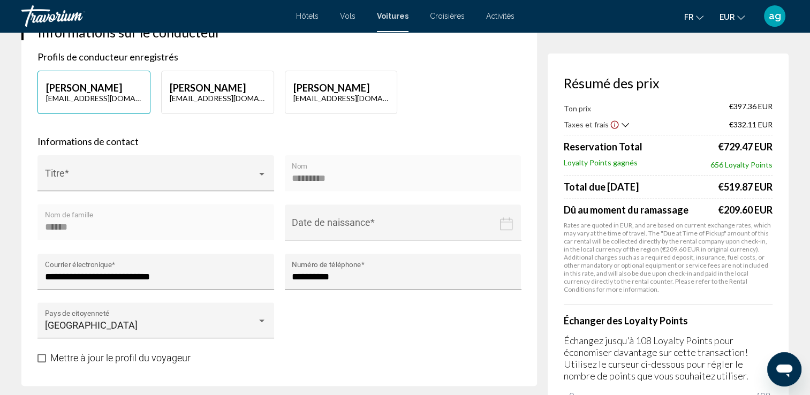
scroll to position [343, 0]
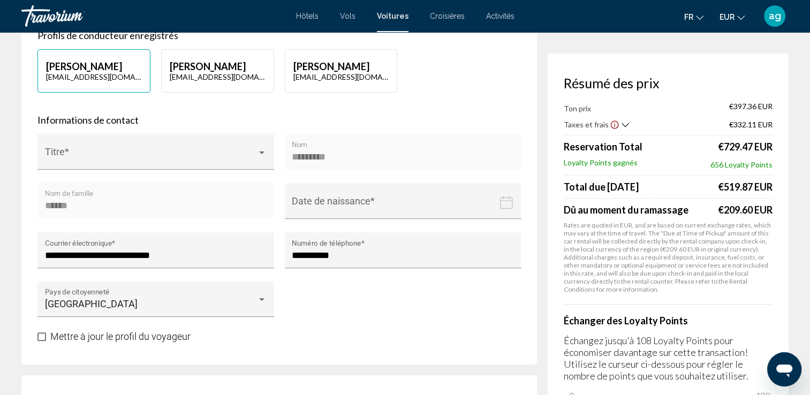
drag, startPoint x: 797, startPoint y: 134, endPoint x: 800, endPoint y: 231, distance: 97.5
click at [757, 350] on p "Échangez jusqu'à 108 Loyalty Points pour économiser davantage sur cette transac…" at bounding box center [668, 358] width 209 height 47
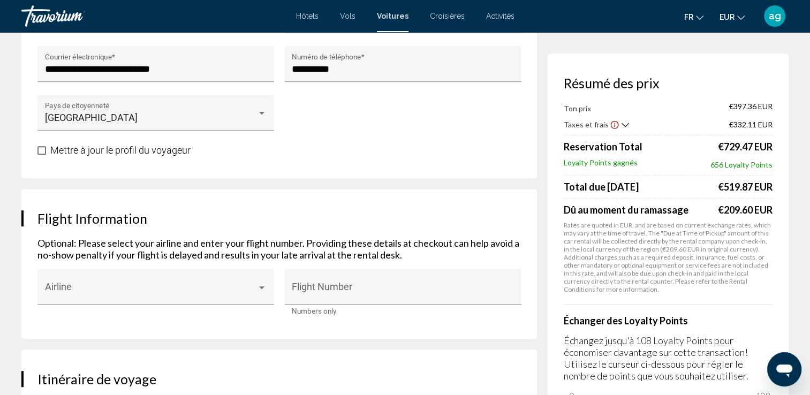
scroll to position [557, 0]
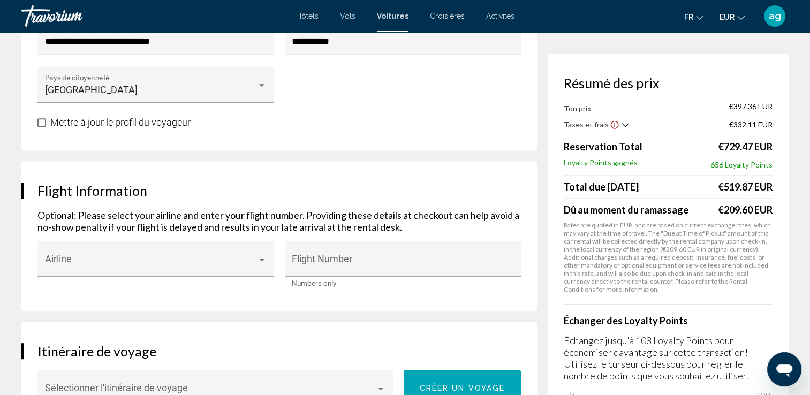
click at [506, 12] on span "Activités" at bounding box center [500, 16] width 28 height 9
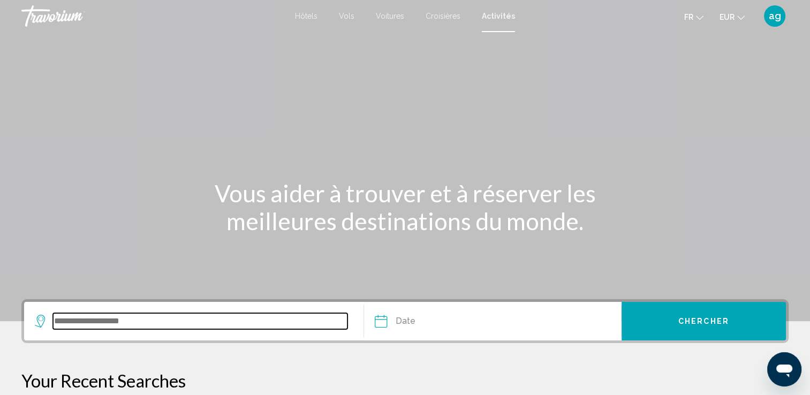
click at [97, 320] on input "Search widget" at bounding box center [200, 321] width 295 height 16
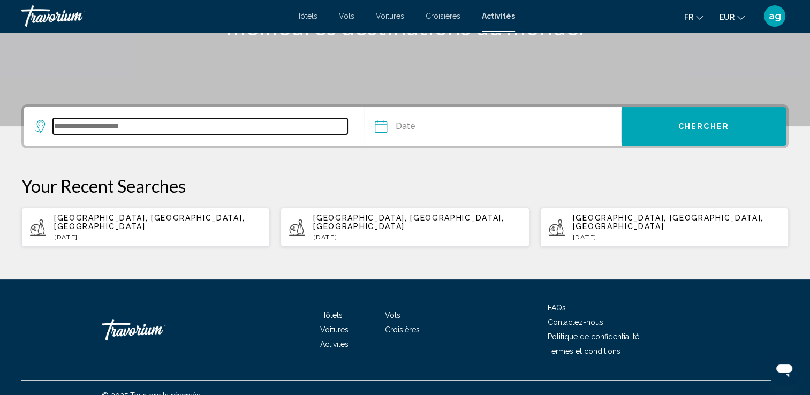
scroll to position [201, 0]
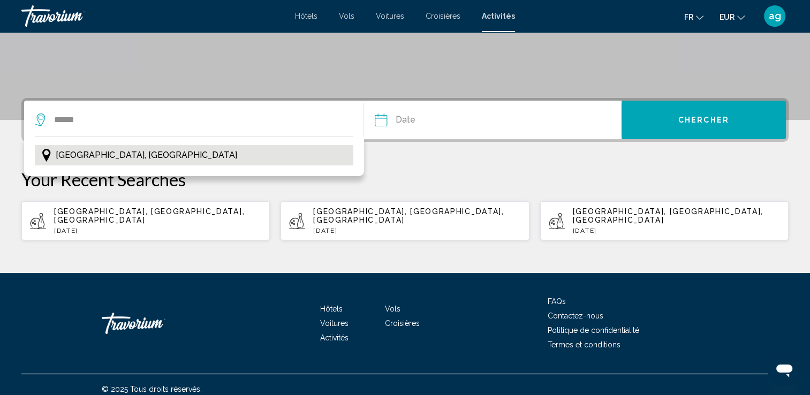
click at [79, 145] on button "[GEOGRAPHIC_DATA], [GEOGRAPHIC_DATA]" at bounding box center [194, 155] width 319 height 20
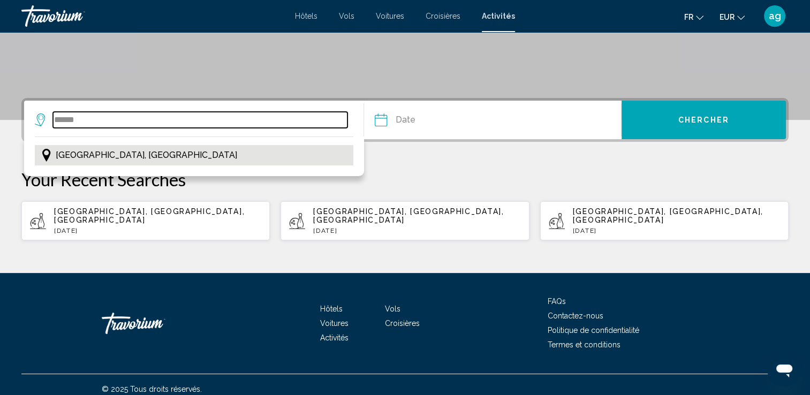
type input "**********"
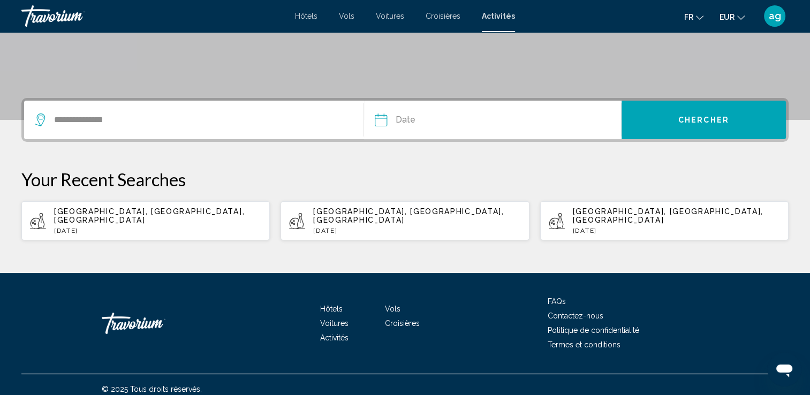
click at [407, 127] on input "Date" at bounding box center [435, 122] width 127 height 42
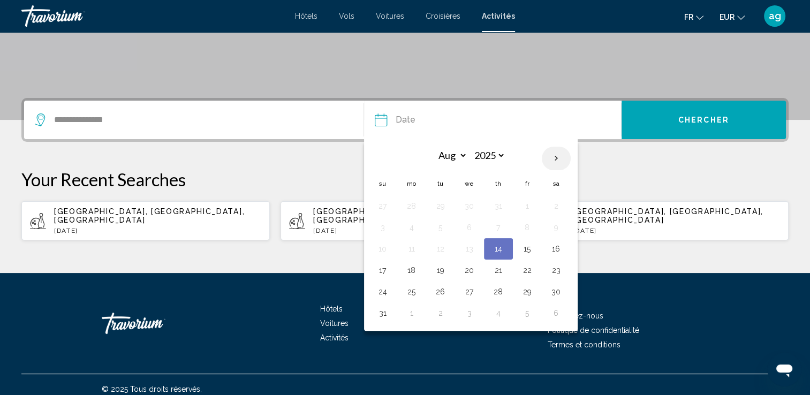
click at [554, 154] on th "Next month" at bounding box center [556, 159] width 29 height 24
select select "**"
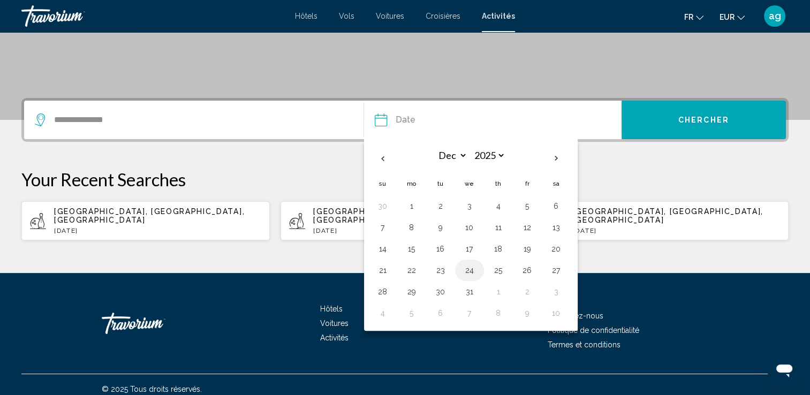
click at [472, 269] on button "24" at bounding box center [469, 270] width 17 height 15
type input "**********"
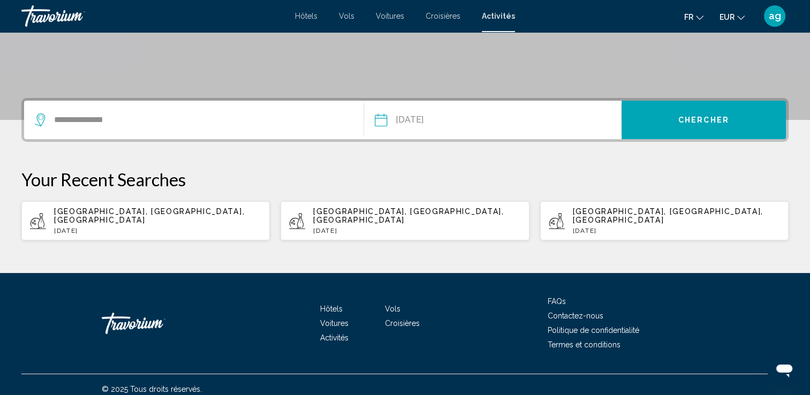
click at [679, 116] on span "Chercher" at bounding box center [704, 120] width 51 height 9
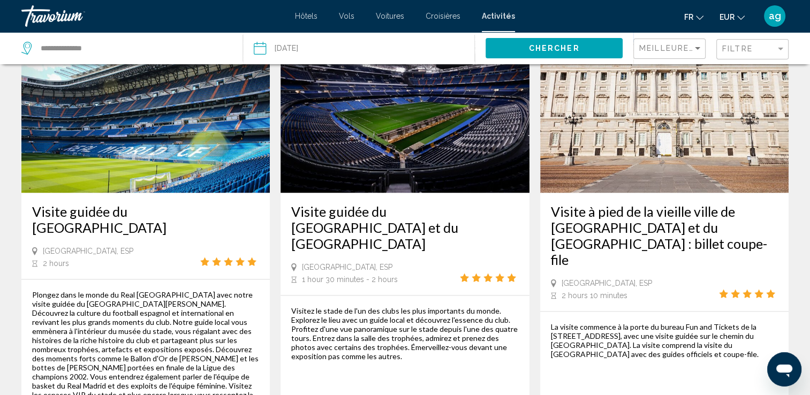
scroll to position [1585, 0]
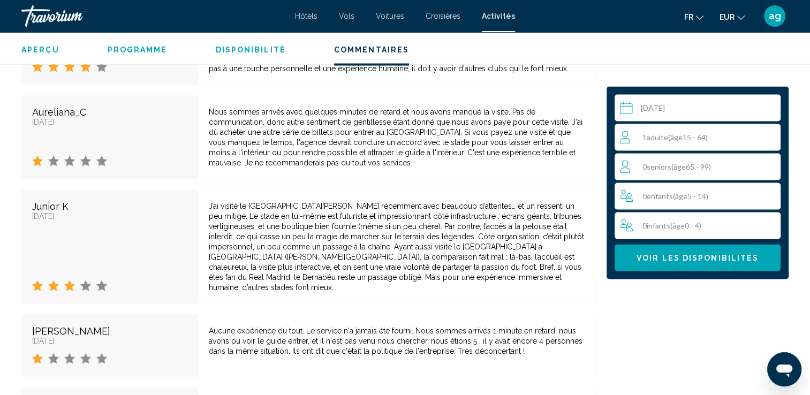
scroll to position [2078, 0]
click at [726, 129] on div "1 Adulte Adultes ( âge 15 - 64)" at bounding box center [700, 137] width 161 height 27
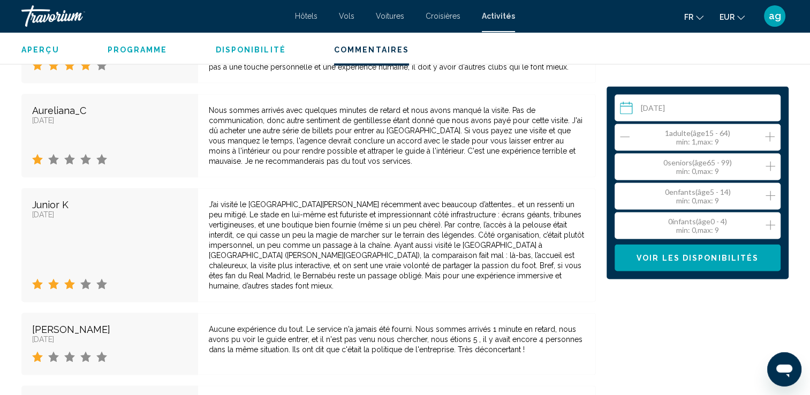
click at [770, 135] on icon "Increment adults" at bounding box center [770, 137] width 10 height 10
click at [766, 194] on icon "Increment children" at bounding box center [771, 196] width 10 height 13
click at [703, 265] on button "Voir les disponibilités" at bounding box center [698, 258] width 166 height 27
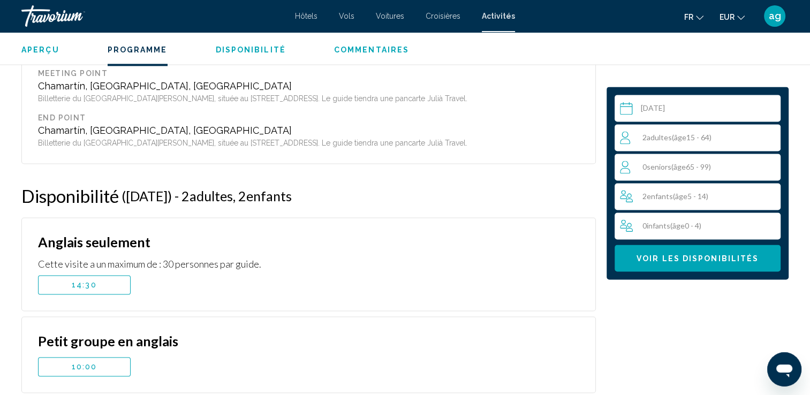
scroll to position [1486, 0]
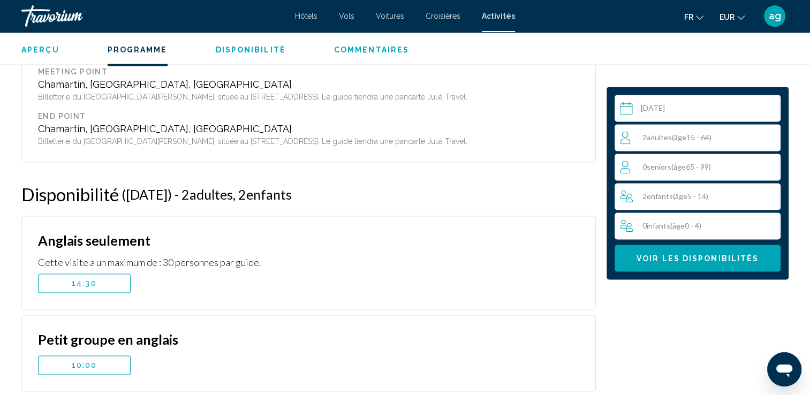
click at [669, 103] on input "Main content" at bounding box center [700, 110] width 170 height 30
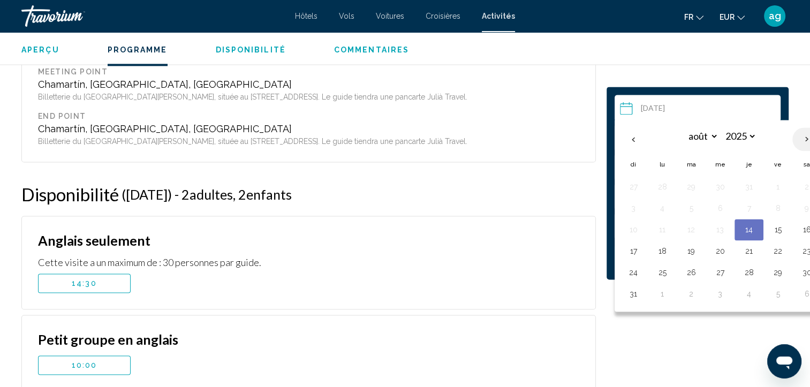
click at [801, 137] on th "Next month" at bounding box center [807, 139] width 29 height 24
select select "**"
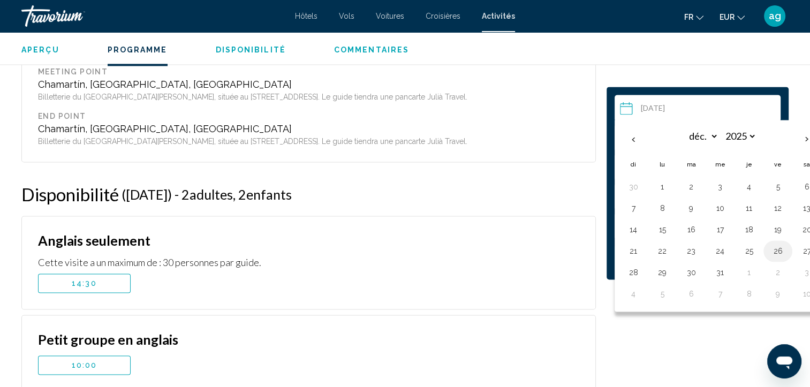
click at [775, 250] on button "26" at bounding box center [778, 251] width 17 height 15
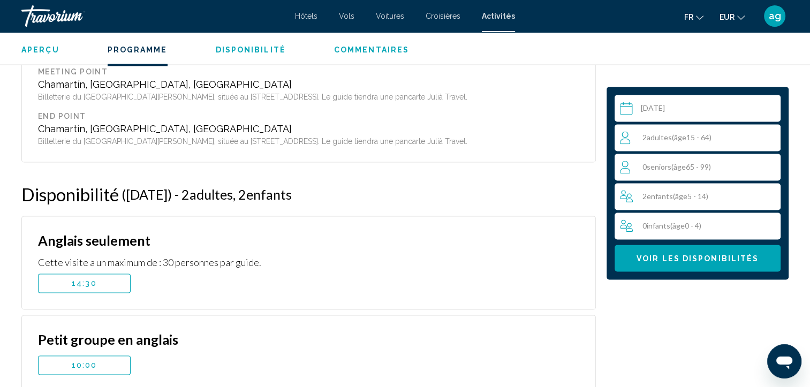
type input "**********"
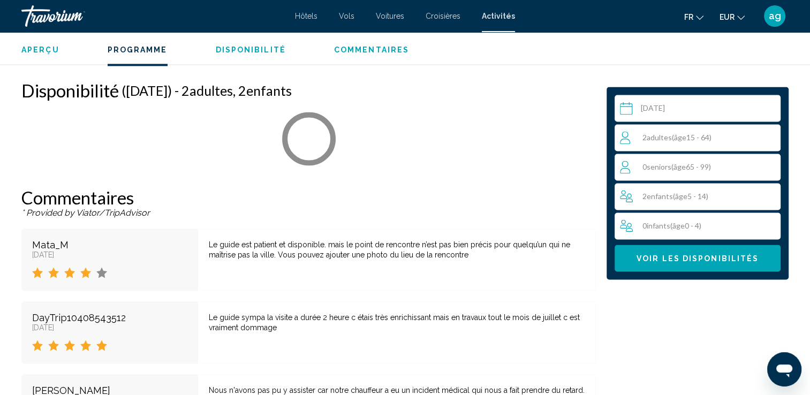
scroll to position [1593, 0]
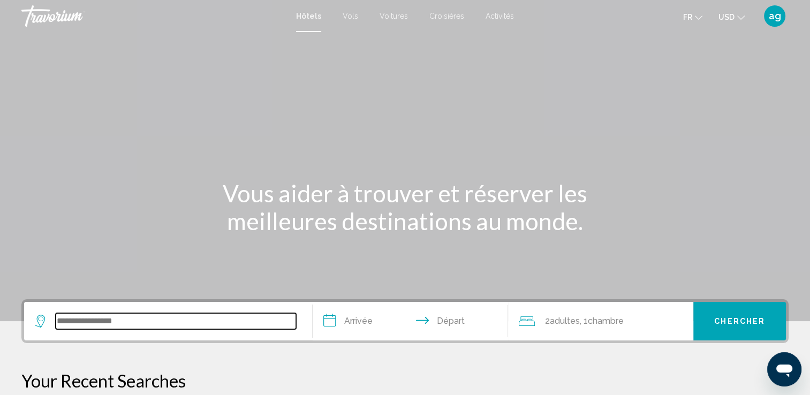
click at [104, 318] on input "Search widget" at bounding box center [176, 321] width 240 height 16
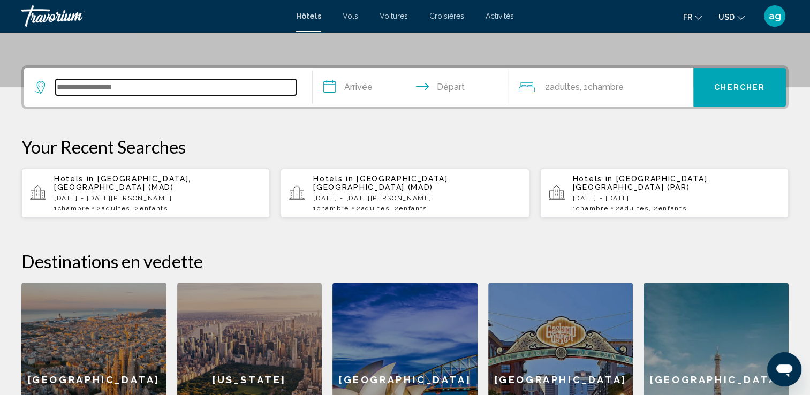
scroll to position [264, 0]
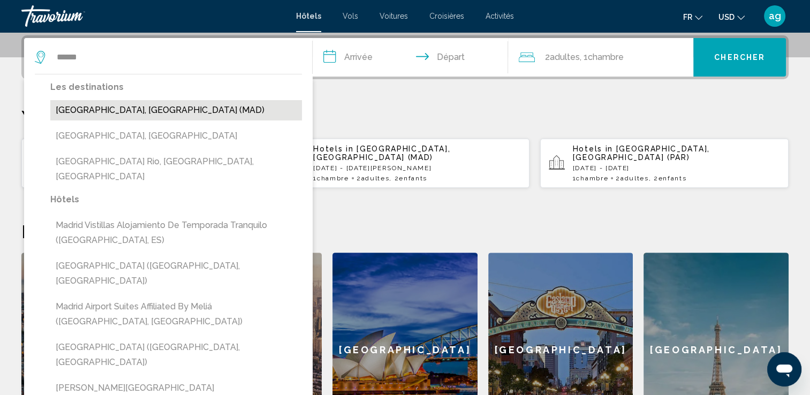
click at [89, 103] on button "[GEOGRAPHIC_DATA], [GEOGRAPHIC_DATA] (MAD)" at bounding box center [176, 110] width 252 height 20
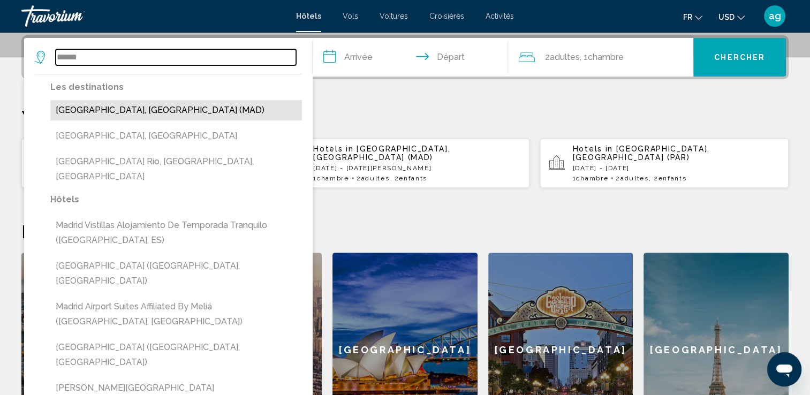
type input "**********"
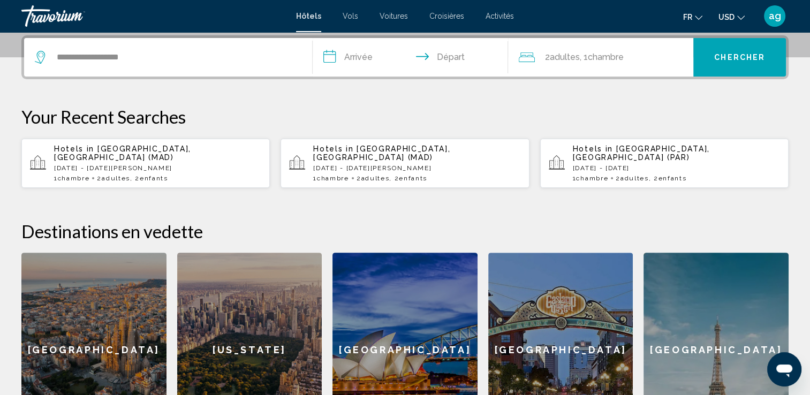
click at [378, 60] on input "**********" at bounding box center [413, 59] width 200 height 42
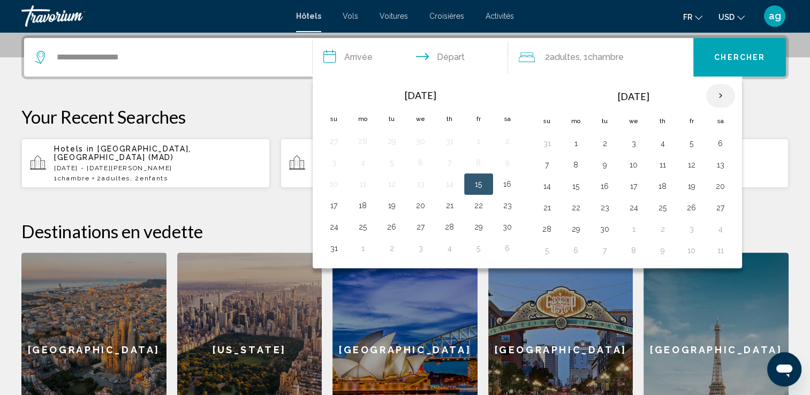
click at [715, 94] on th "Next month" at bounding box center [720, 96] width 29 height 24
click at [608, 207] on button "23" at bounding box center [605, 207] width 17 height 15
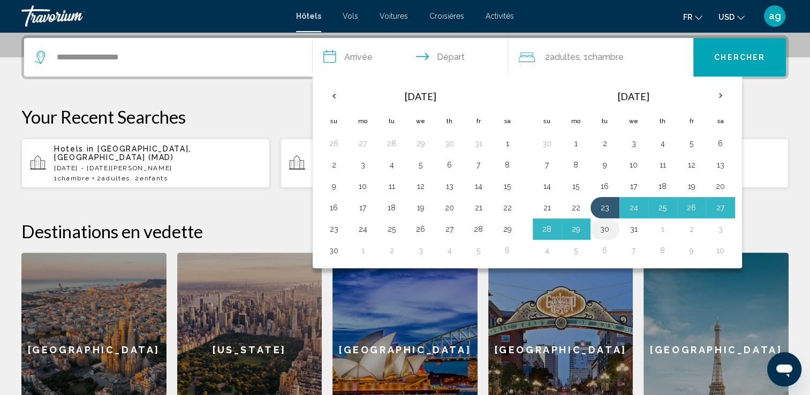
click at [598, 223] on button "30" at bounding box center [605, 229] width 17 height 15
type input "**********"
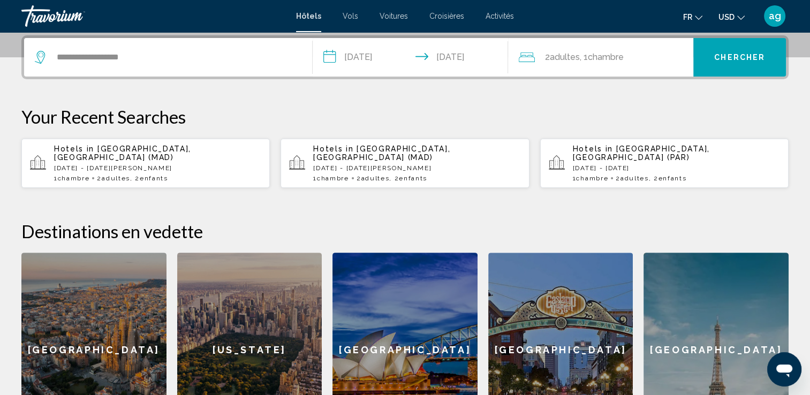
click at [576, 54] on span "Adultes" at bounding box center [564, 57] width 30 height 10
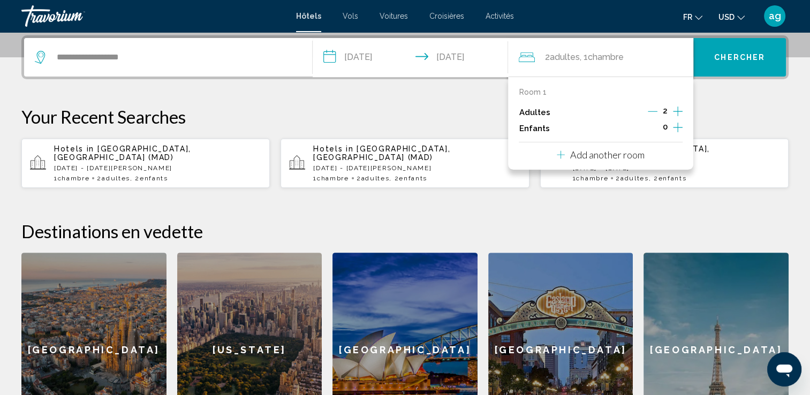
click at [676, 130] on icon "Increment children" at bounding box center [678, 127] width 10 height 13
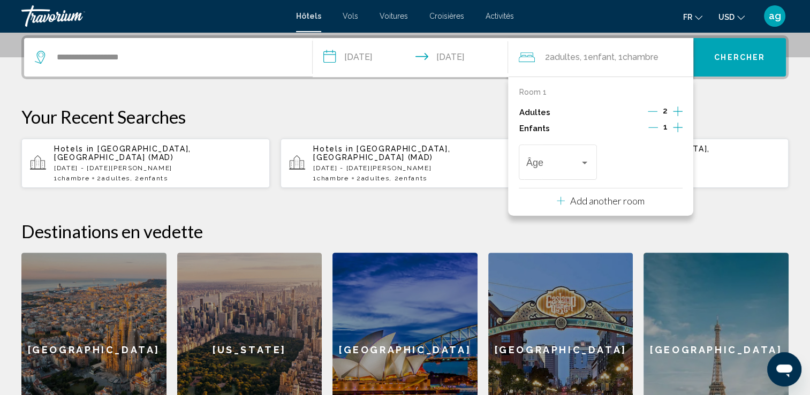
click at [676, 130] on icon "Increment children" at bounding box center [678, 127] width 10 height 13
click at [556, 162] on span "Travelers: 2 adults, 2 children" at bounding box center [553, 165] width 54 height 11
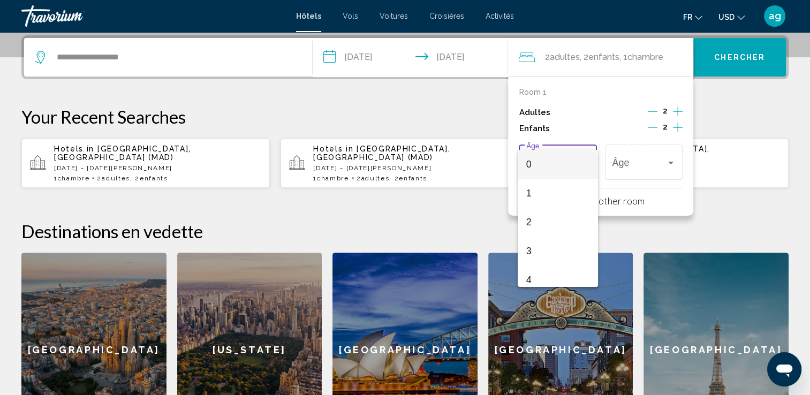
scroll to position [152, 0]
click at [553, 273] on span "9" at bounding box center [557, 272] width 63 height 29
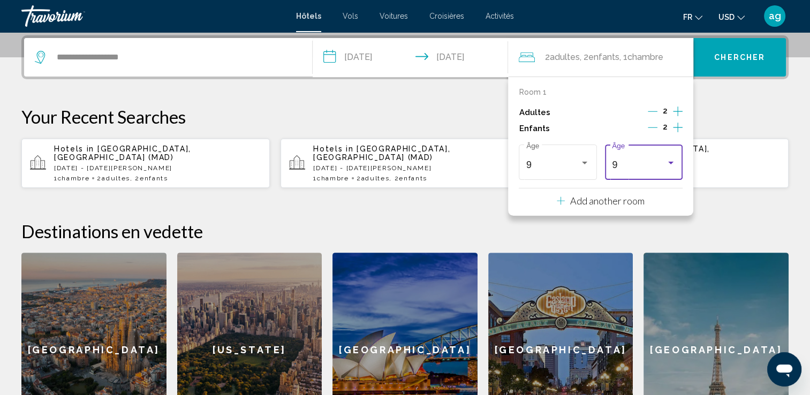
click at [673, 161] on div "Travelers: 2 adults, 2 children" at bounding box center [671, 163] width 10 height 9
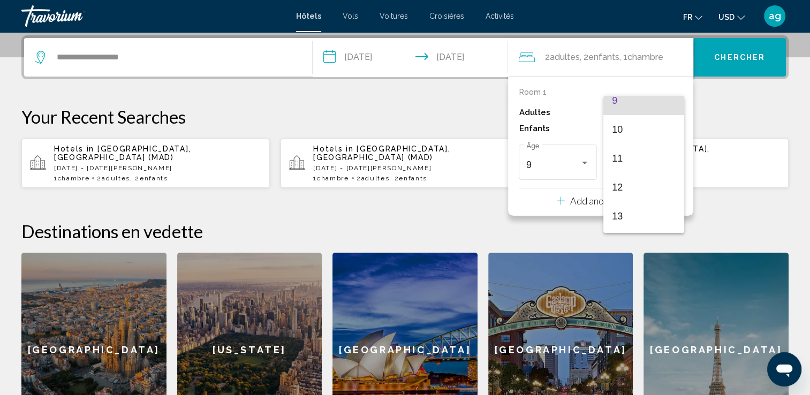
scroll to position [291, 0]
click at [634, 228] on span "14" at bounding box center [643, 223] width 63 height 29
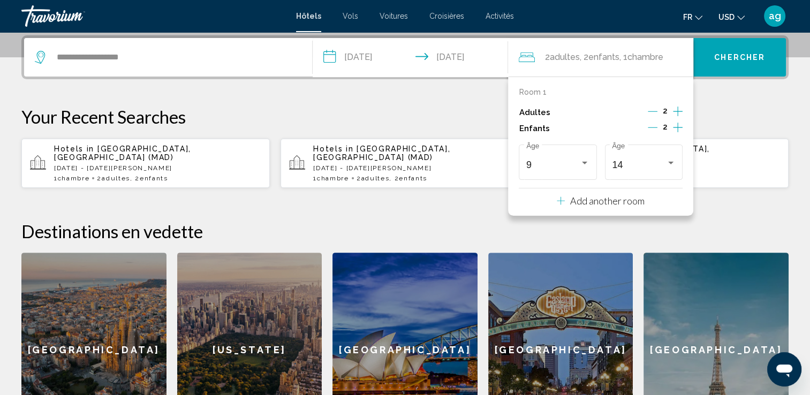
click at [724, 67] on button "Chercher" at bounding box center [740, 57] width 93 height 39
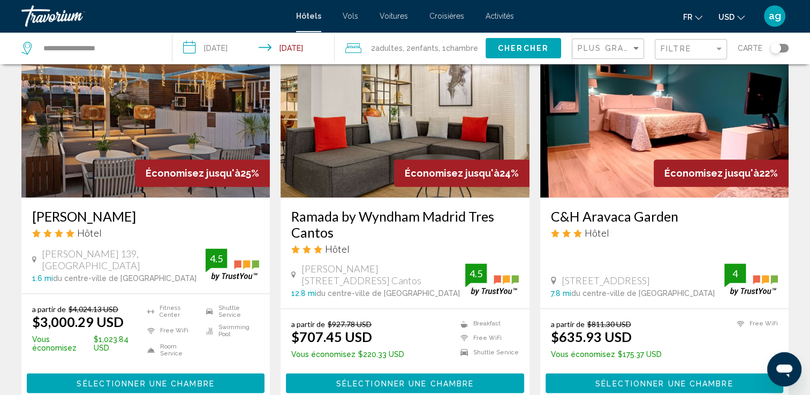
scroll to position [1307, 0]
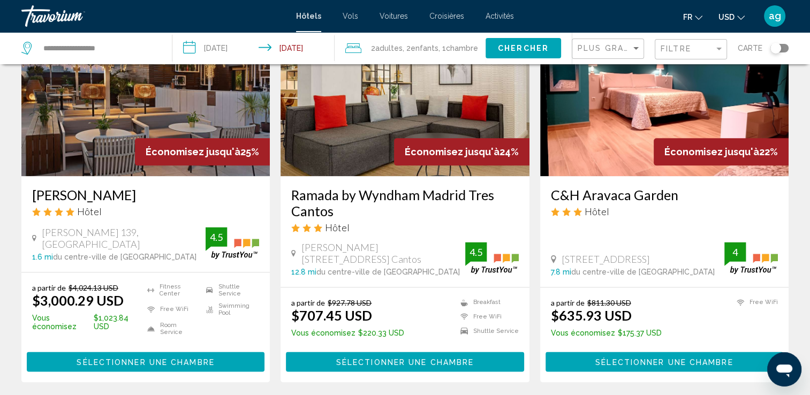
click at [696, 43] on div "Filtre" at bounding box center [692, 50] width 63 height 20
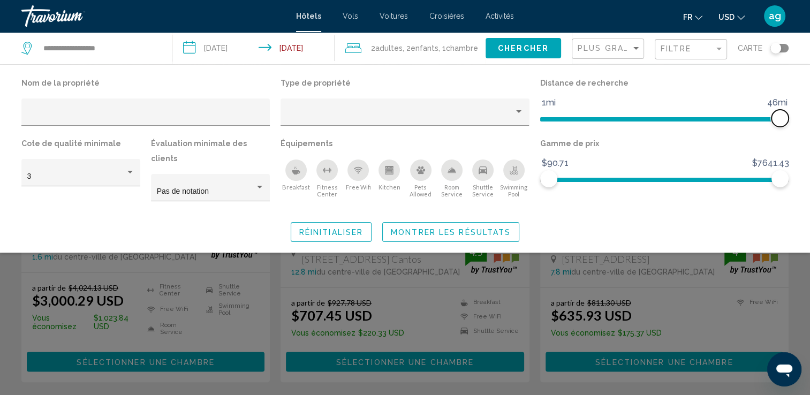
drag, startPoint x: 701, startPoint y: 115, endPoint x: 819, endPoint y: 173, distance: 132.5
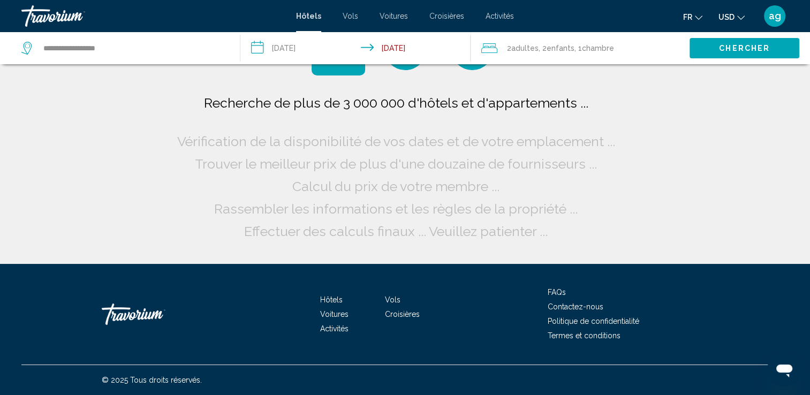
scroll to position [0, 0]
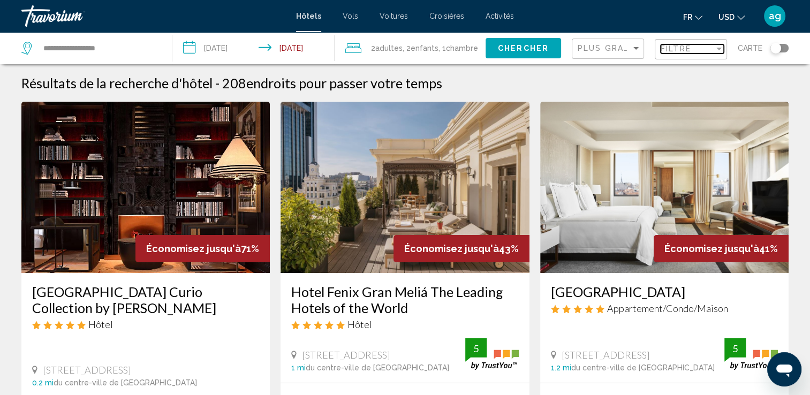
click at [672, 46] on span "Filtre" at bounding box center [676, 48] width 31 height 9
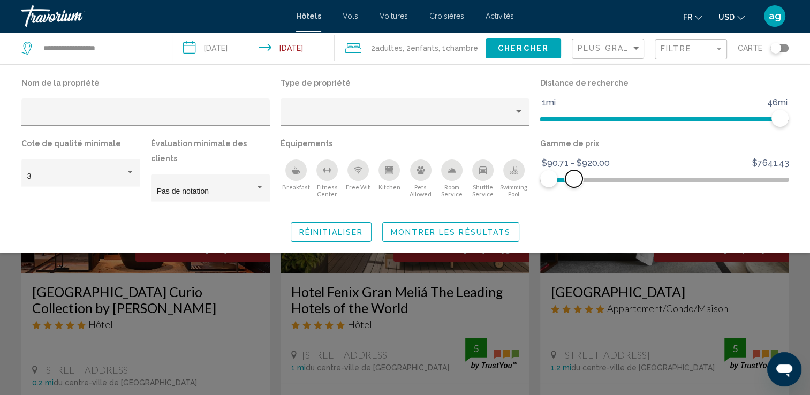
drag, startPoint x: 782, startPoint y: 183, endPoint x: 575, endPoint y: 184, distance: 207.3
click at [575, 184] on span "Hotel Filters" at bounding box center [574, 178] width 17 height 17
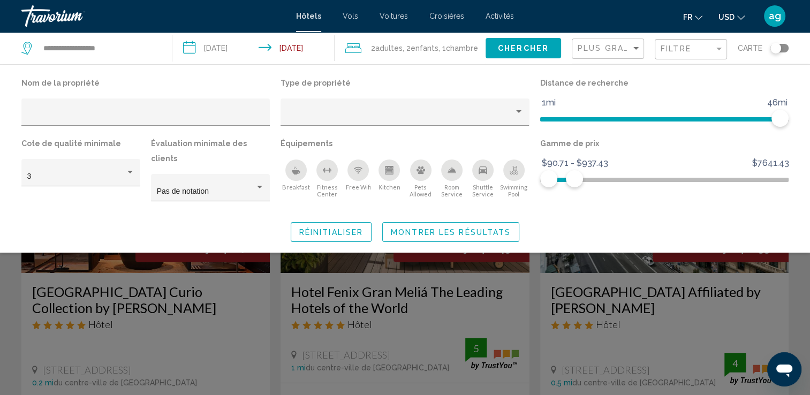
click at [498, 228] on span "Montrer les résultats" at bounding box center [451, 232] width 120 height 9
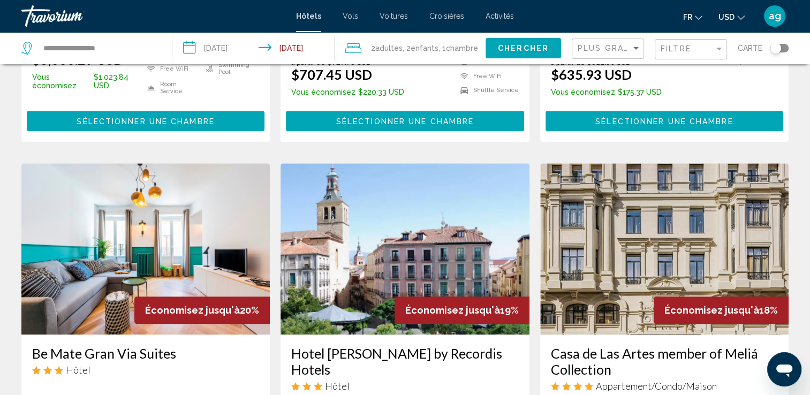
scroll to position [1495, 0]
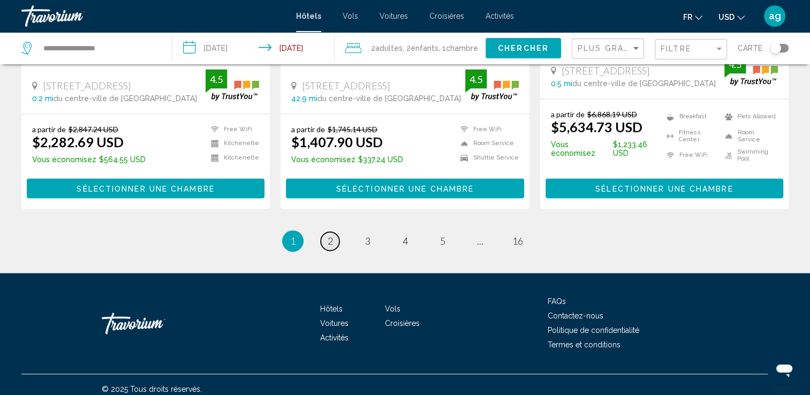
click at [332, 235] on span "2" at bounding box center [330, 241] width 5 height 12
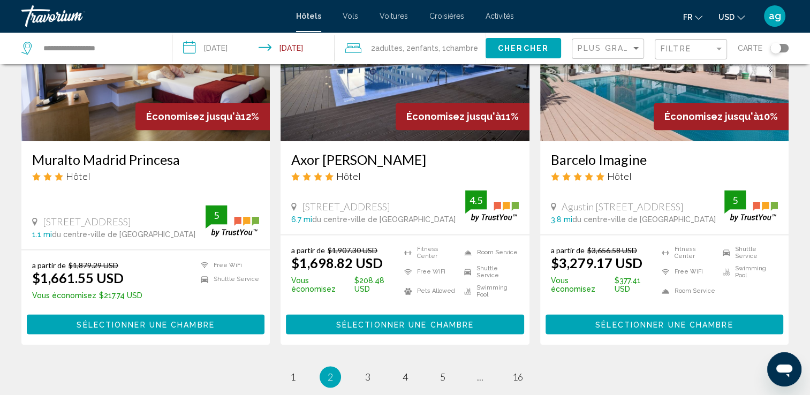
scroll to position [1350, 0]
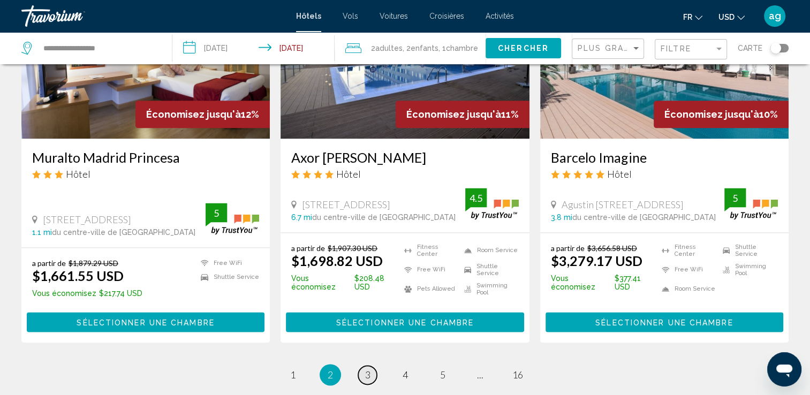
click at [373, 366] on link "page 3" at bounding box center [367, 375] width 19 height 19
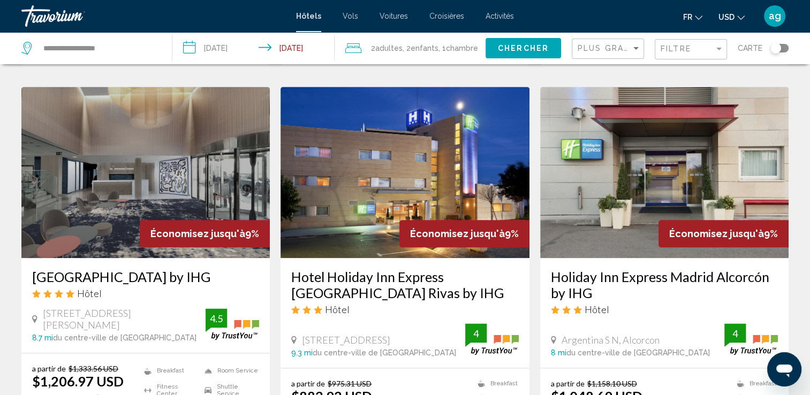
scroll to position [1328, 0]
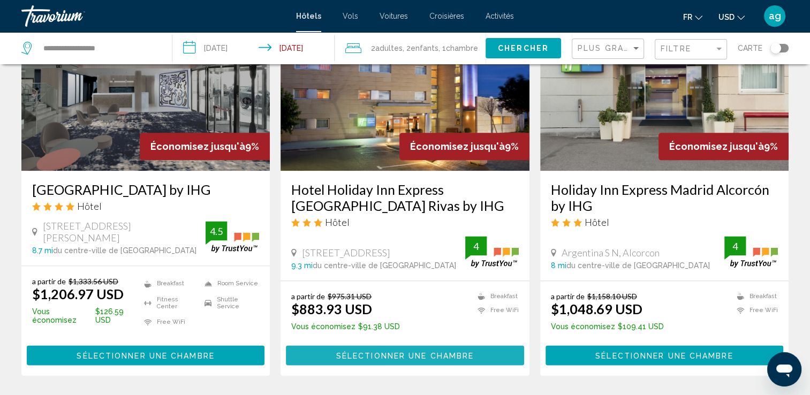
click at [386, 345] on button "Sélectionner une chambre" at bounding box center [405, 355] width 238 height 20
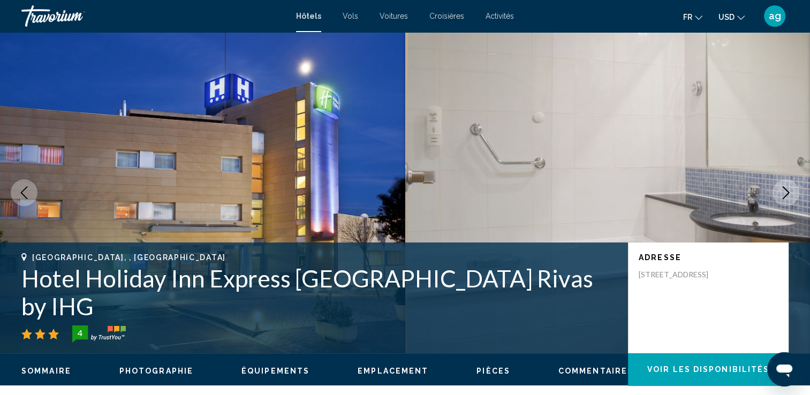
click at [793, 186] on button "Next image" at bounding box center [786, 192] width 27 height 27
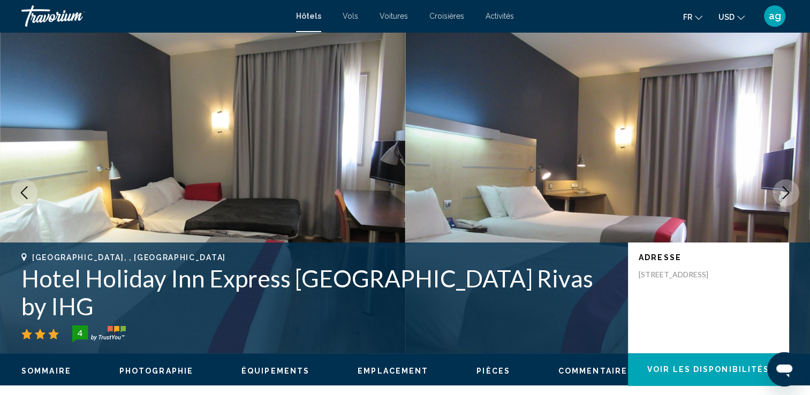
click at [793, 186] on button "Next image" at bounding box center [786, 192] width 27 height 27
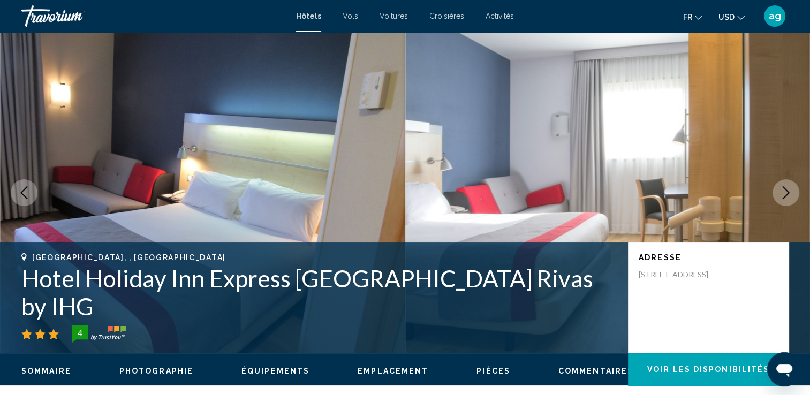
click at [793, 186] on button "Next image" at bounding box center [786, 192] width 27 height 27
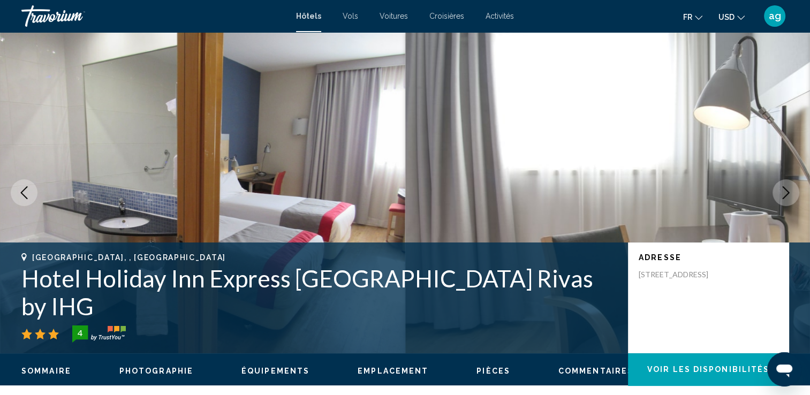
click at [793, 186] on button "Next image" at bounding box center [786, 192] width 27 height 27
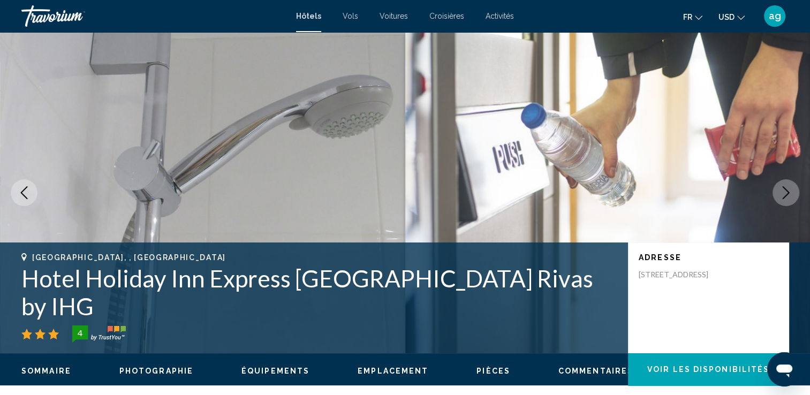
click at [793, 186] on button "Next image" at bounding box center [786, 192] width 27 height 27
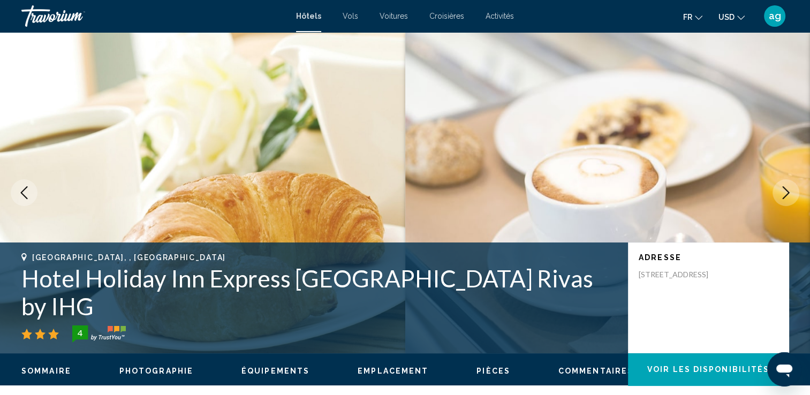
click at [793, 186] on button "Next image" at bounding box center [786, 192] width 27 height 27
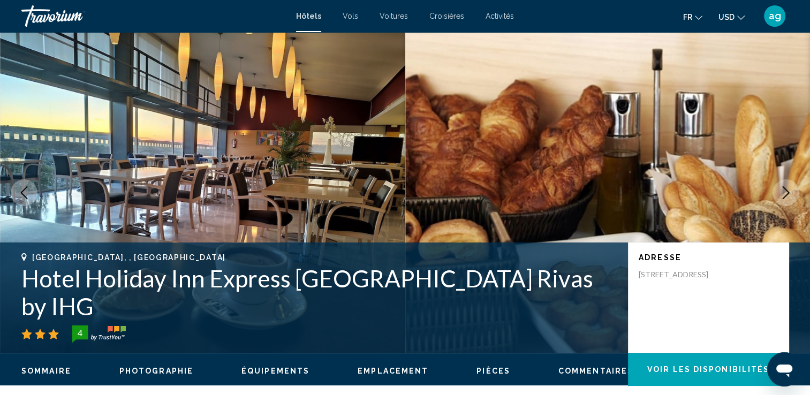
click at [793, 186] on button "Next image" at bounding box center [786, 192] width 27 height 27
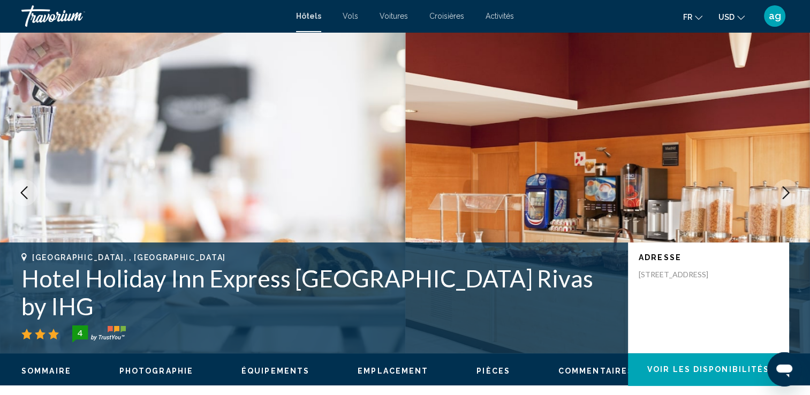
click at [793, 186] on button "Next image" at bounding box center [786, 192] width 27 height 27
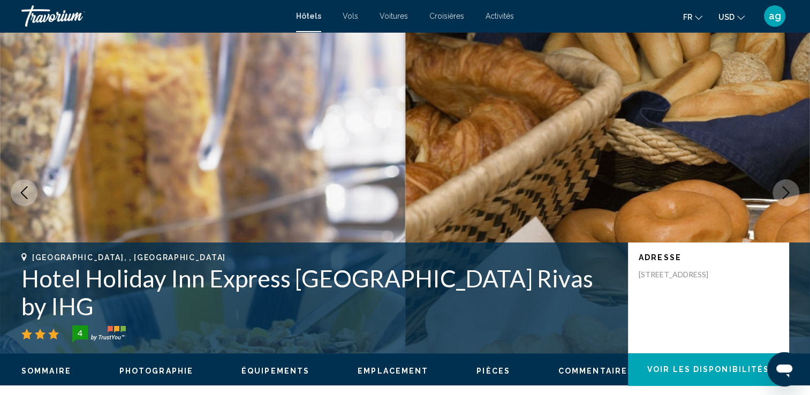
click at [793, 186] on button "Next image" at bounding box center [786, 192] width 27 height 27
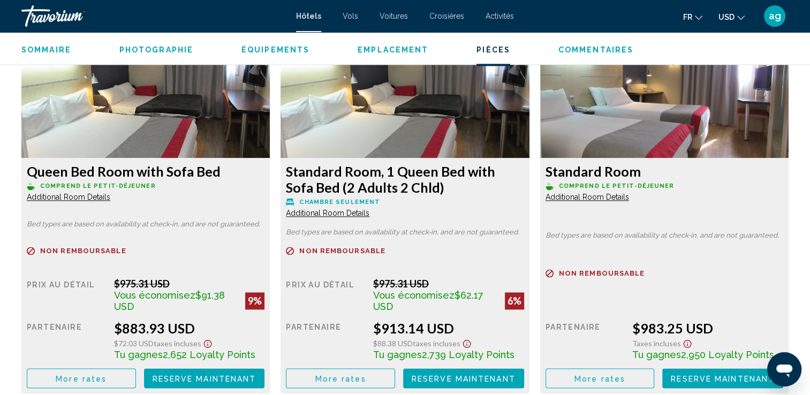
scroll to position [1500, 0]
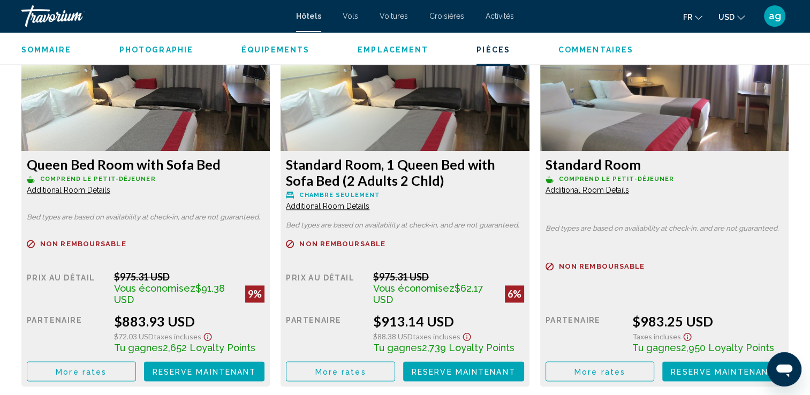
click at [734, 14] on span "USD" at bounding box center [727, 17] width 16 height 9
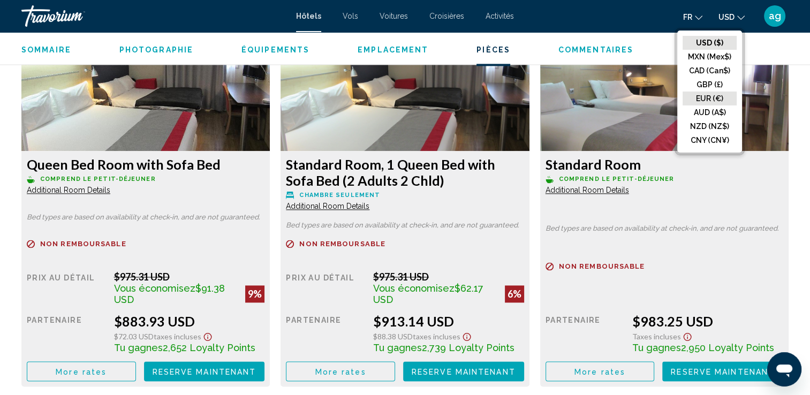
click at [726, 97] on button "EUR (€)" at bounding box center [710, 99] width 54 height 14
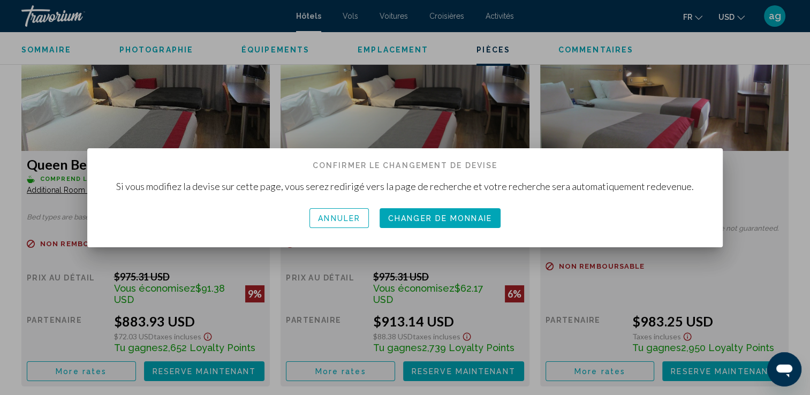
scroll to position [0, 0]
click at [467, 209] on button "Changer de monnaie" at bounding box center [440, 218] width 121 height 20
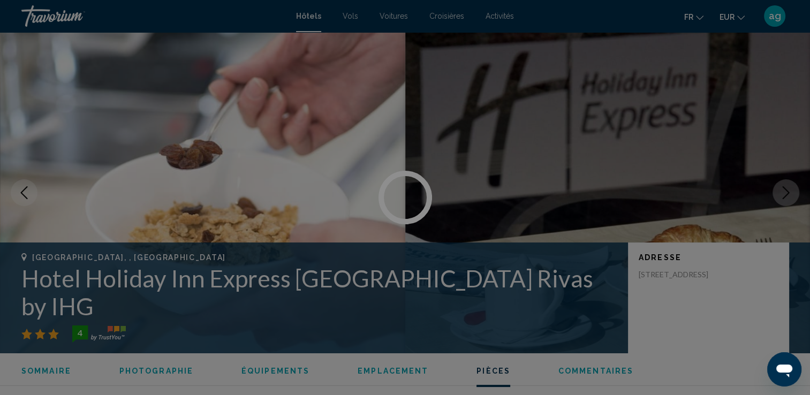
scroll to position [1500, 0]
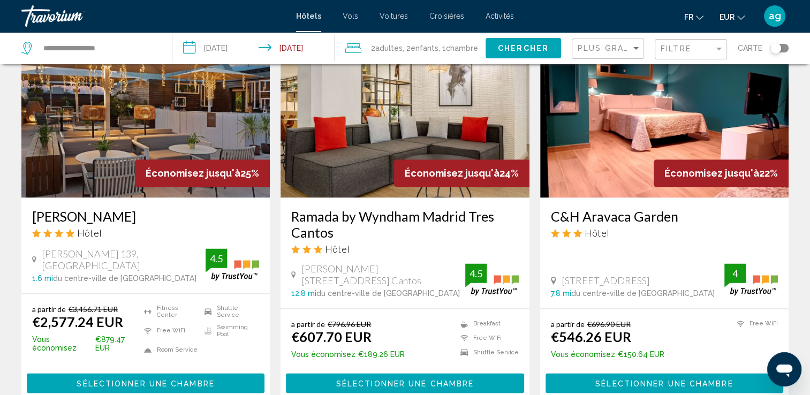
scroll to position [1307, 0]
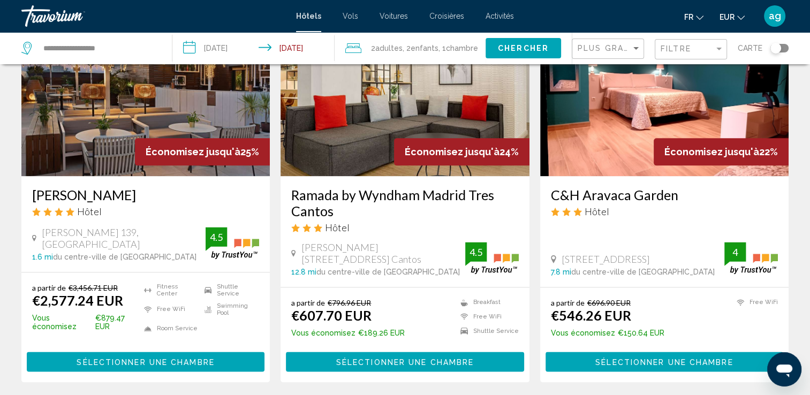
click at [618, 358] on span "Sélectionner une chambre" at bounding box center [665, 362] width 138 height 9
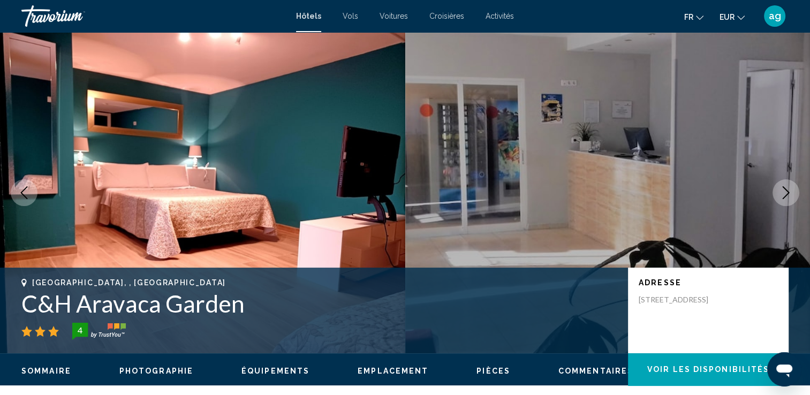
click at [788, 194] on icon "Next image" at bounding box center [786, 192] width 13 height 13
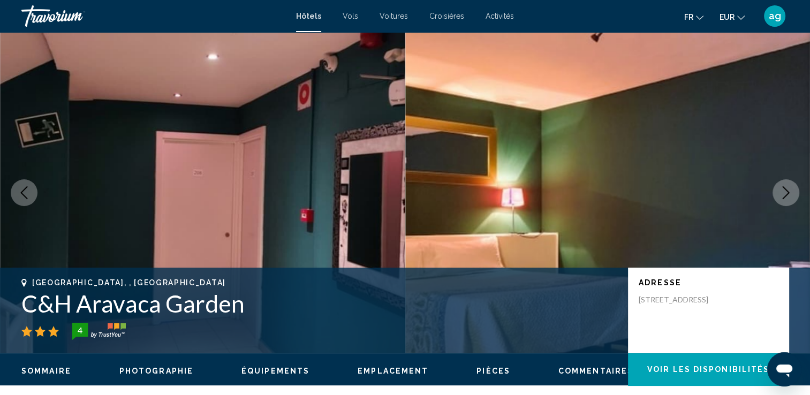
click at [788, 194] on icon "Next image" at bounding box center [786, 192] width 13 height 13
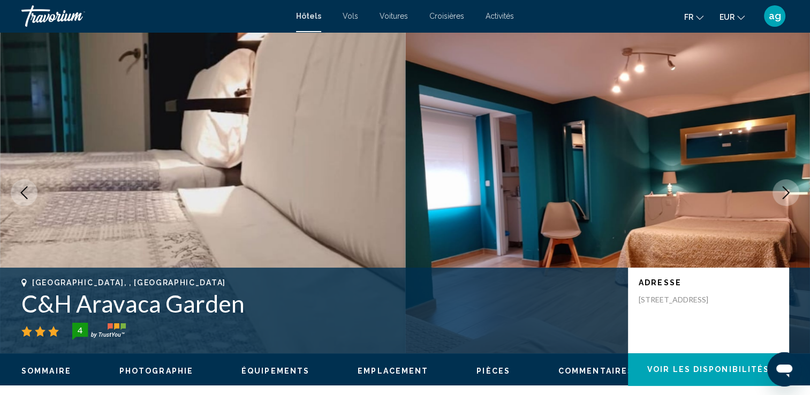
click at [785, 187] on icon "Next image" at bounding box center [786, 192] width 13 height 13
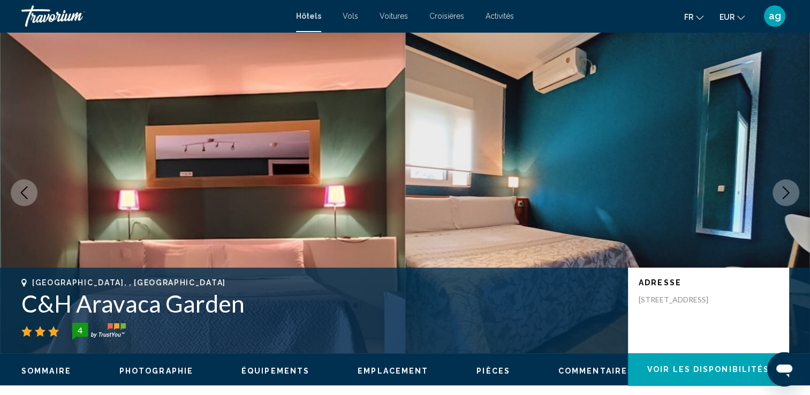
click at [785, 187] on icon "Next image" at bounding box center [786, 192] width 13 height 13
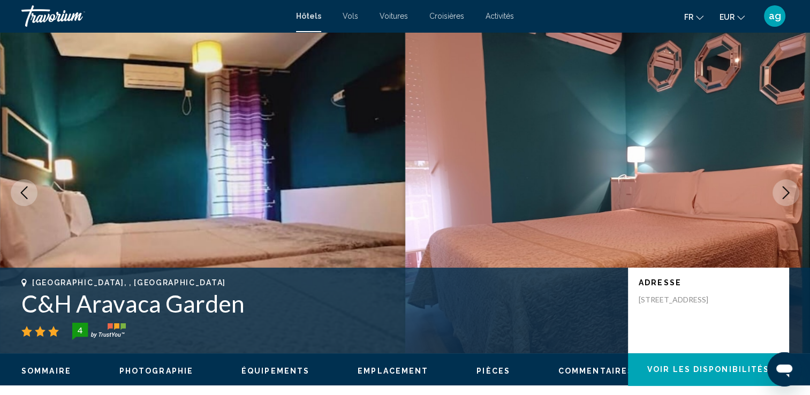
click at [785, 187] on icon "Next image" at bounding box center [786, 192] width 13 height 13
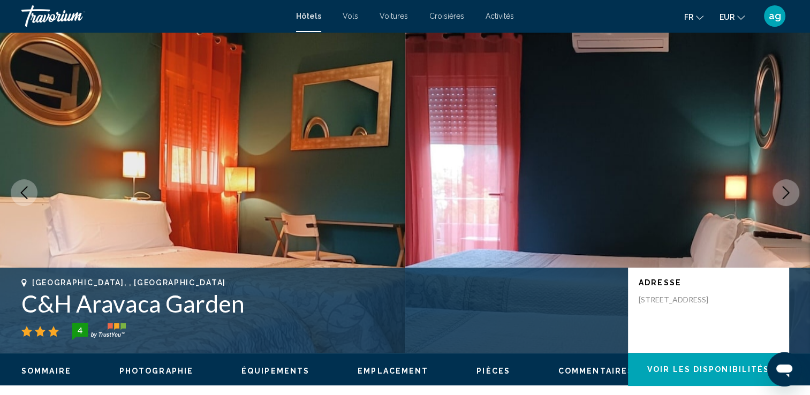
click at [785, 187] on icon "Next image" at bounding box center [786, 192] width 13 height 13
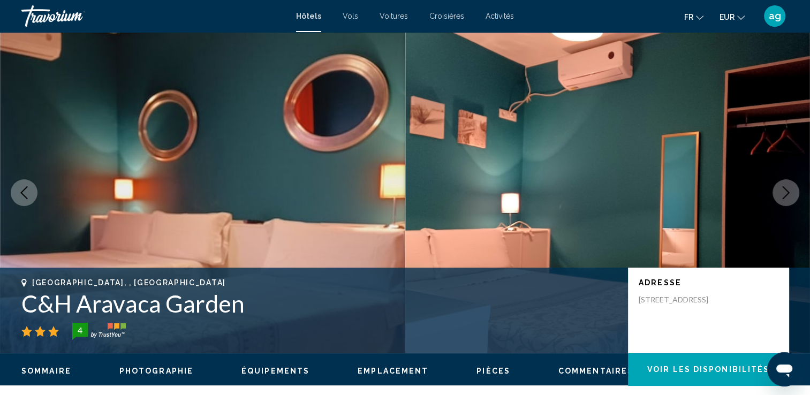
click at [785, 187] on icon "Next image" at bounding box center [786, 192] width 13 height 13
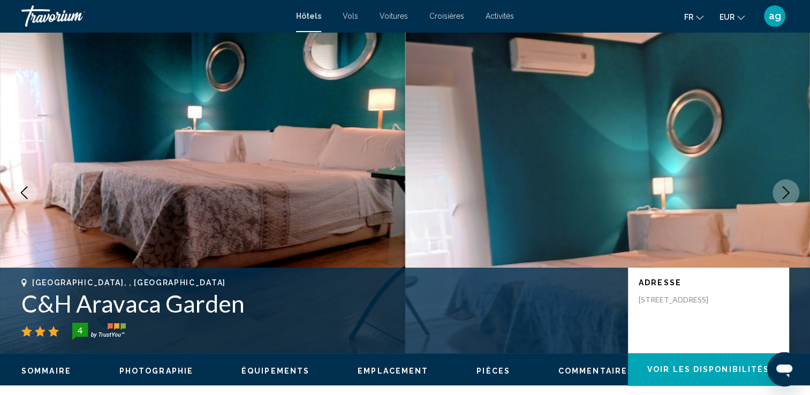
click at [785, 187] on icon "Next image" at bounding box center [786, 192] width 13 height 13
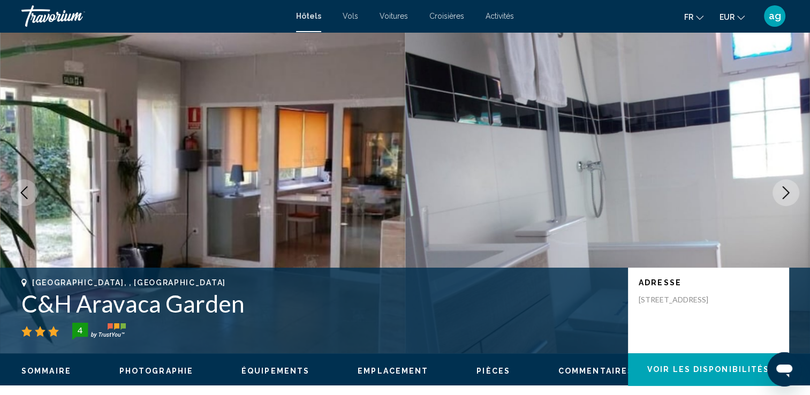
click at [785, 187] on icon "Next image" at bounding box center [786, 192] width 13 height 13
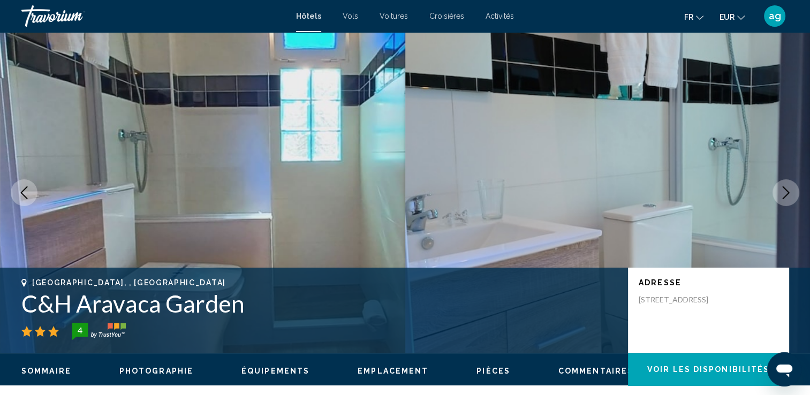
click at [785, 187] on icon "Next image" at bounding box center [786, 192] width 13 height 13
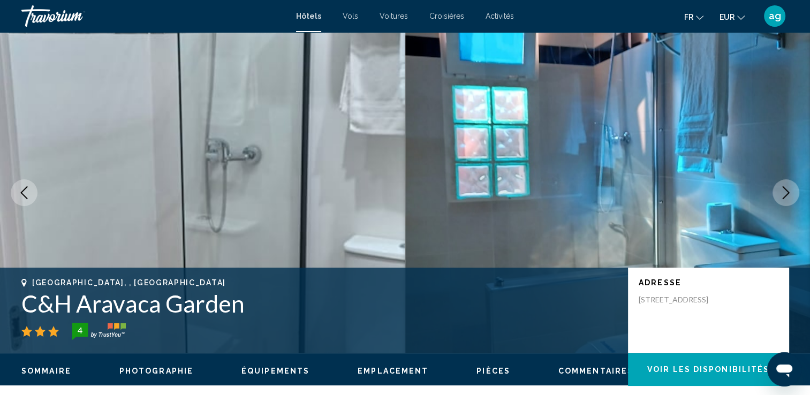
click at [785, 187] on icon "Next image" at bounding box center [786, 192] width 13 height 13
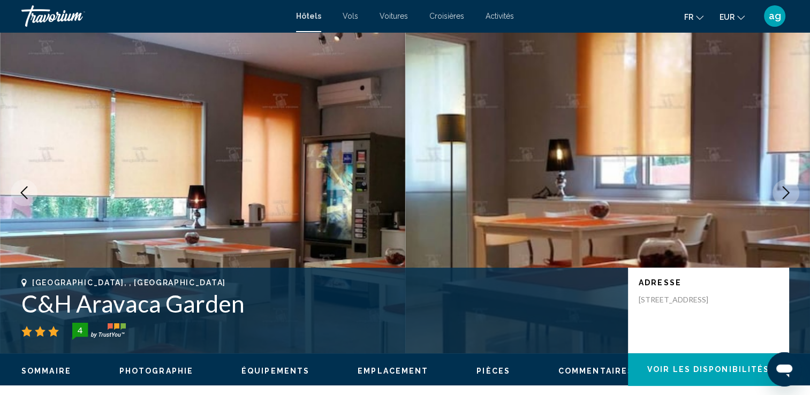
click at [785, 187] on icon "Next image" at bounding box center [786, 192] width 13 height 13
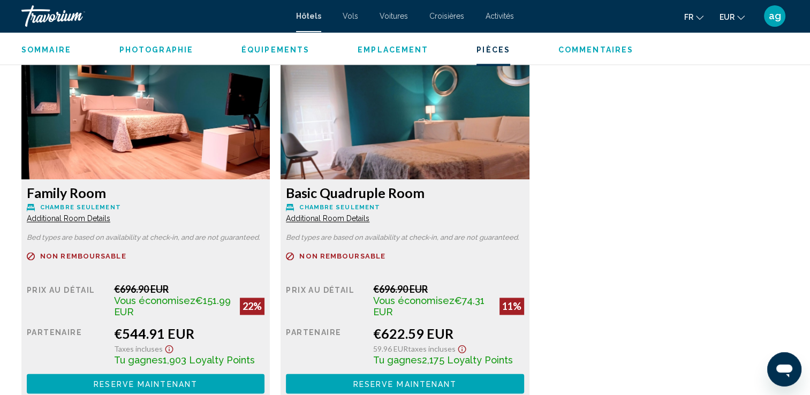
scroll to position [1493, 0]
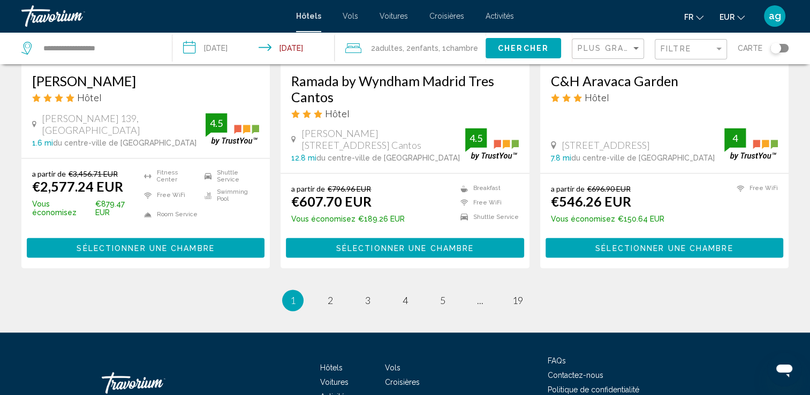
scroll to position [1428, 0]
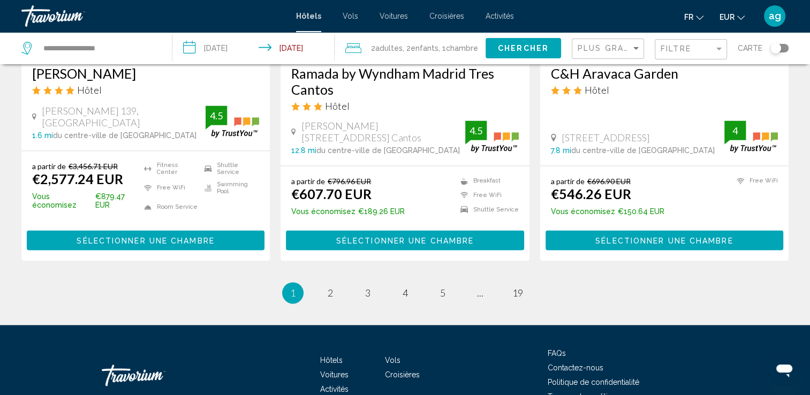
click at [397, 236] on span "Sélectionner une chambre" at bounding box center [405, 240] width 138 height 9
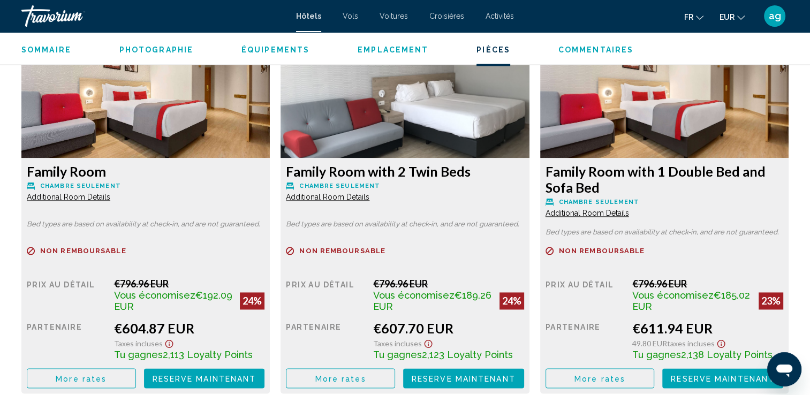
scroll to position [1514, 0]
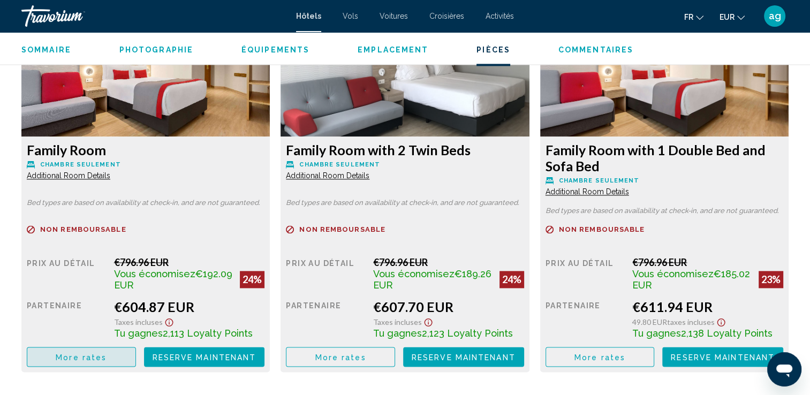
click at [98, 359] on span "More rates" at bounding box center [81, 357] width 51 height 9
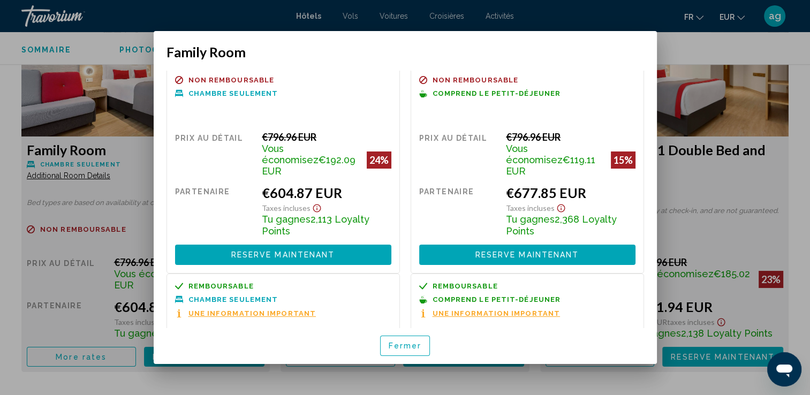
scroll to position [0, 0]
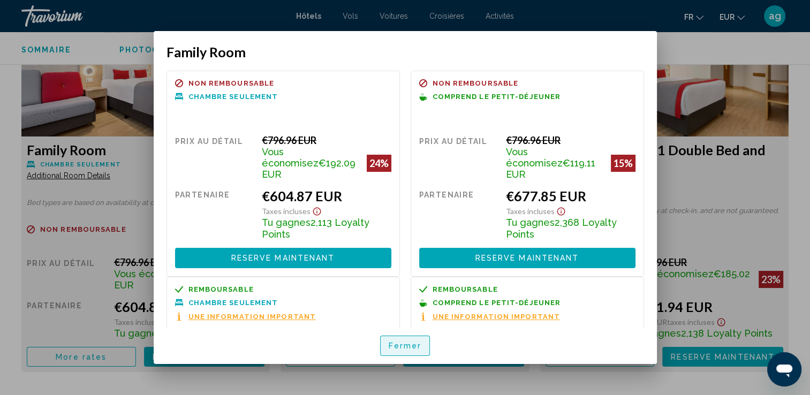
click at [415, 348] on span "Fermer" at bounding box center [405, 346] width 33 height 9
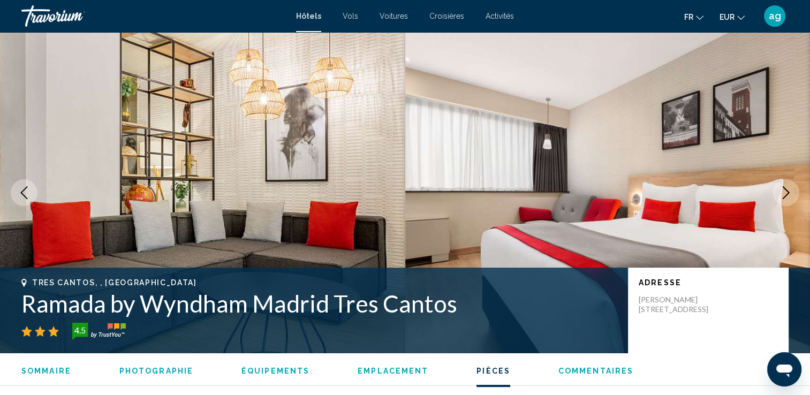
scroll to position [1514, 0]
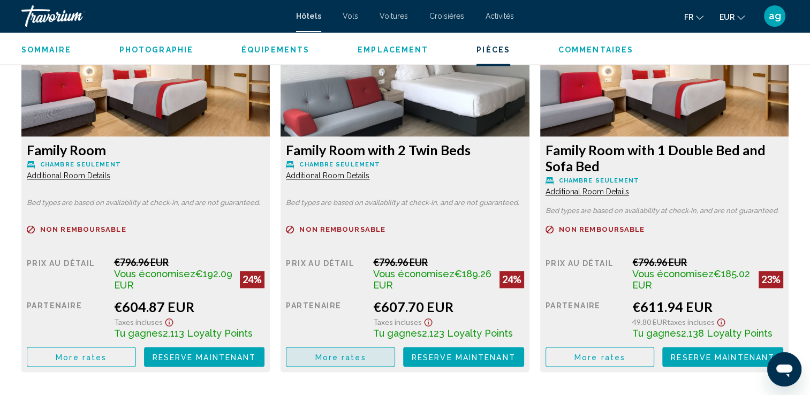
click at [343, 351] on button "More rates" at bounding box center [340, 357] width 109 height 20
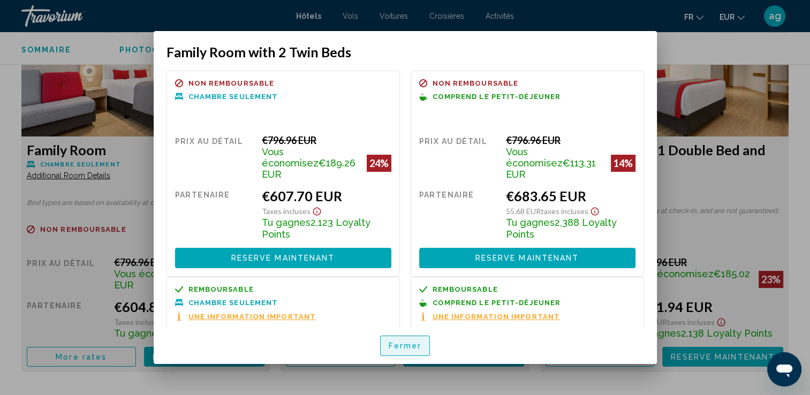
click at [410, 346] on span "Fermer" at bounding box center [405, 346] width 33 height 9
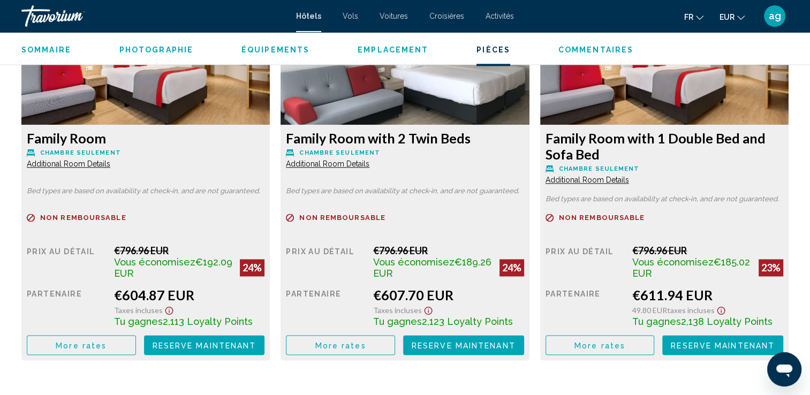
scroll to position [1569, 0]
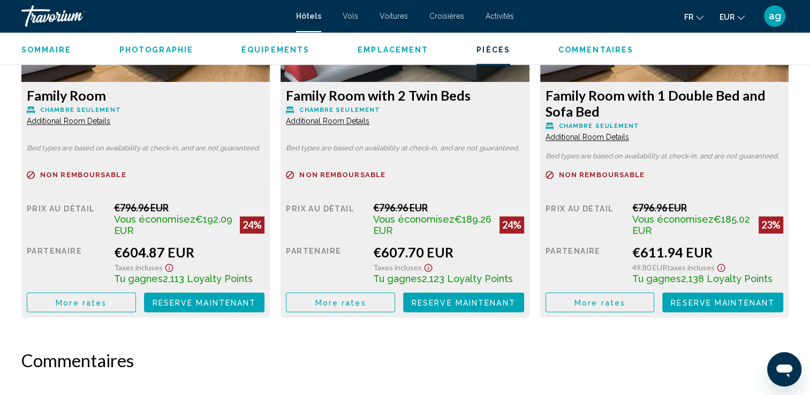
click at [107, 305] on span "More rates" at bounding box center [81, 302] width 51 height 9
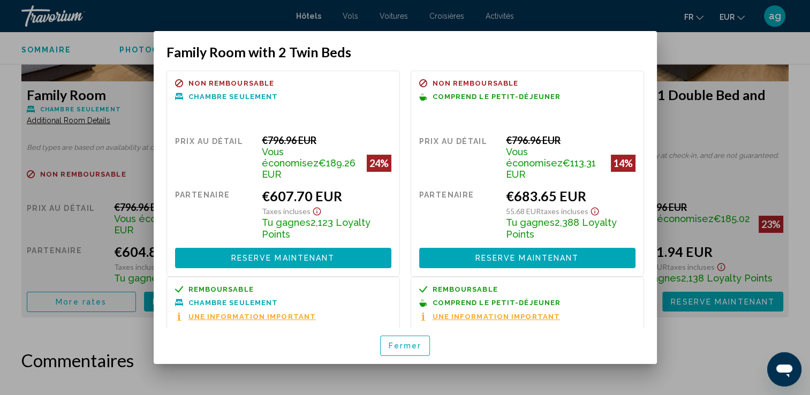
scroll to position [0, 0]
click at [540, 254] on span "Reserve maintenant" at bounding box center [528, 258] width 104 height 9
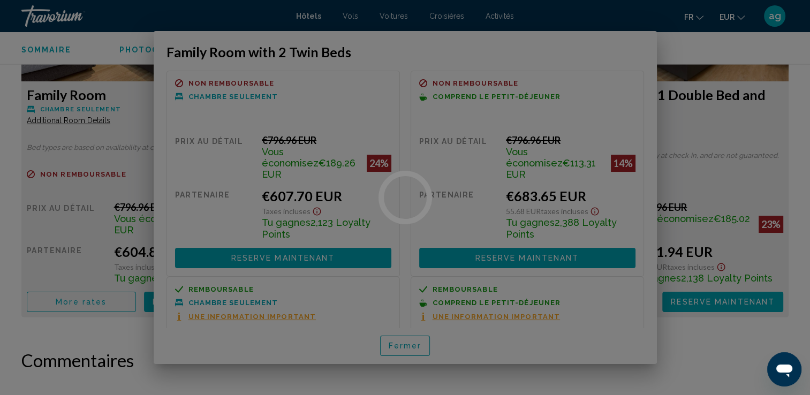
scroll to position [1569, 0]
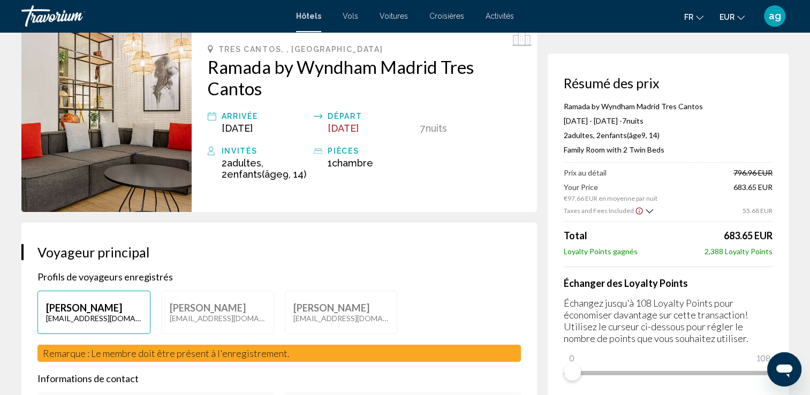
scroll to position [78, 0]
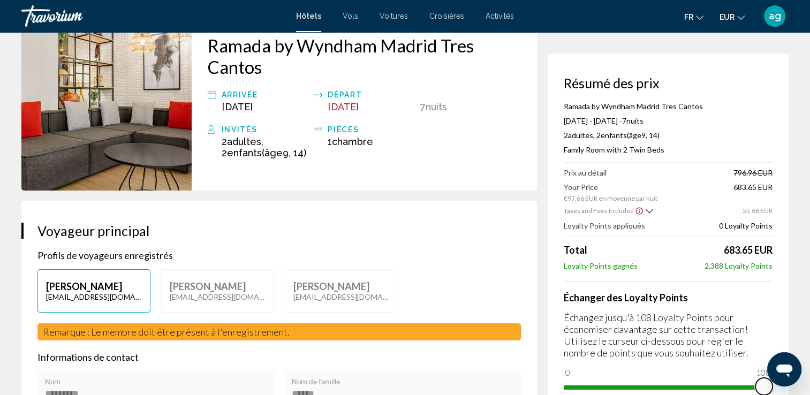
drag, startPoint x: 574, startPoint y: 372, endPoint x: 820, endPoint y: 370, distance: 245.8
click at [810, 317] on html "Passer au contenu principal Hôtels Vols Voitures Croisières Activités Hôtels Vo…" at bounding box center [405, 119] width 810 height 395
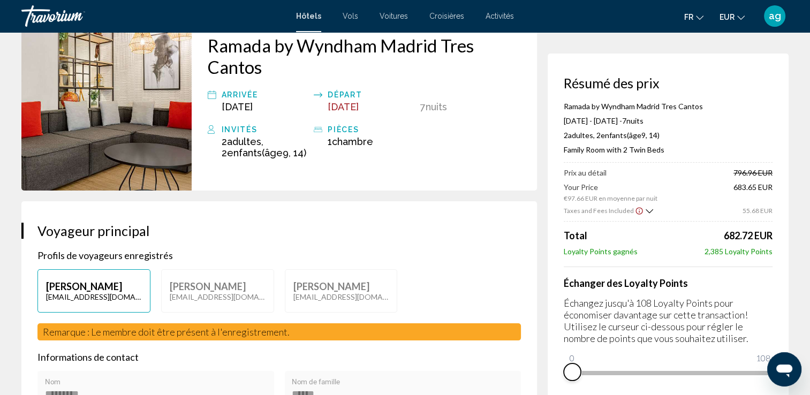
drag, startPoint x: 761, startPoint y: 383, endPoint x: 520, endPoint y: 405, distance: 241.9
click at [520, 317] on html "Passer au contenu principal Hôtels Vols Voitures Croisières Activités Hôtels Vo…" at bounding box center [405, 119] width 810 height 395
